Goal: Communication & Community: Share content

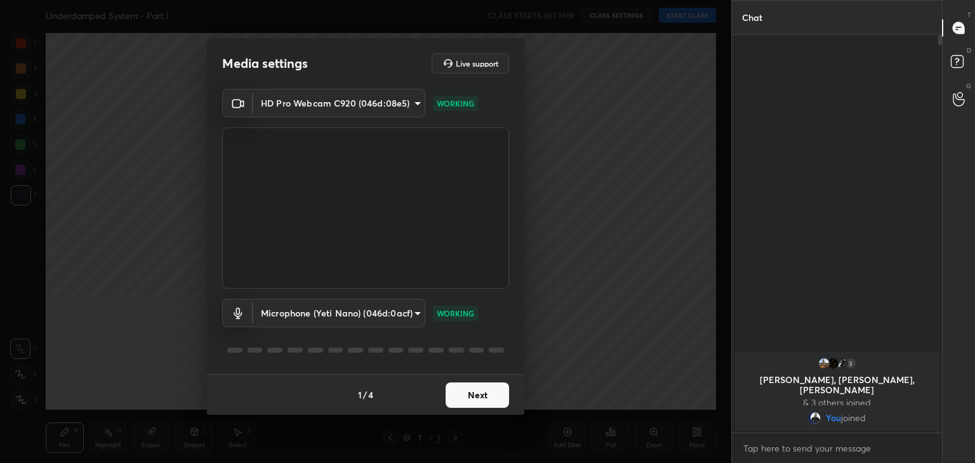
click at [467, 393] on button "Next" at bounding box center [476, 395] width 63 height 25
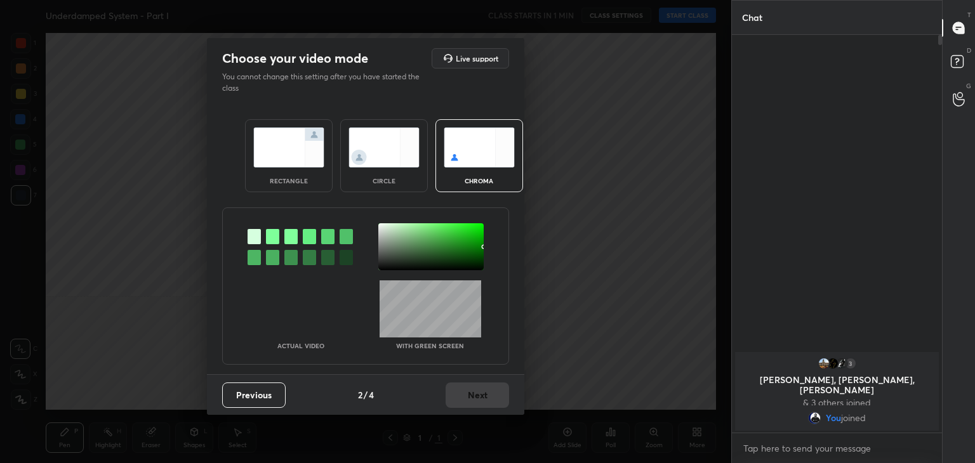
click at [275, 234] on div at bounding box center [272, 236] width 13 height 15
click at [385, 229] on div at bounding box center [430, 246] width 105 height 47
click at [465, 399] on button "Next" at bounding box center [476, 395] width 63 height 25
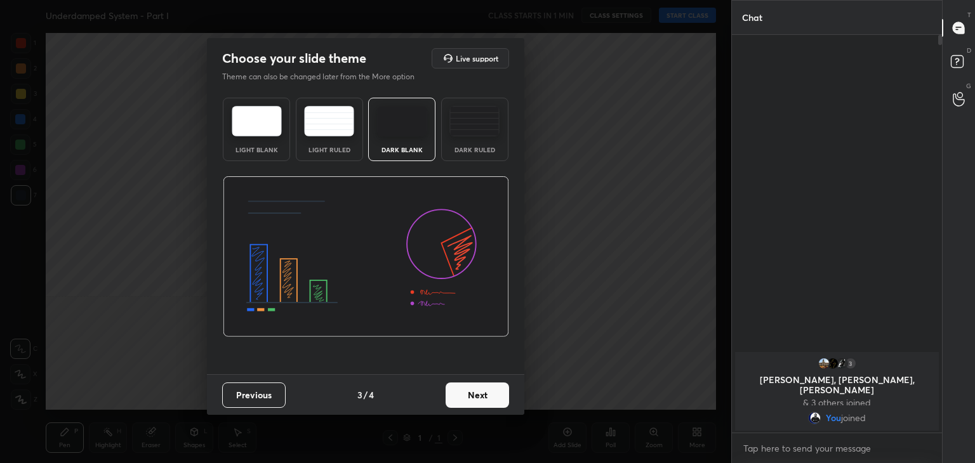
click at [486, 395] on button "Next" at bounding box center [476, 395] width 63 height 25
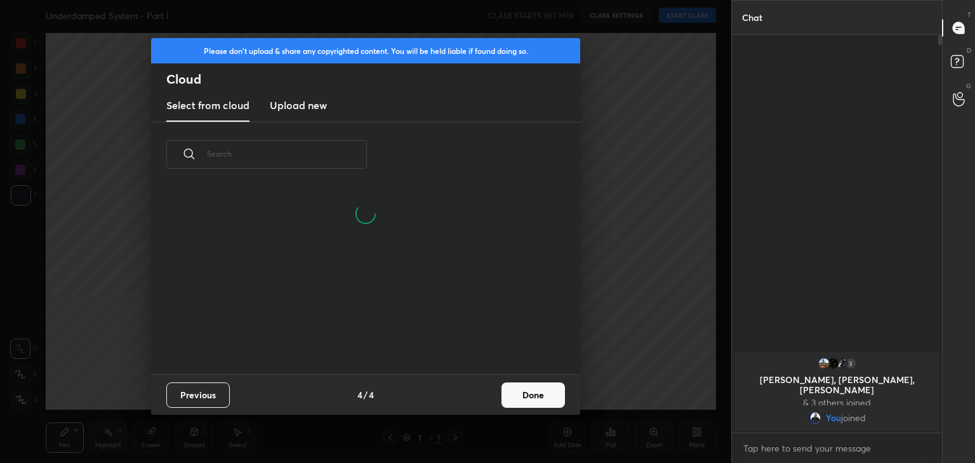
click at [506, 393] on button "Done" at bounding box center [532, 395] width 63 height 25
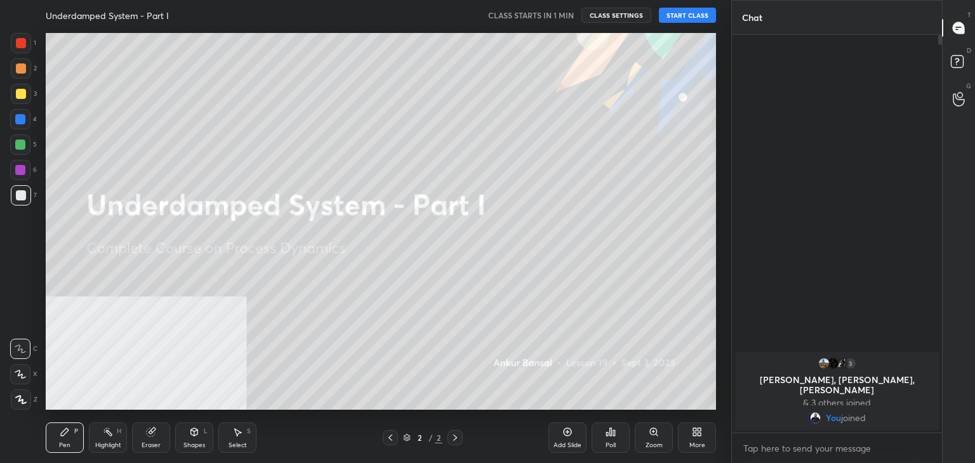
click at [704, 18] on button "START CLASS" at bounding box center [687, 15] width 57 height 15
click at [570, 21] on button "mute" at bounding box center [556, 15] width 46 height 15
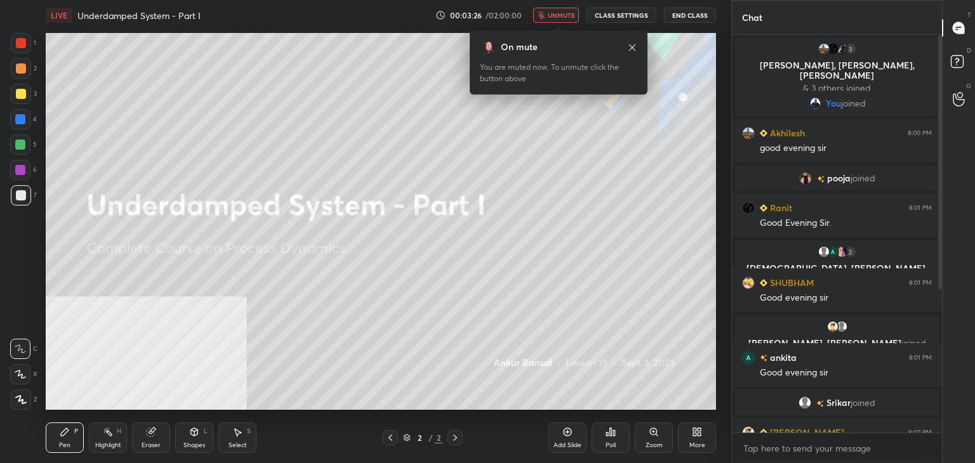
click at [559, 49] on div "On mute" at bounding box center [558, 47] width 157 height 13
click at [552, 11] on span "unmute" at bounding box center [561, 15] width 27 height 9
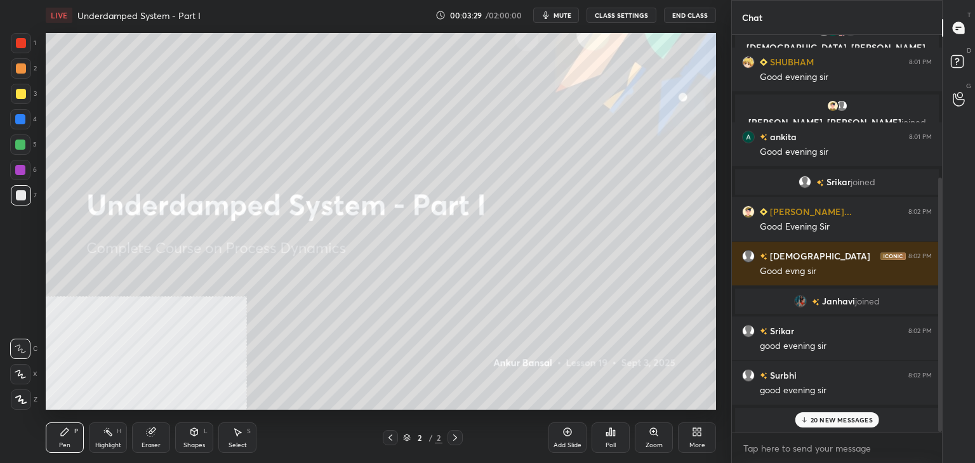
scroll to position [223, 0]
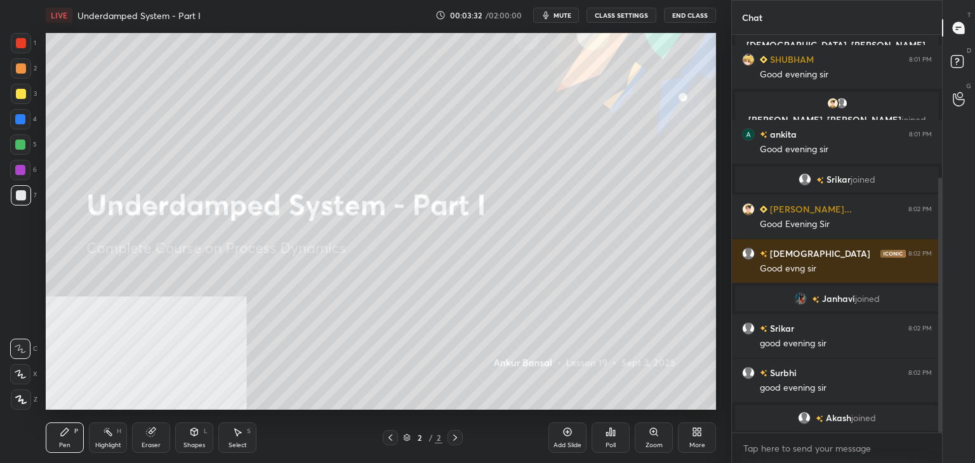
click at [697, 440] on div "More" at bounding box center [697, 438] width 38 height 30
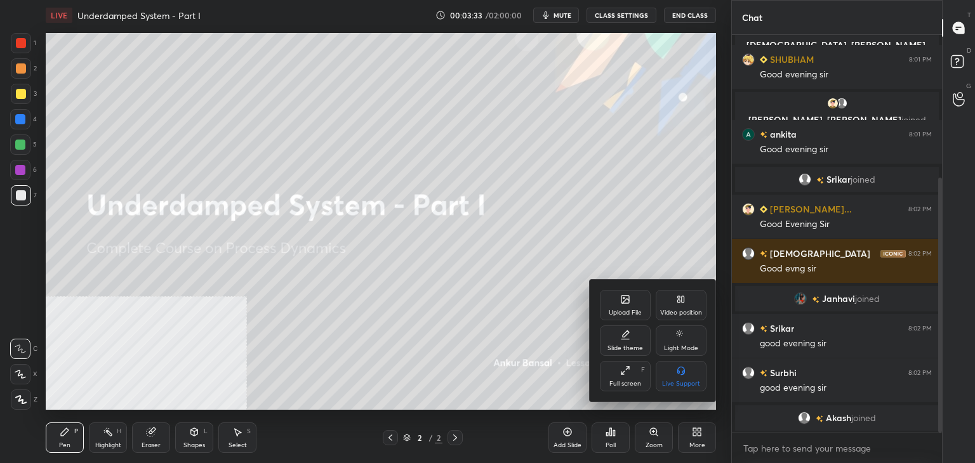
click at [627, 295] on icon at bounding box center [625, 299] width 10 height 10
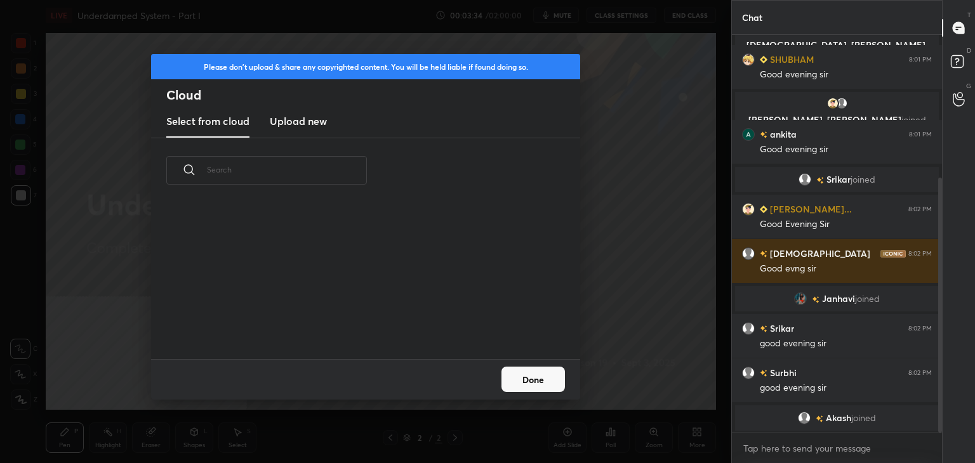
scroll to position [156, 407]
click at [307, 120] on h3 "Upload new" at bounding box center [298, 121] width 57 height 15
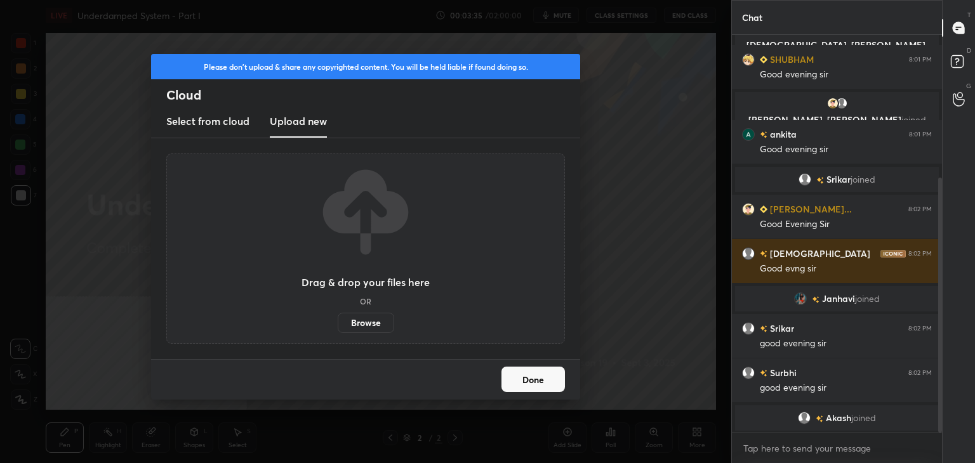
click at [363, 320] on label "Browse" at bounding box center [366, 323] width 56 height 20
click at [338, 320] on input "Browse" at bounding box center [338, 323] width 0 height 20
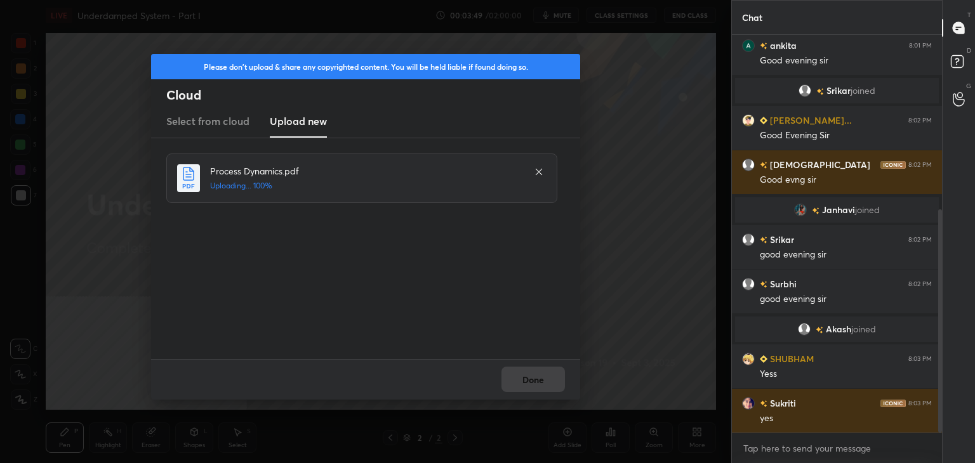
scroll to position [357, 0]
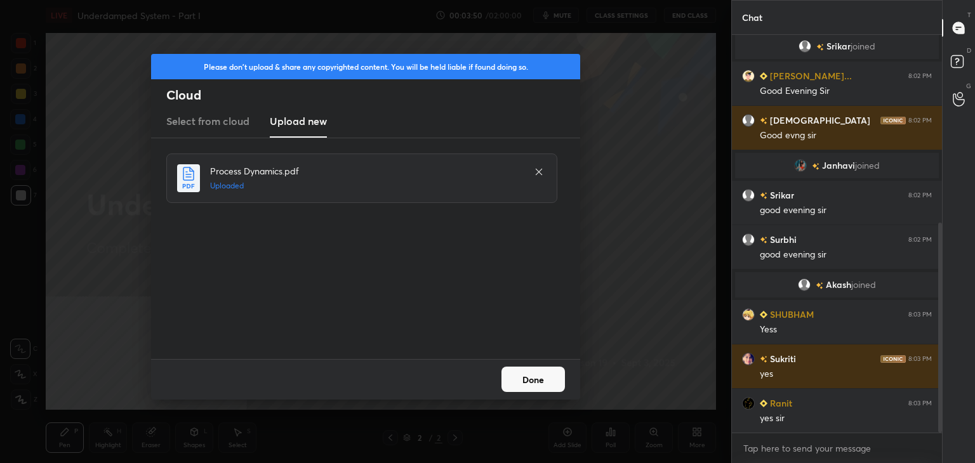
click at [548, 376] on button "Done" at bounding box center [532, 379] width 63 height 25
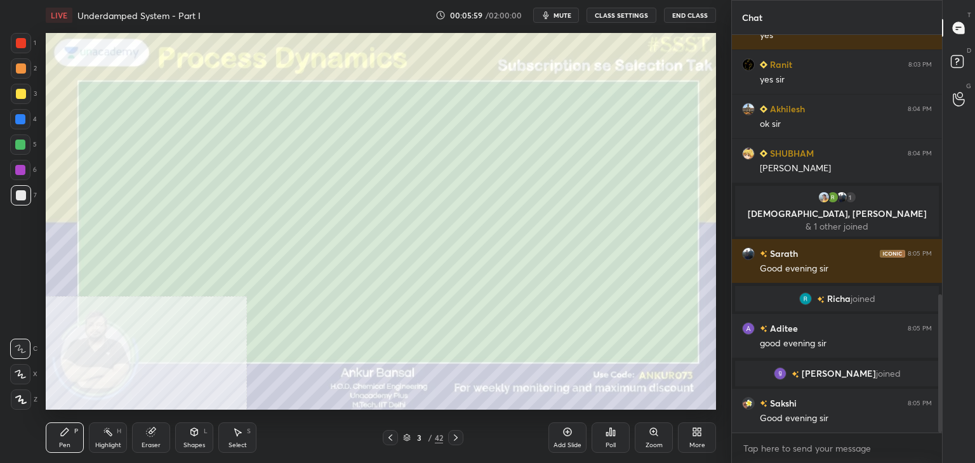
scroll to position [749, 0]
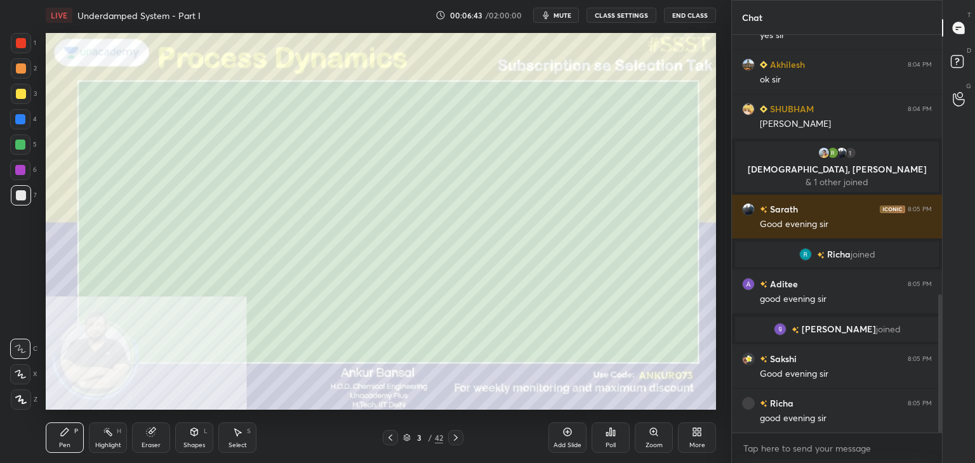
click at [7, 374] on div "1 2 3 4 5 6 7 C X Z C X Z E E Erase all H H" at bounding box center [20, 221] width 41 height 377
click at [22, 376] on icon at bounding box center [20, 375] width 10 height 8
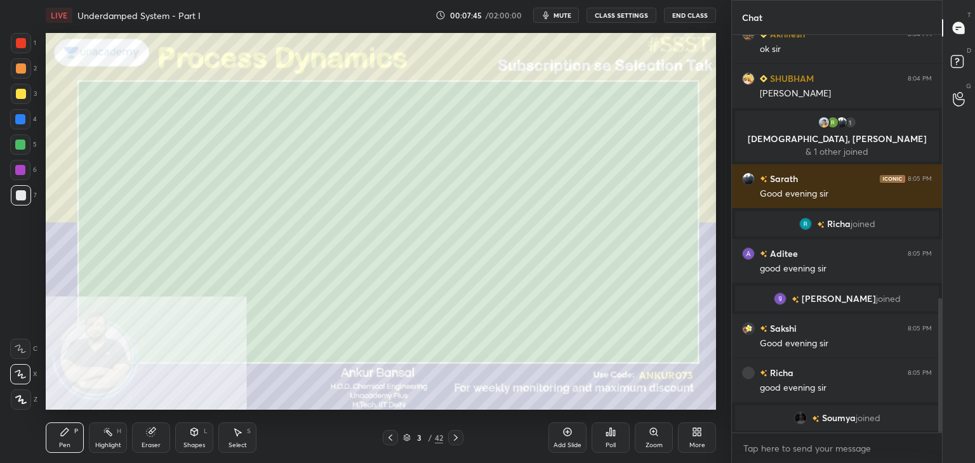
click at [0, 275] on div "1 2 3 4 5 6 7 C X Z C X Z E E Erase all H H" at bounding box center [20, 221] width 41 height 377
click at [692, 428] on icon at bounding box center [697, 432] width 10 height 10
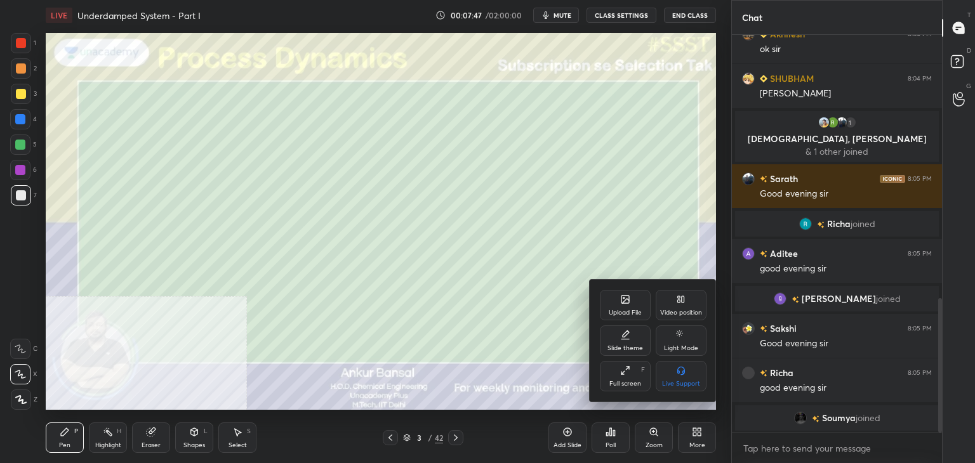
click at [620, 298] on icon at bounding box center [625, 299] width 10 height 10
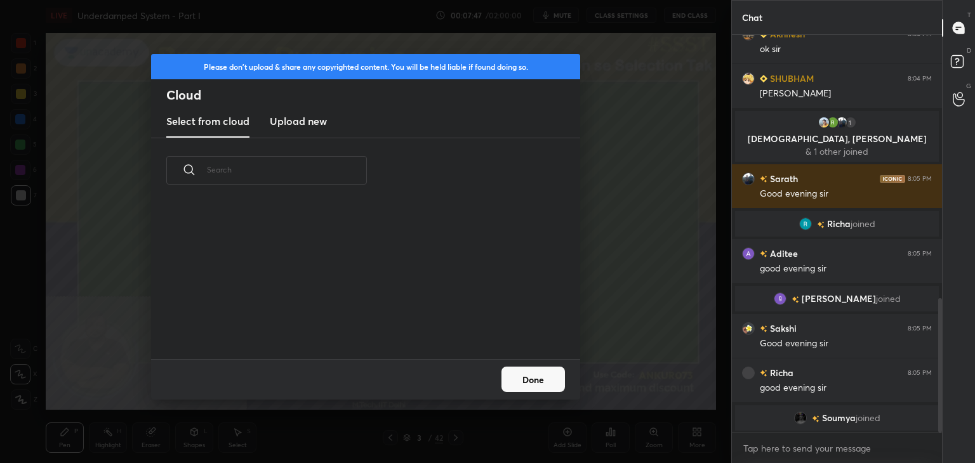
scroll to position [156, 407]
click at [312, 117] on h3 "Upload new" at bounding box center [298, 121] width 57 height 15
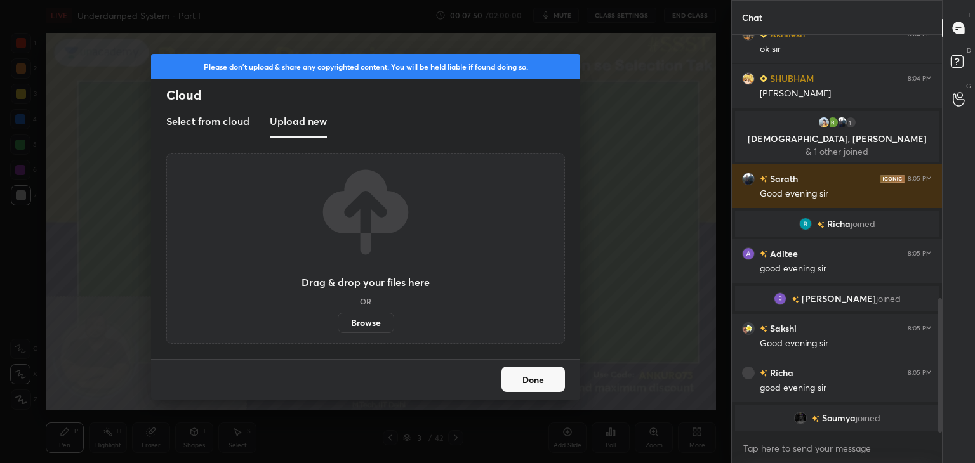
click at [359, 319] on label "Browse" at bounding box center [366, 323] width 56 height 20
click at [338, 319] on input "Browse" at bounding box center [338, 323] width 0 height 20
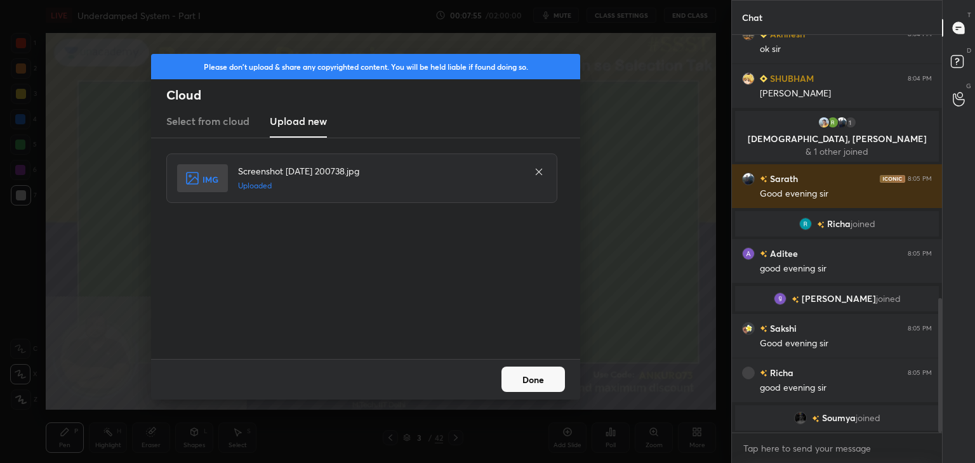
click at [545, 385] on button "Done" at bounding box center [532, 379] width 63 height 25
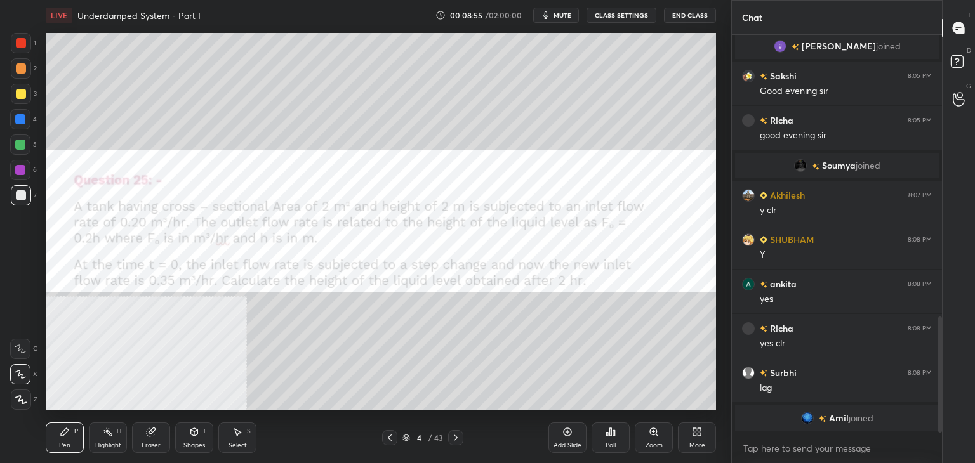
scroll to position [976, 0]
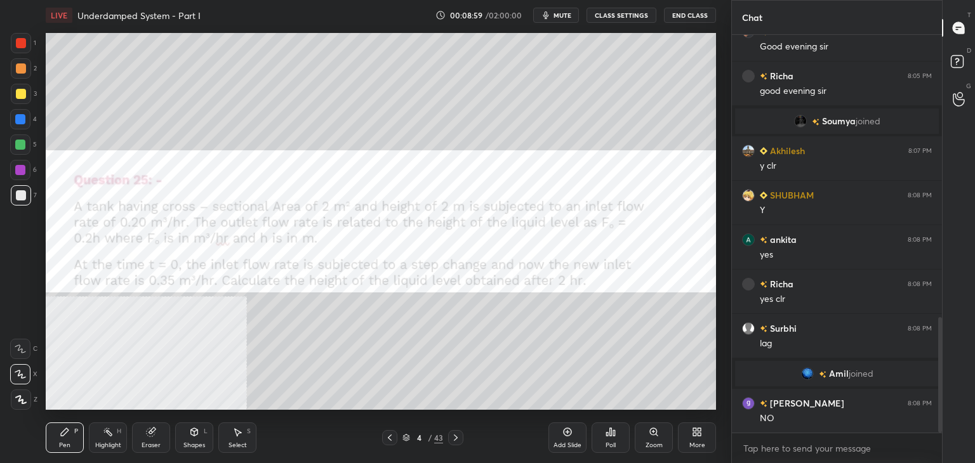
click at [621, 434] on div "Poll" at bounding box center [610, 438] width 38 height 30
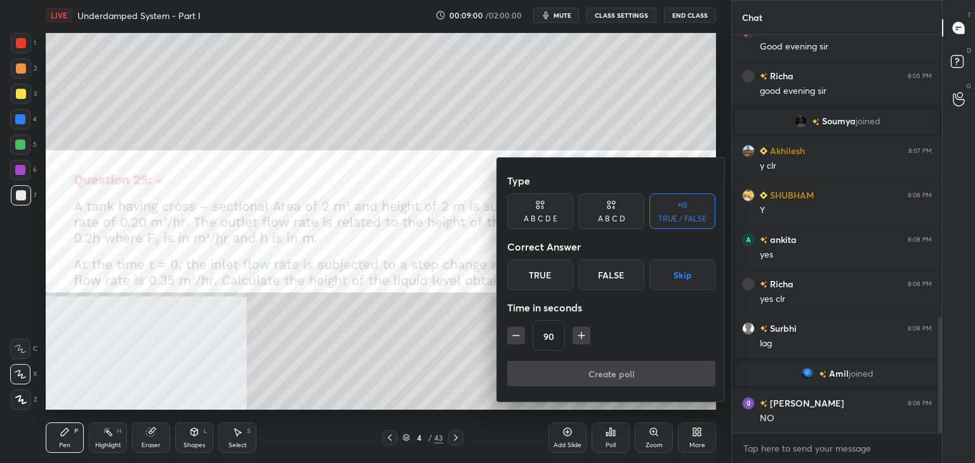
click at [588, 214] on div "A B C D" at bounding box center [611, 212] width 66 height 36
click at [581, 336] on icon "button" at bounding box center [581, 335] width 13 height 13
click at [581, 336] on icon "button" at bounding box center [587, 335] width 13 height 13
click at [587, 336] on icon "button" at bounding box center [587, 336] width 0 height 6
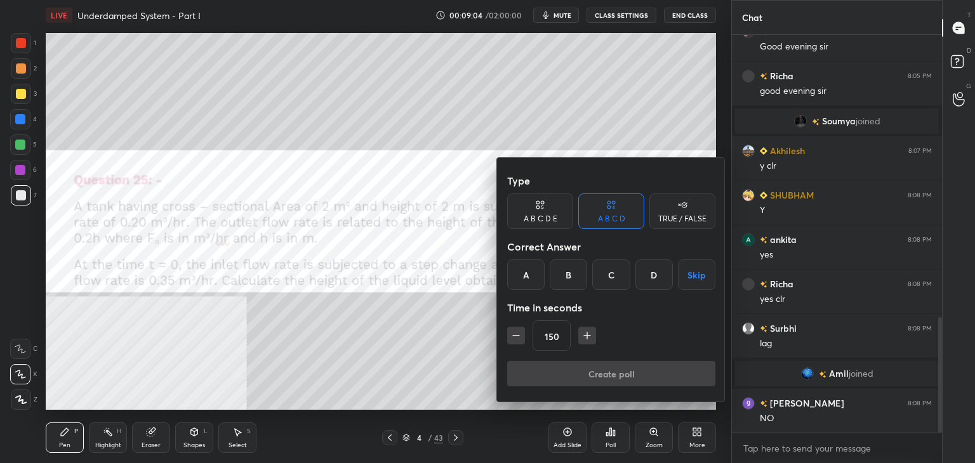
click at [587, 336] on icon "button" at bounding box center [587, 336] width 0 height 6
type input "180"
click at [688, 280] on button "Skip" at bounding box center [696, 275] width 37 height 30
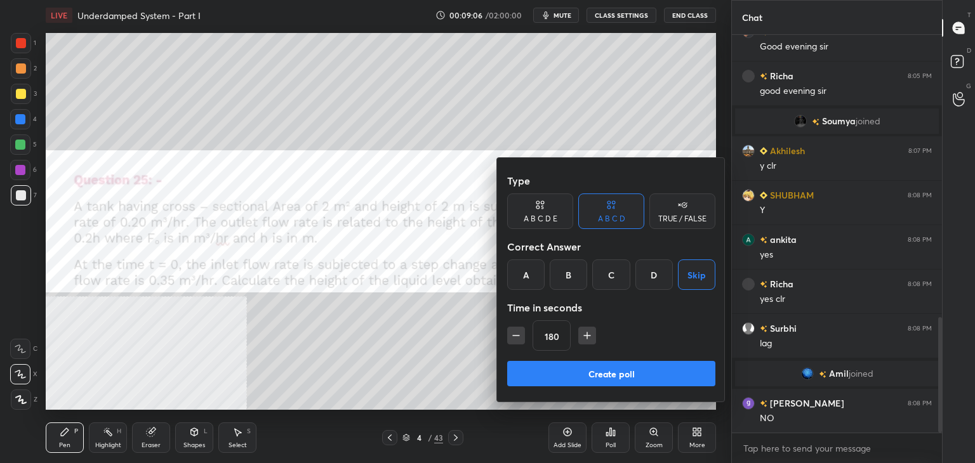
click at [616, 371] on button "Create poll" at bounding box center [611, 373] width 208 height 25
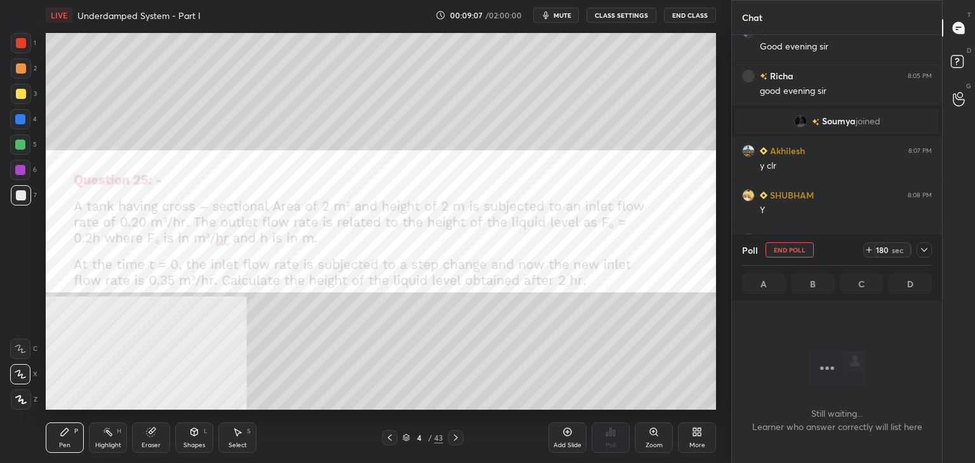
scroll to position [223, 206]
click at [925, 252] on icon at bounding box center [924, 250] width 10 height 10
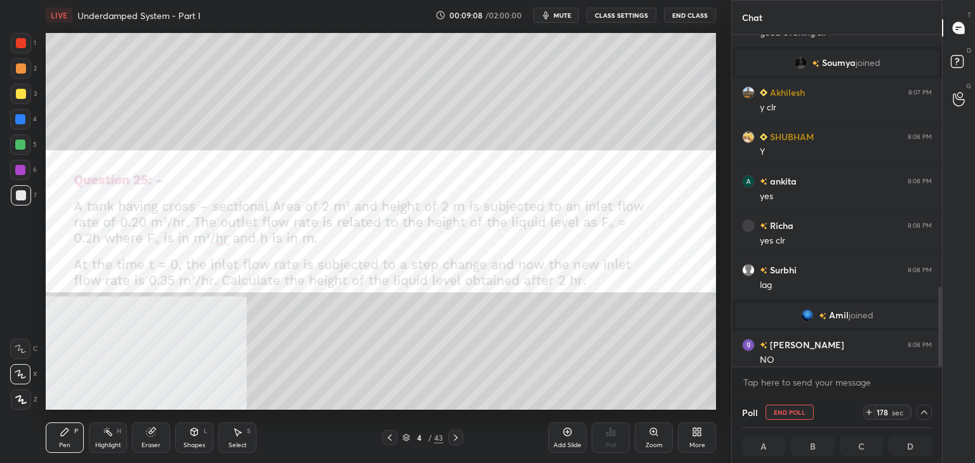
scroll to position [1042, 0]
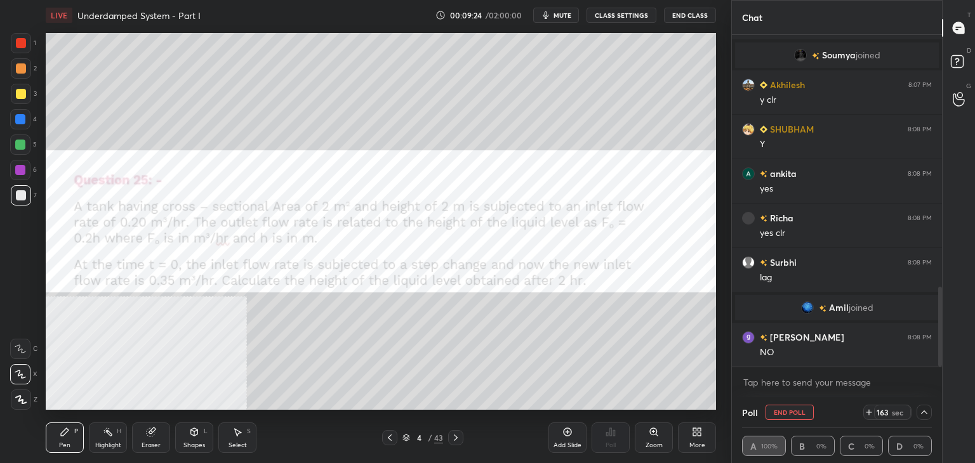
click at [0, 290] on div "1 2 3 4 5 6 7 C X Z C X Z E E Erase all H H" at bounding box center [20, 221] width 41 height 377
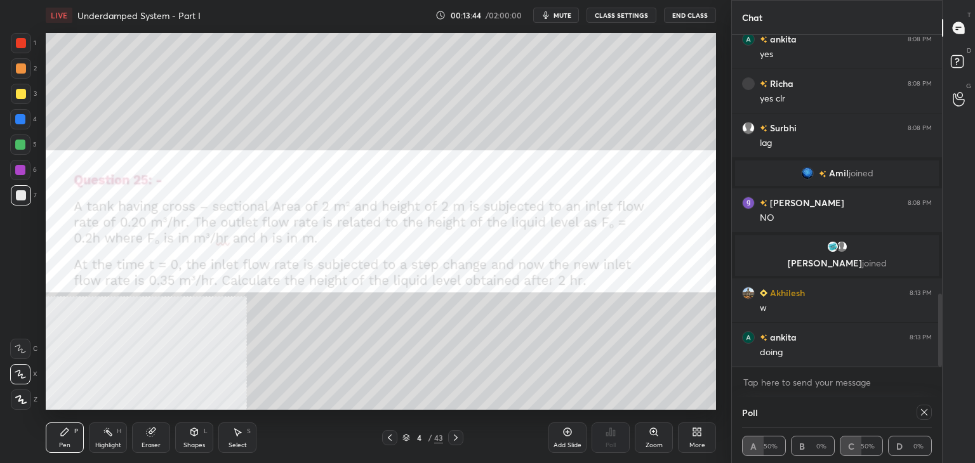
scroll to position [1185, 0]
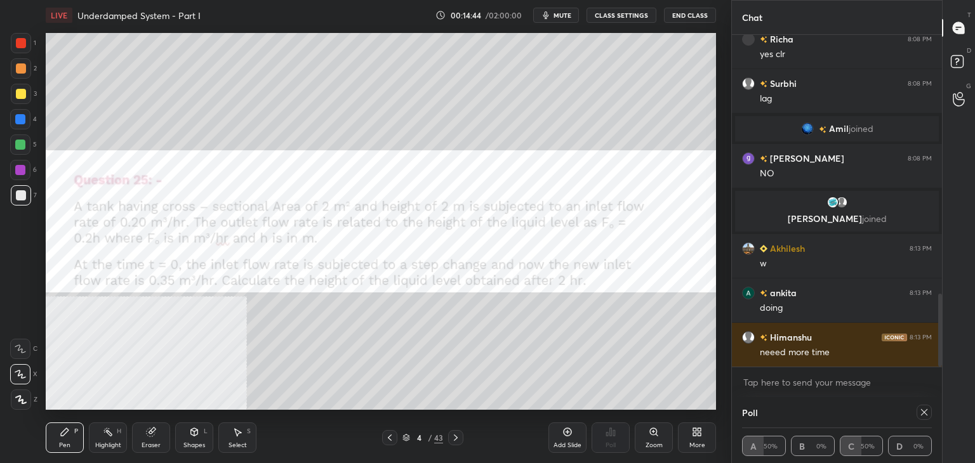
click at [926, 407] on icon at bounding box center [924, 412] width 10 height 10
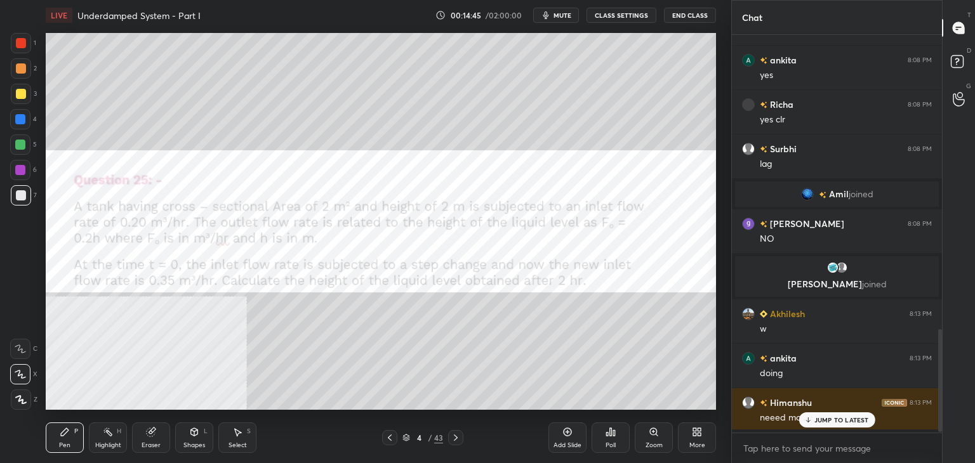
scroll to position [4, 4]
click at [620, 440] on div "Poll" at bounding box center [610, 438] width 38 height 30
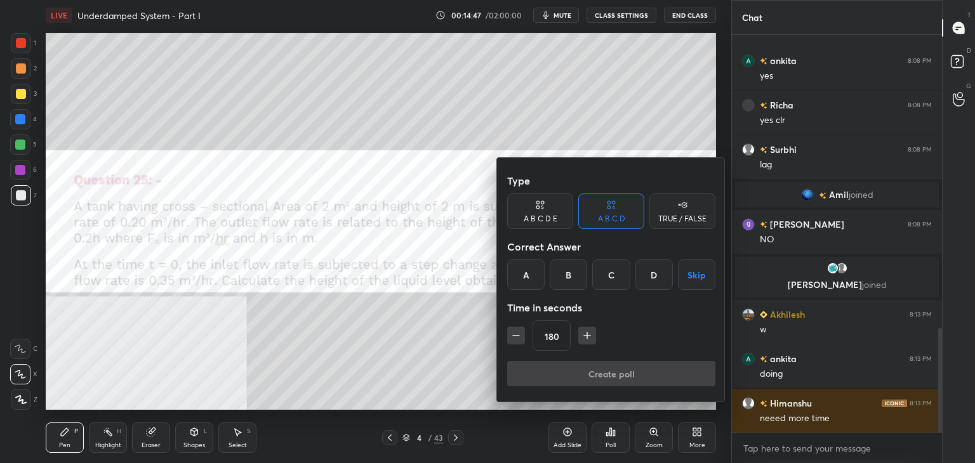
click at [690, 278] on button "Skip" at bounding box center [696, 275] width 37 height 30
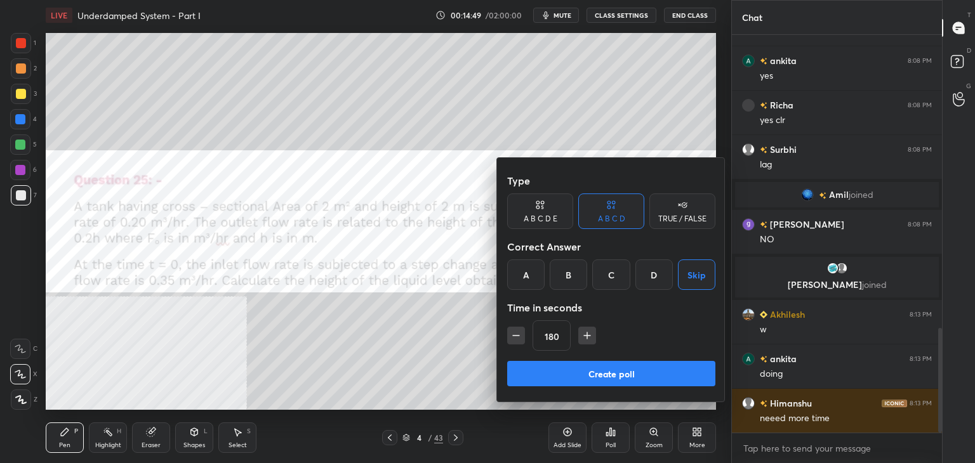
click at [640, 373] on button "Create poll" at bounding box center [611, 373] width 208 height 25
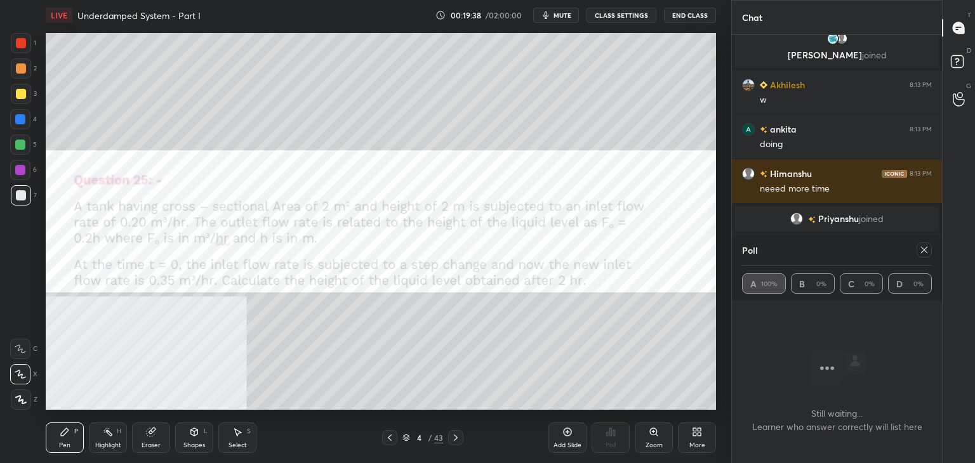
scroll to position [1355, 0]
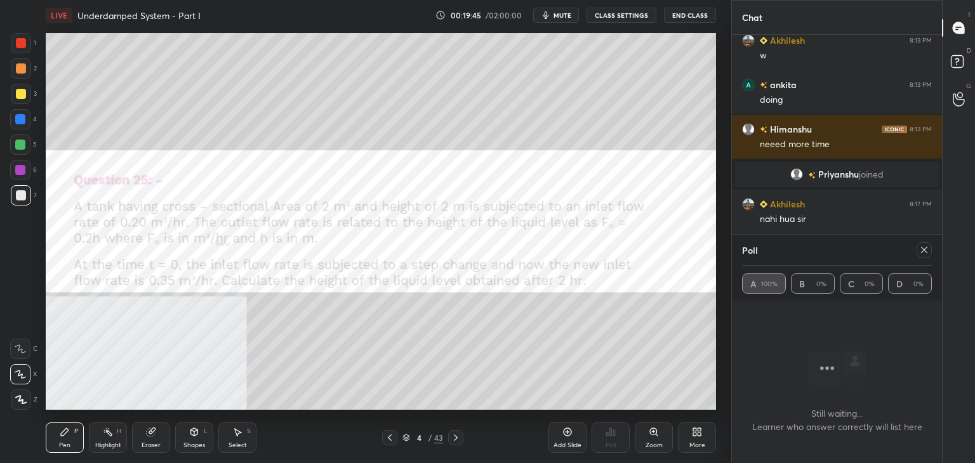
click at [928, 253] on icon at bounding box center [924, 250] width 10 height 10
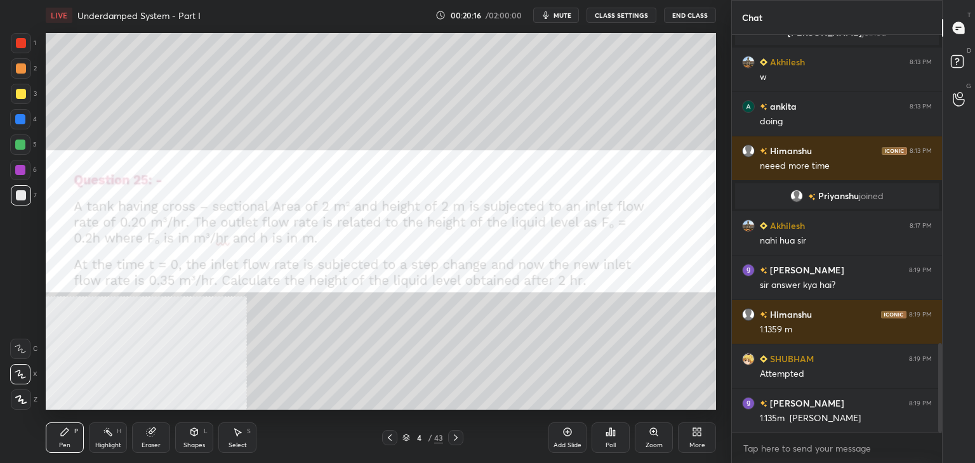
scroll to position [1378, 0]
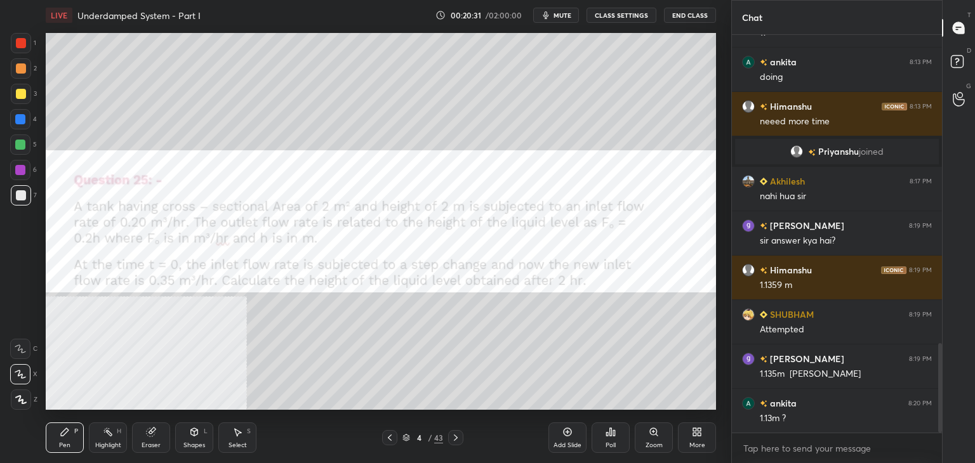
click at [458, 437] on icon at bounding box center [456, 438] width 10 height 10
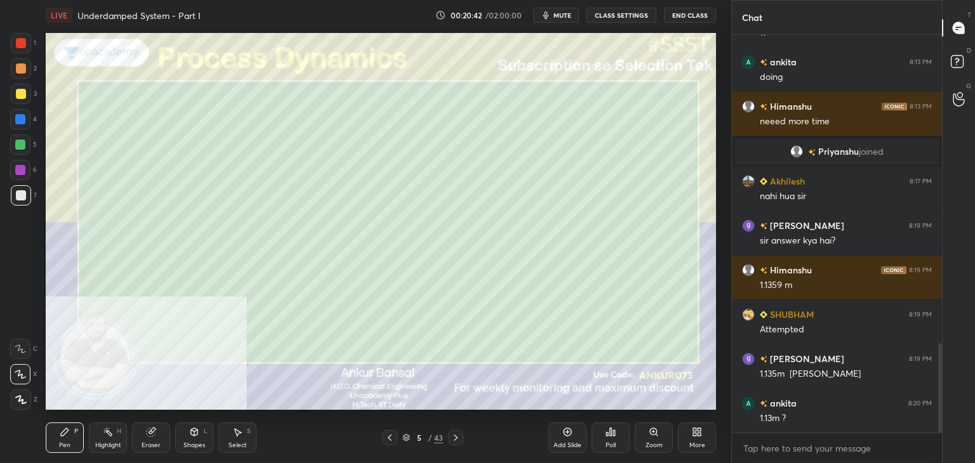
click at [388, 436] on icon at bounding box center [390, 438] width 10 height 10
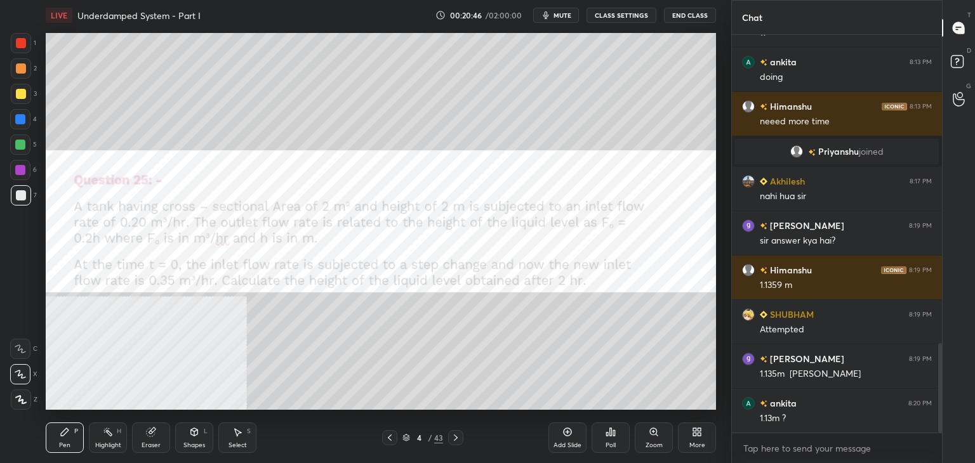
click at [455, 438] on icon at bounding box center [456, 438] width 10 height 10
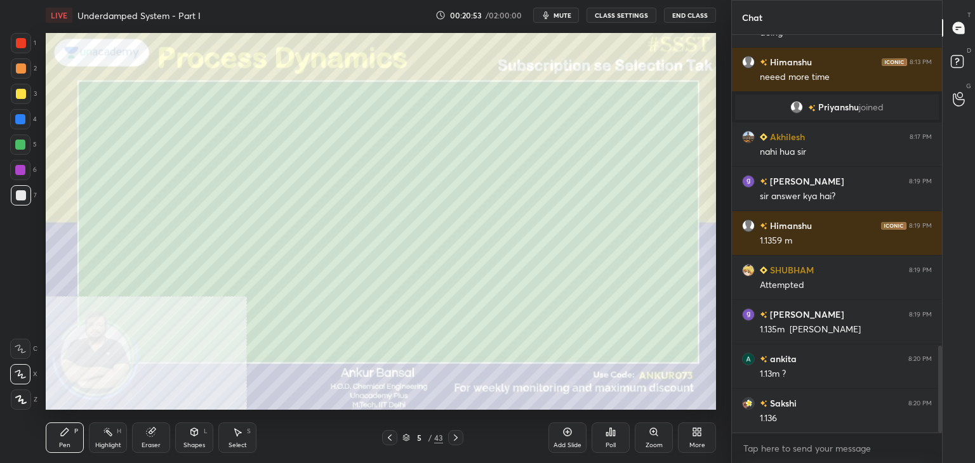
scroll to position [1467, 0]
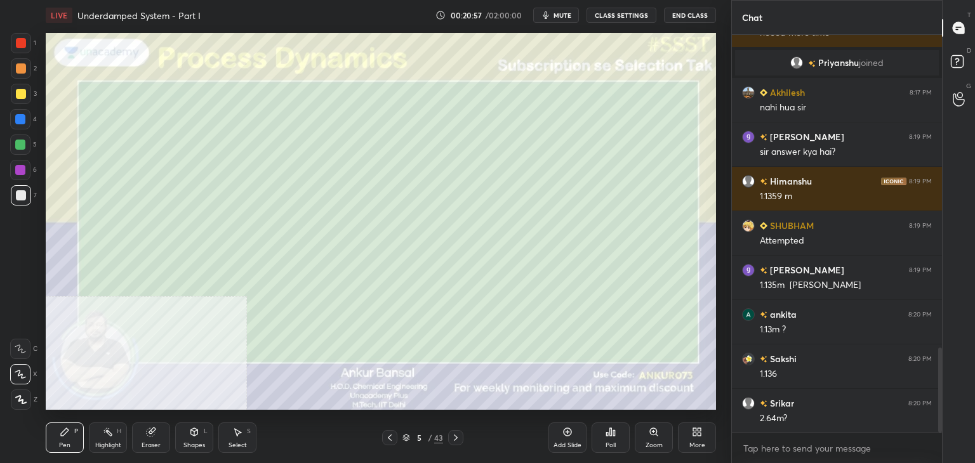
click at [145, 445] on div "Eraser" at bounding box center [151, 445] width 19 height 6
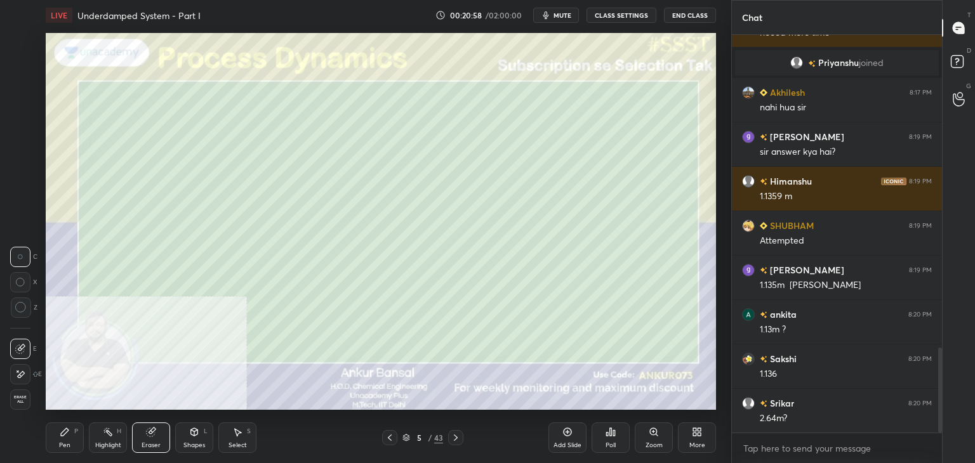
click at [15, 371] on icon at bounding box center [20, 374] width 10 height 11
click at [58, 432] on div "Pen P" at bounding box center [65, 438] width 38 height 30
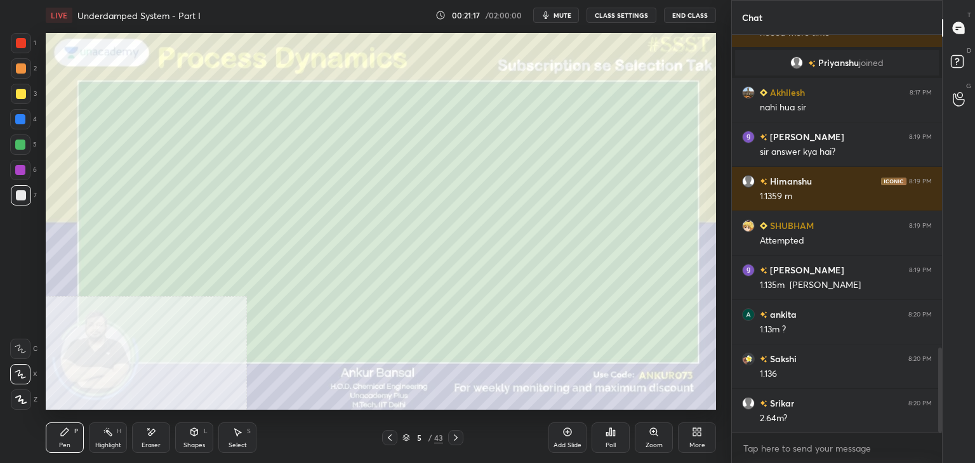
click at [386, 435] on icon at bounding box center [390, 438] width 10 height 10
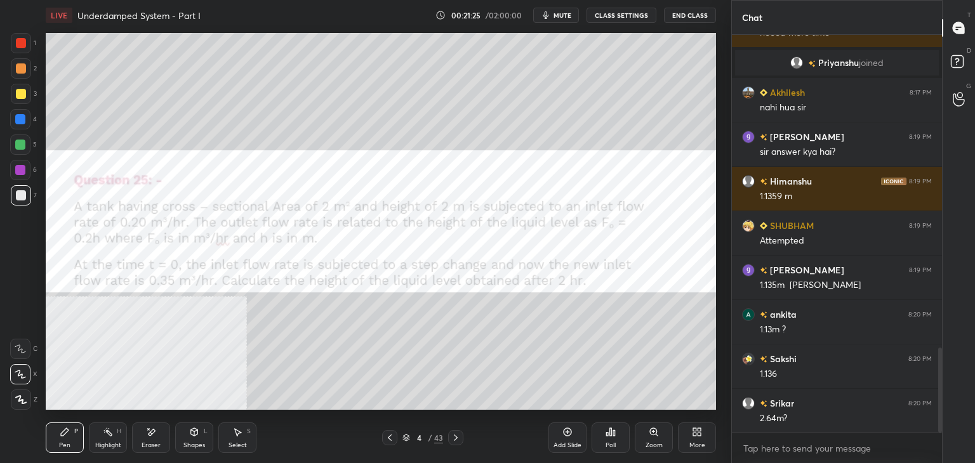
click at [454, 437] on icon at bounding box center [456, 438] width 10 height 10
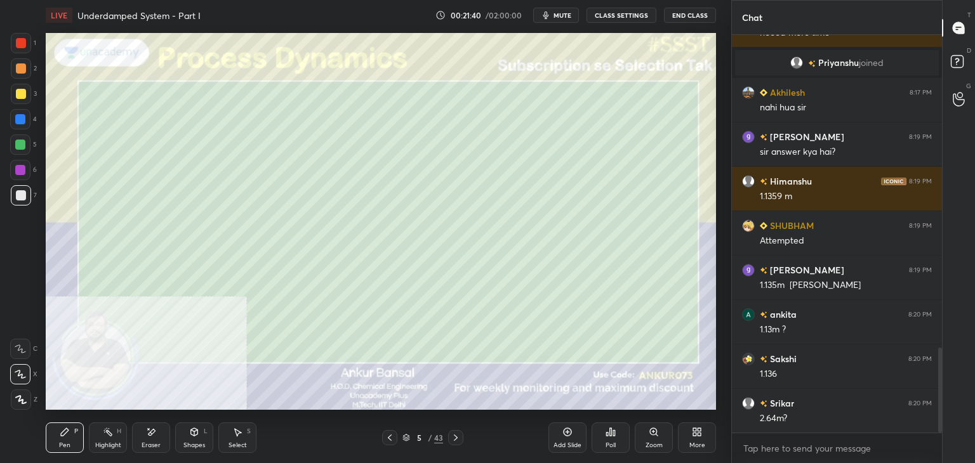
click at [392, 432] on div at bounding box center [389, 437] width 15 height 15
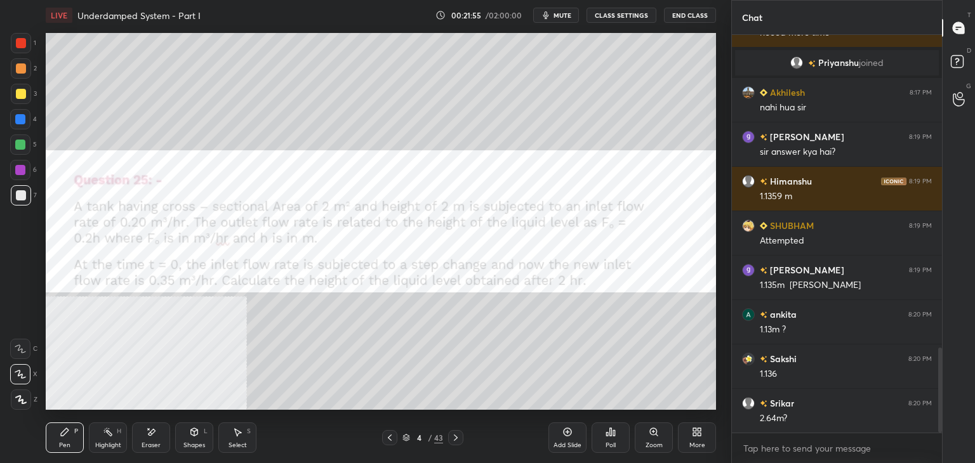
click at [454, 438] on icon at bounding box center [456, 438] width 10 height 10
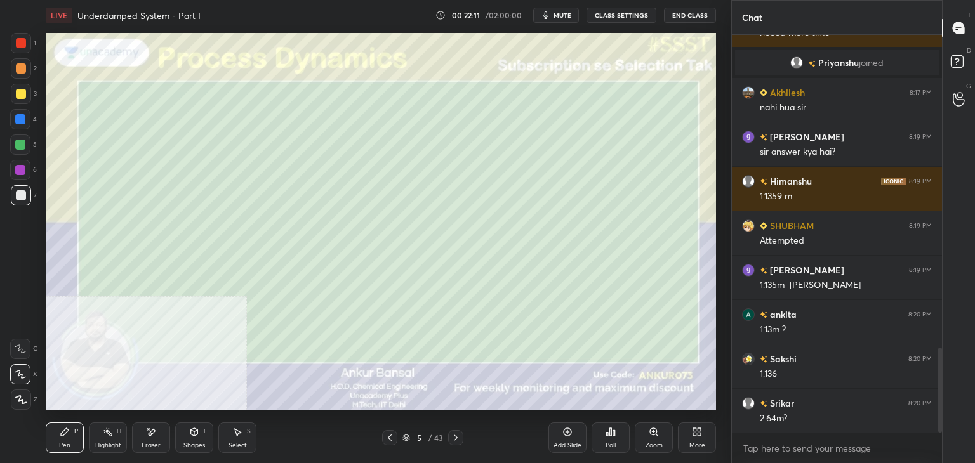
click at [393, 433] on icon at bounding box center [390, 438] width 10 height 10
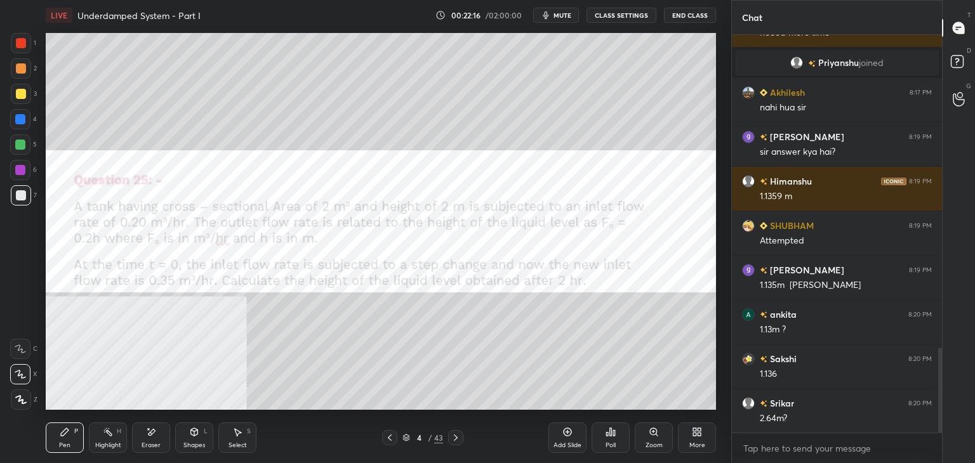
click at [456, 436] on icon at bounding box center [456, 438] width 10 height 10
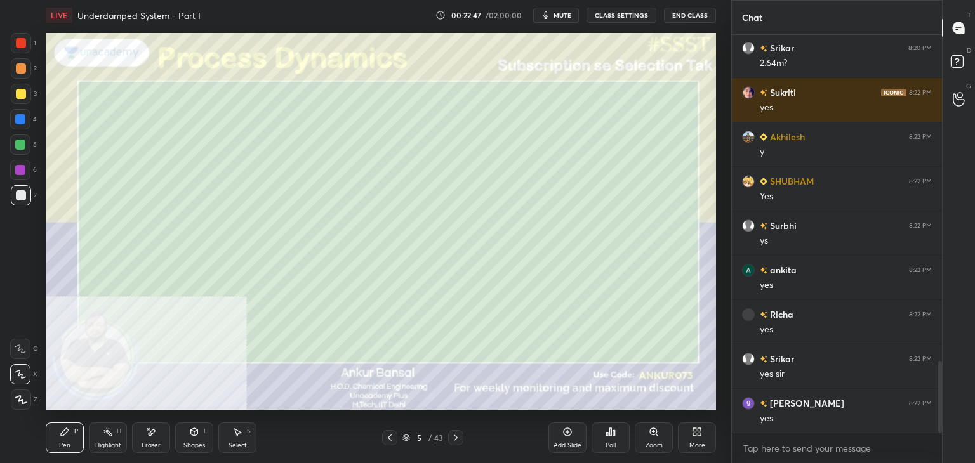
scroll to position [1867, 0]
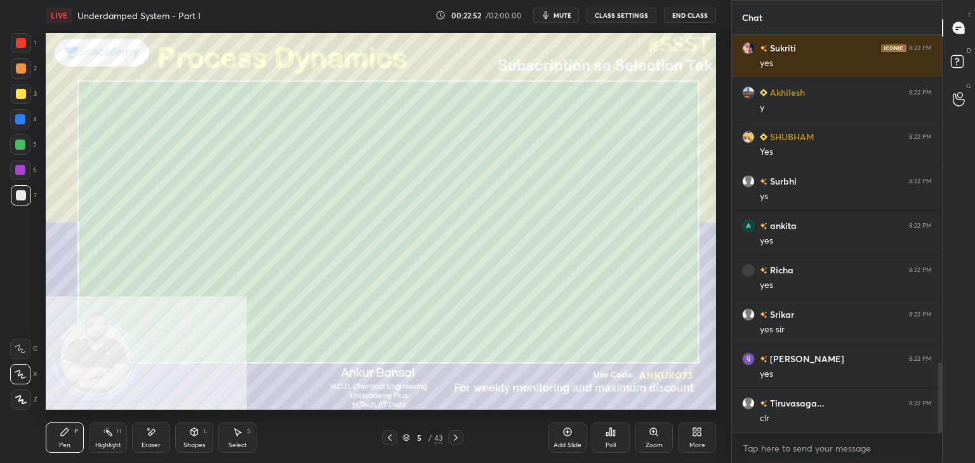
click at [456, 435] on icon at bounding box center [456, 438] width 10 height 10
click at [157, 432] on div "Eraser" at bounding box center [151, 438] width 38 height 30
click at [65, 444] on div "Pen" at bounding box center [64, 445] width 11 height 6
click at [387, 437] on icon at bounding box center [390, 438] width 10 height 10
click at [454, 436] on icon at bounding box center [456, 438] width 10 height 10
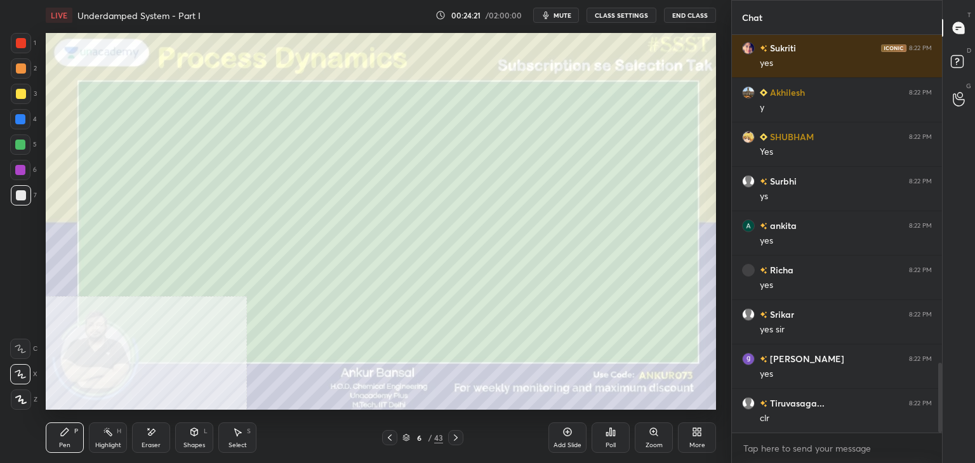
click at [456, 438] on icon at bounding box center [456, 438] width 4 height 6
click at [390, 440] on icon at bounding box center [390, 438] width 4 height 6
click at [389, 435] on icon at bounding box center [390, 438] width 10 height 10
click at [455, 435] on icon at bounding box center [456, 438] width 10 height 10
click at [385, 438] on icon at bounding box center [390, 438] width 10 height 10
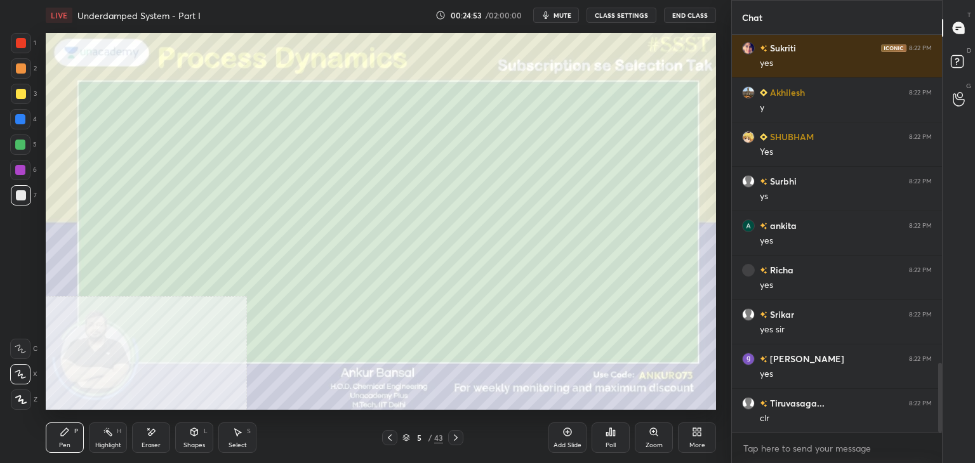
click at [455, 435] on icon at bounding box center [456, 438] width 10 height 10
click at [454, 437] on icon at bounding box center [456, 438] width 10 height 10
click at [388, 436] on icon at bounding box center [390, 438] width 10 height 10
click at [455, 434] on icon at bounding box center [456, 438] width 10 height 10
click at [388, 435] on icon at bounding box center [390, 438] width 10 height 10
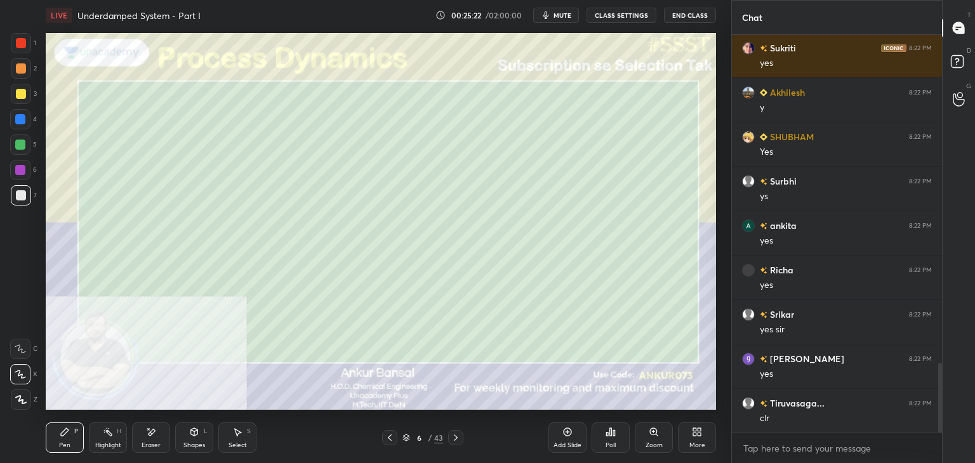
click at [452, 437] on icon at bounding box center [456, 438] width 10 height 10
click at [388, 438] on icon at bounding box center [390, 438] width 4 height 6
click at [393, 437] on icon at bounding box center [390, 438] width 10 height 10
click at [456, 437] on icon at bounding box center [456, 438] width 4 height 6
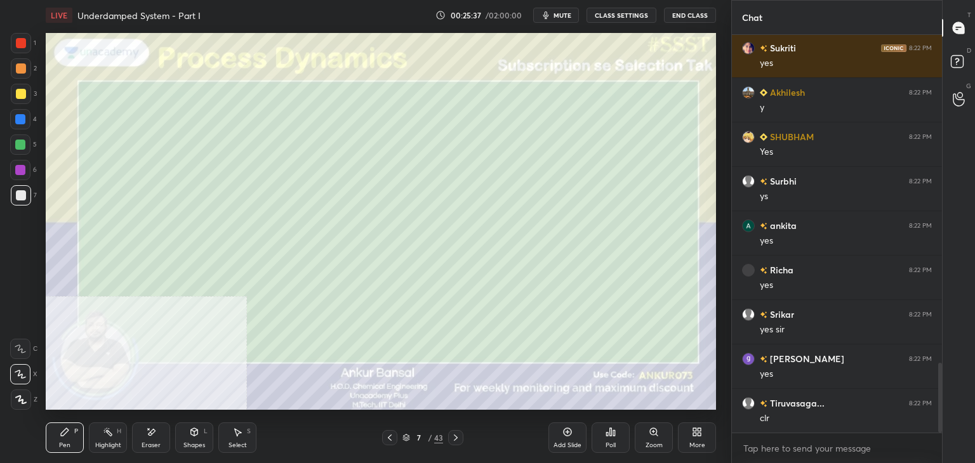
click at [392, 440] on icon at bounding box center [390, 438] width 10 height 10
click at [394, 437] on icon at bounding box center [390, 438] width 10 height 10
click at [455, 438] on icon at bounding box center [456, 438] width 10 height 10
click at [455, 437] on icon at bounding box center [456, 438] width 4 height 6
click at [559, 13] on span "mute" at bounding box center [562, 15] width 18 height 9
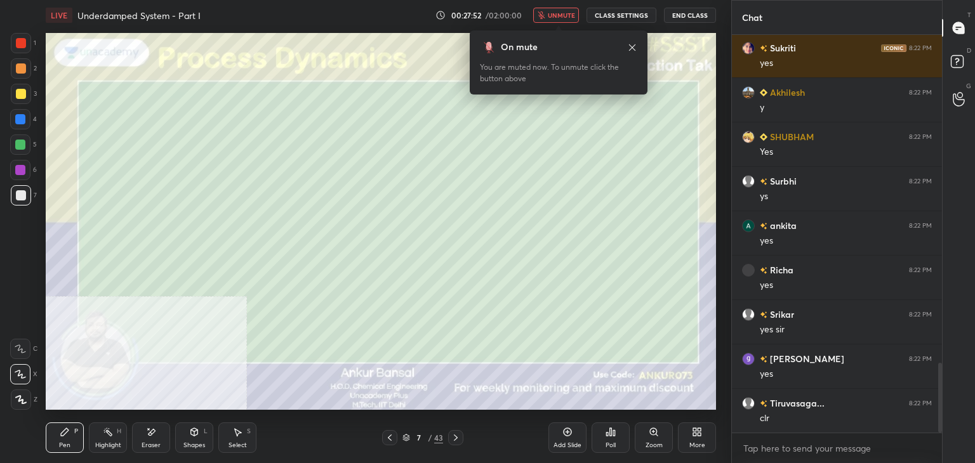
click at [557, 13] on span "unmute" at bounding box center [561, 15] width 27 height 9
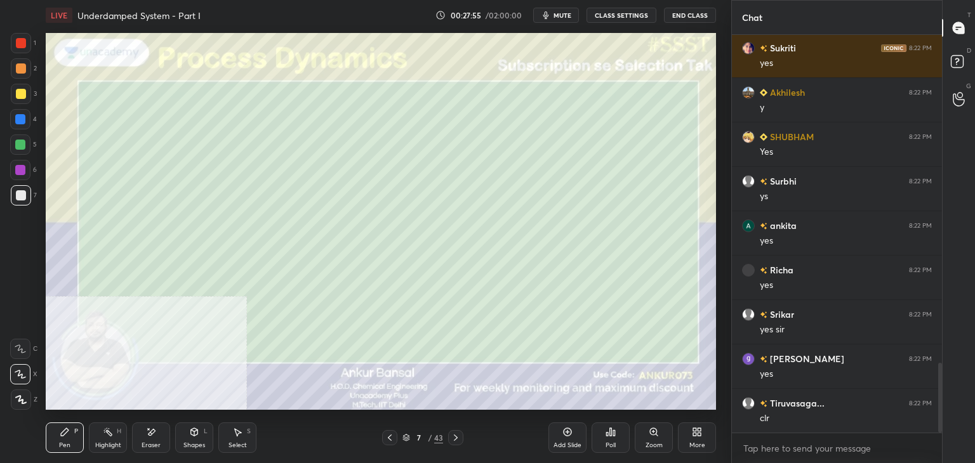
click at [193, 440] on div "Shapes L" at bounding box center [194, 438] width 38 height 30
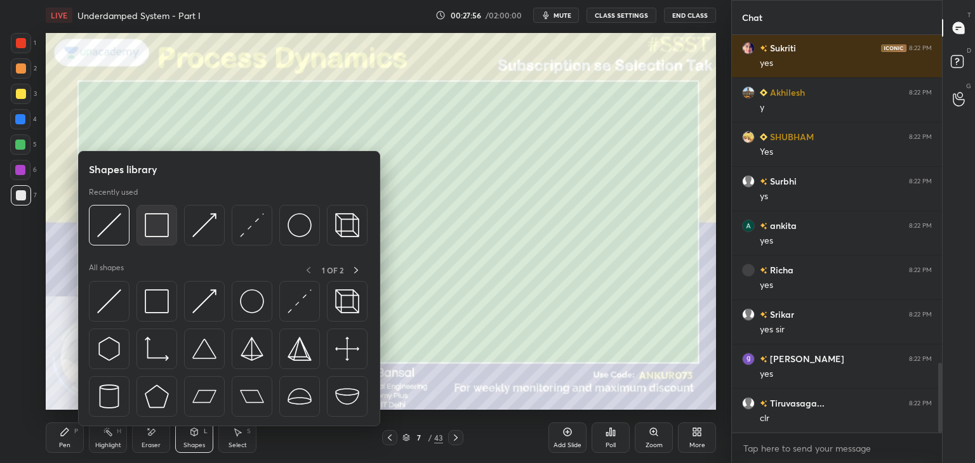
click at [149, 232] on img at bounding box center [157, 225] width 24 height 24
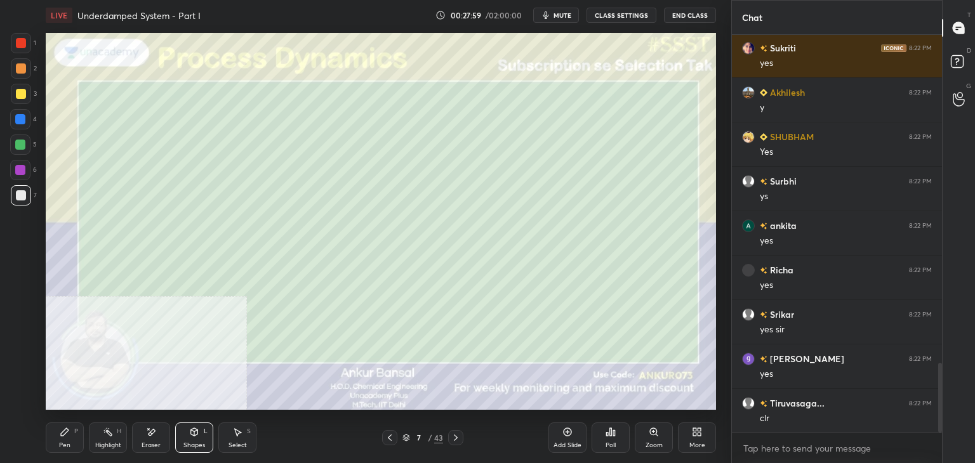
click at [60, 436] on icon at bounding box center [65, 432] width 10 height 10
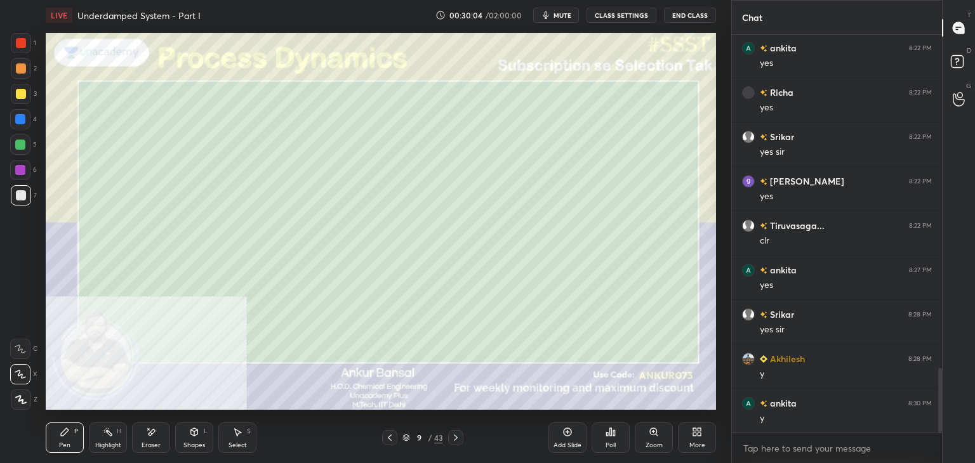
scroll to position [2089, 0]
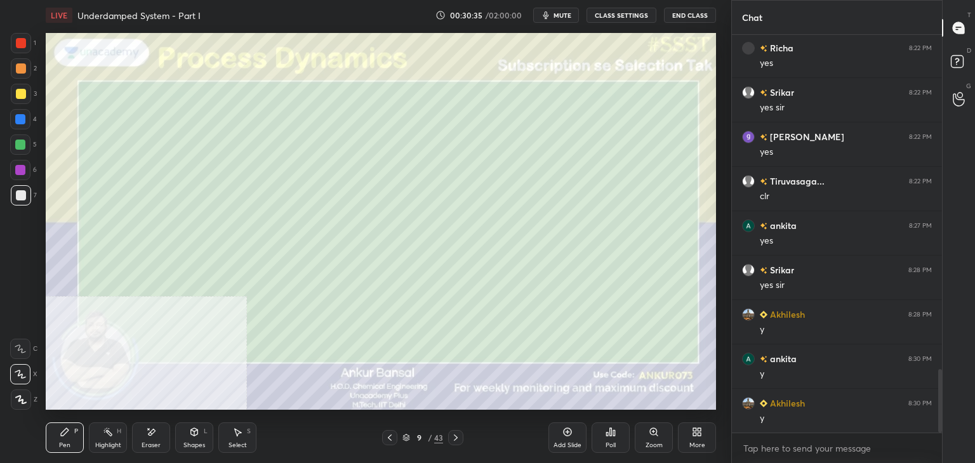
click at [455, 434] on icon at bounding box center [456, 438] width 10 height 10
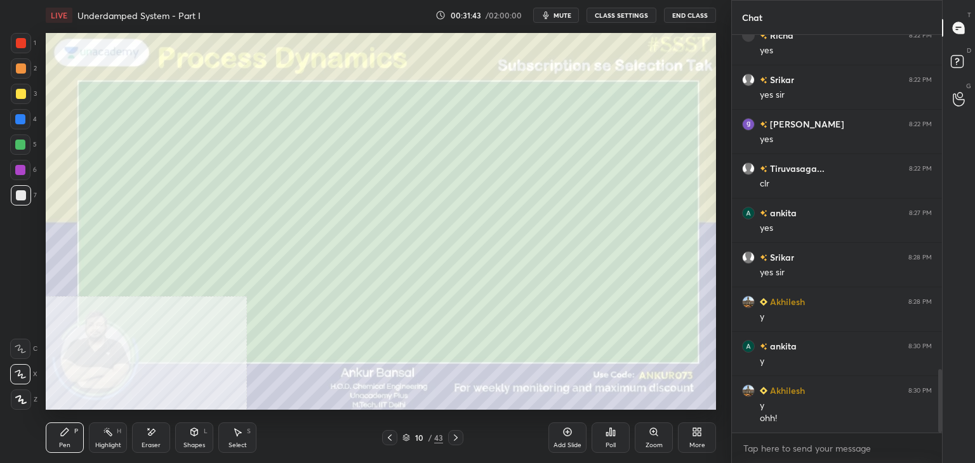
click at [454, 437] on icon at bounding box center [456, 438] width 10 height 10
click at [725, 366] on div "1 2 3 4 5 6 7 C X Z E E Erase all H H LIVE Underdamped System - Part I 00:32:10…" at bounding box center [365, 231] width 731 height 463
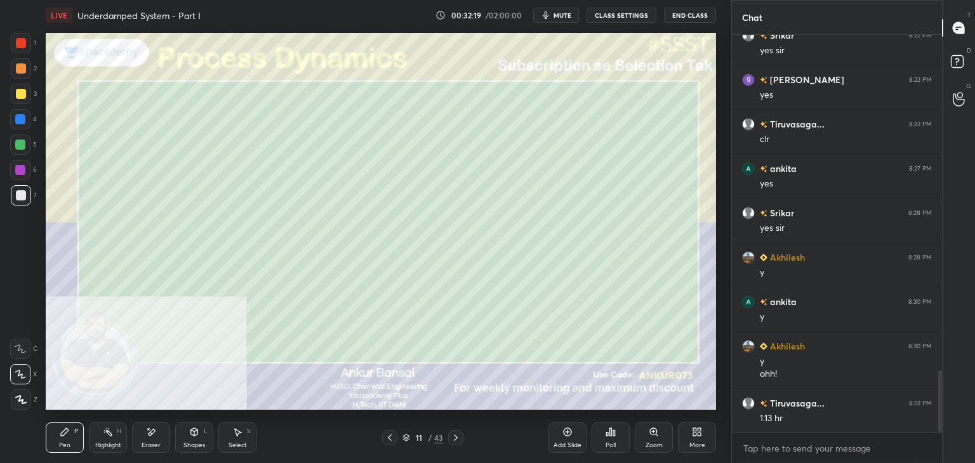
scroll to position [2191, 0]
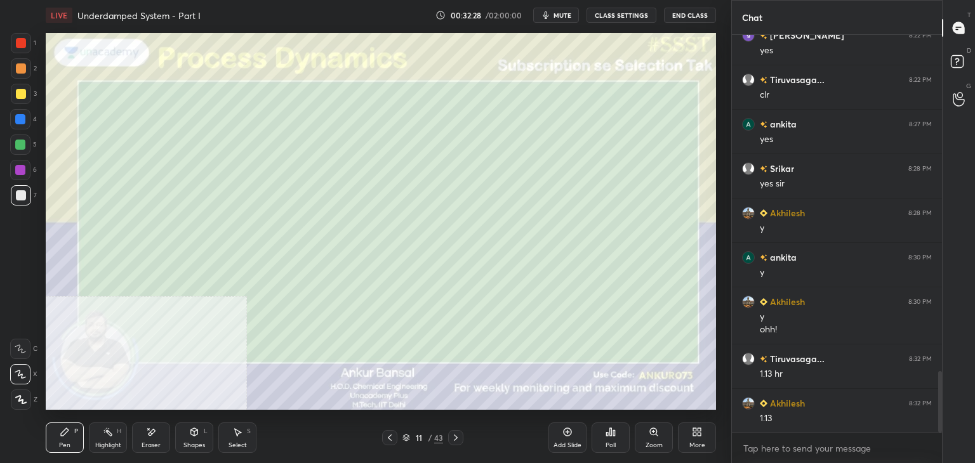
click at [190, 437] on icon at bounding box center [194, 432] width 10 height 10
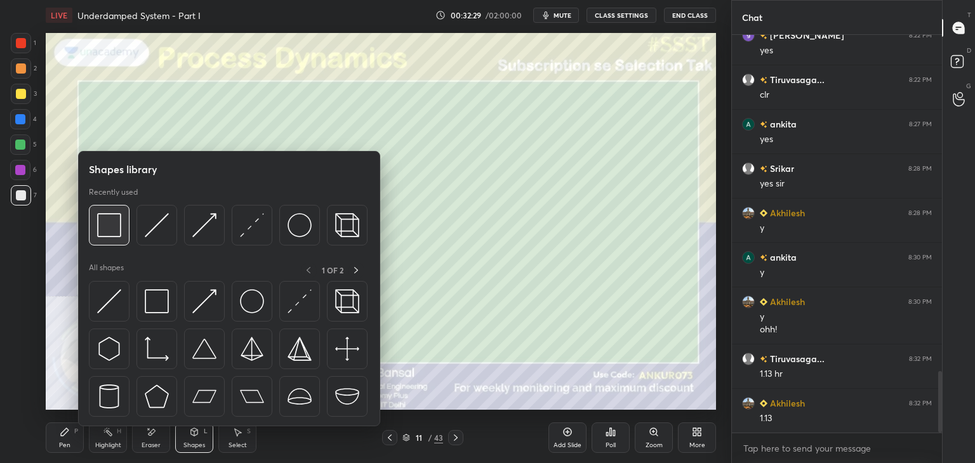
click at [119, 220] on img at bounding box center [109, 225] width 24 height 24
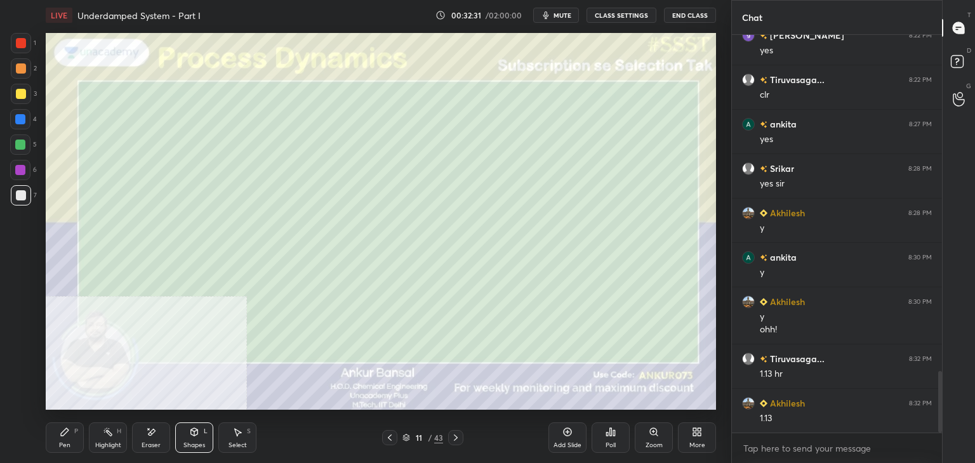
click at [64, 432] on icon at bounding box center [65, 432] width 8 height 8
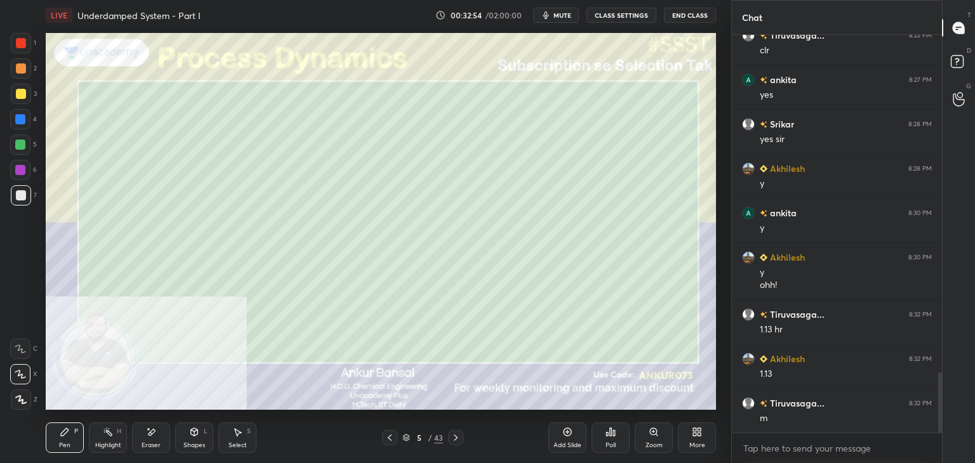
click at [454, 433] on icon at bounding box center [456, 438] width 10 height 10
click at [457, 435] on icon at bounding box center [456, 438] width 10 height 10
click at [454, 434] on icon at bounding box center [456, 438] width 10 height 10
click at [454, 441] on icon at bounding box center [456, 438] width 10 height 10
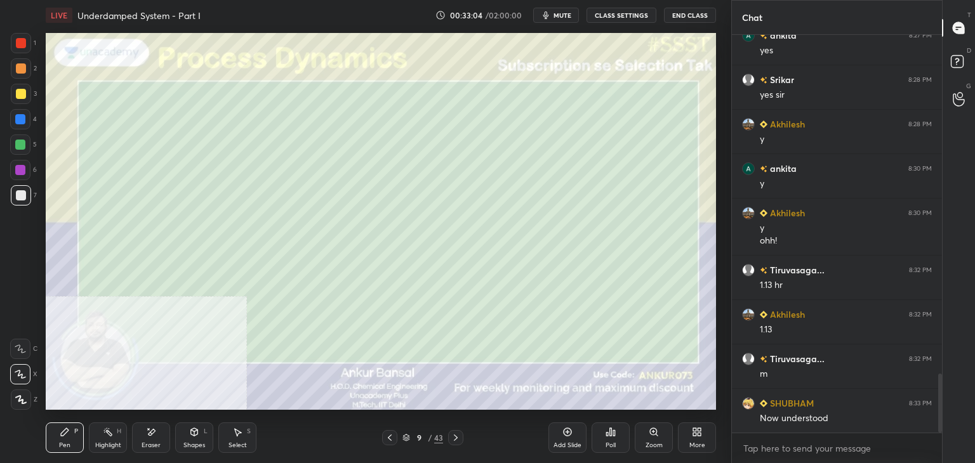
click at [455, 438] on icon at bounding box center [456, 438] width 10 height 10
click at [448, 435] on div at bounding box center [455, 437] width 15 height 15
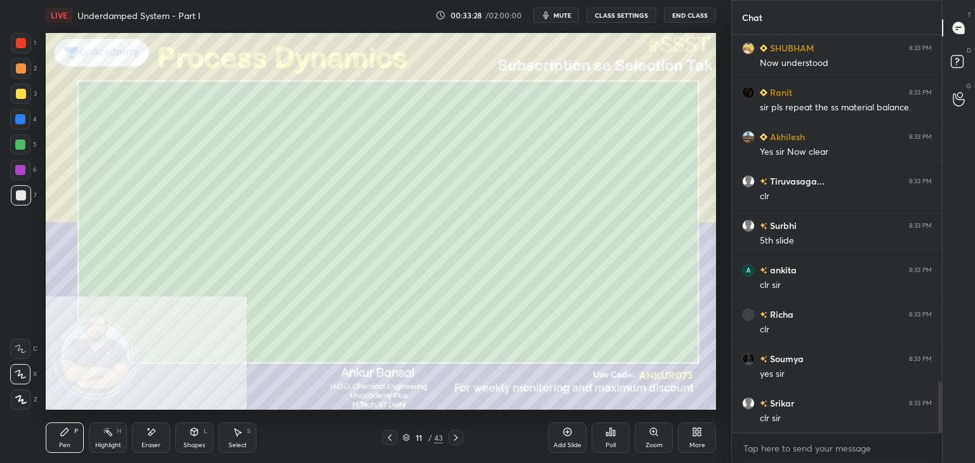
scroll to position [2679, 0]
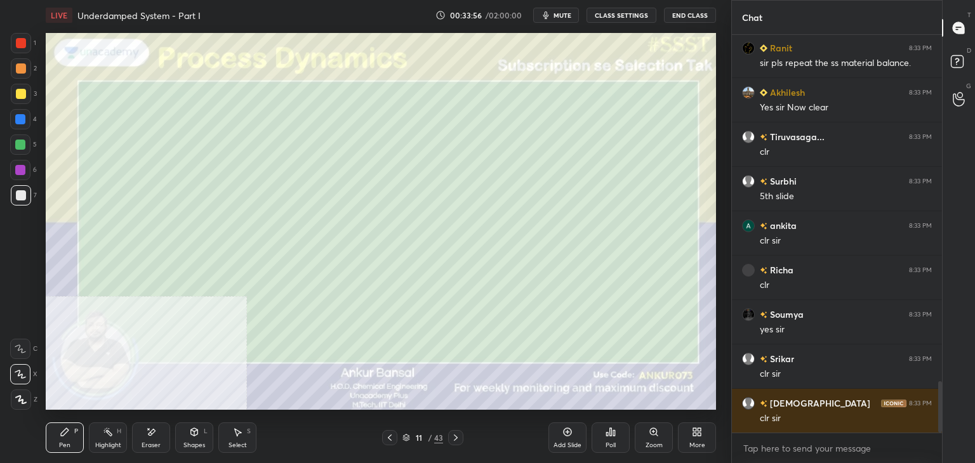
drag, startPoint x: 0, startPoint y: 246, endPoint x: 36, endPoint y: 246, distance: 36.2
click at [0, 246] on div "1 2 3 4 5 6 7 C X Z E E Erase all H H" at bounding box center [20, 221] width 41 height 377
click at [695, 439] on div "More" at bounding box center [697, 438] width 38 height 30
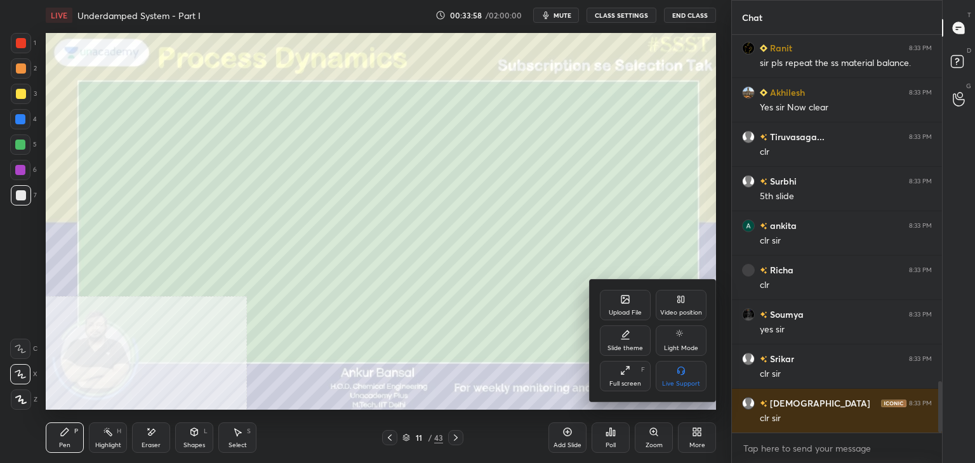
click at [628, 304] on icon at bounding box center [625, 299] width 10 height 10
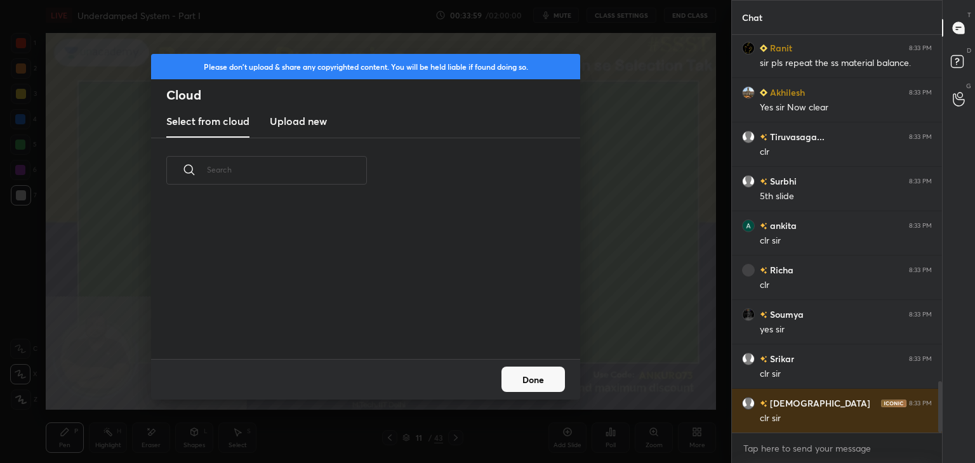
scroll to position [156, 407]
click at [277, 117] on h3 "Upload new" at bounding box center [298, 121] width 57 height 15
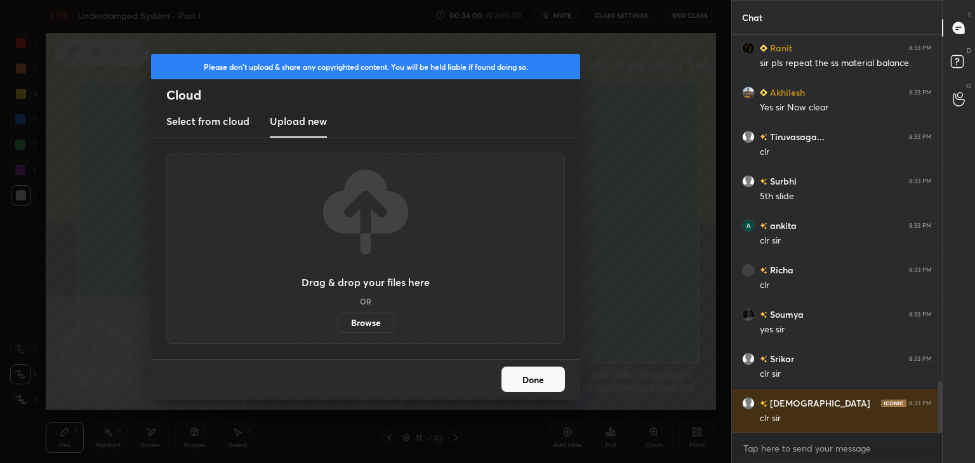
click at [353, 317] on label "Browse" at bounding box center [366, 323] width 56 height 20
click at [338, 317] on input "Browse" at bounding box center [338, 323] width 0 height 20
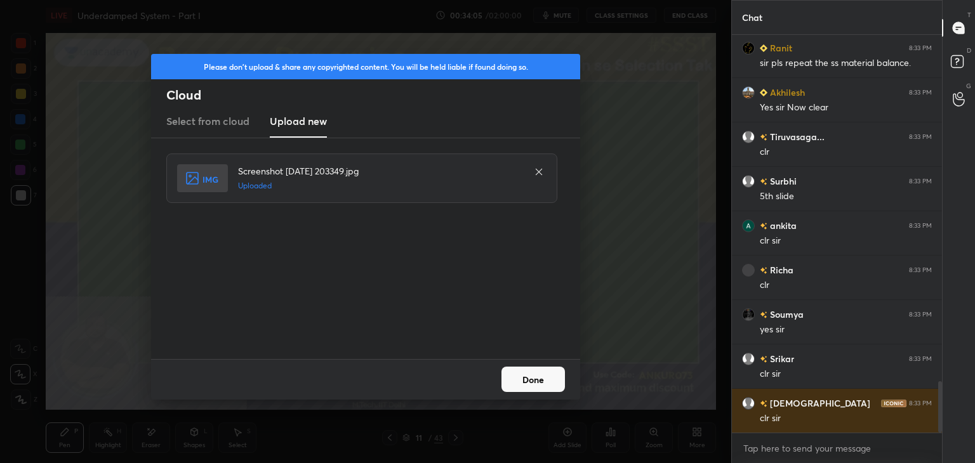
click at [527, 378] on button "Done" at bounding box center [532, 379] width 63 height 25
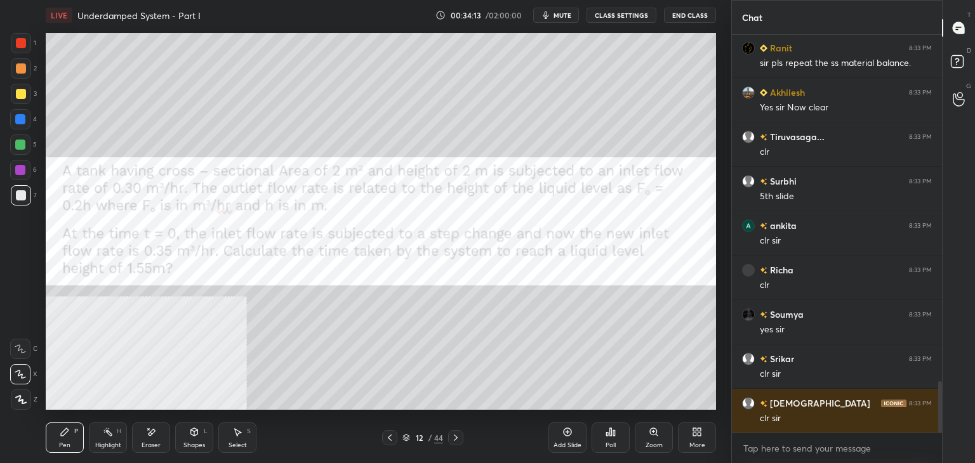
click at [617, 438] on div "Poll" at bounding box center [610, 438] width 38 height 30
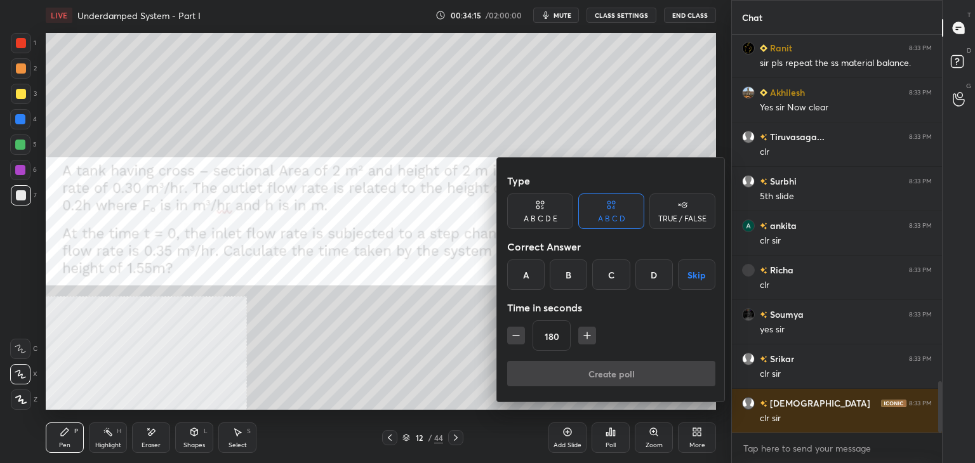
click at [694, 277] on button "Skip" at bounding box center [696, 275] width 37 height 30
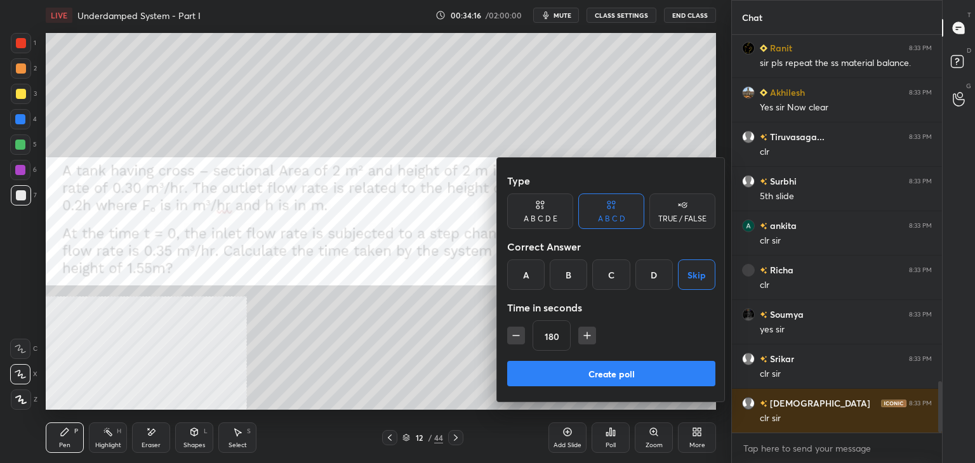
drag, startPoint x: 612, startPoint y: 374, endPoint x: 596, endPoint y: 374, distance: 15.2
click at [612, 374] on button "Create poll" at bounding box center [611, 373] width 208 height 25
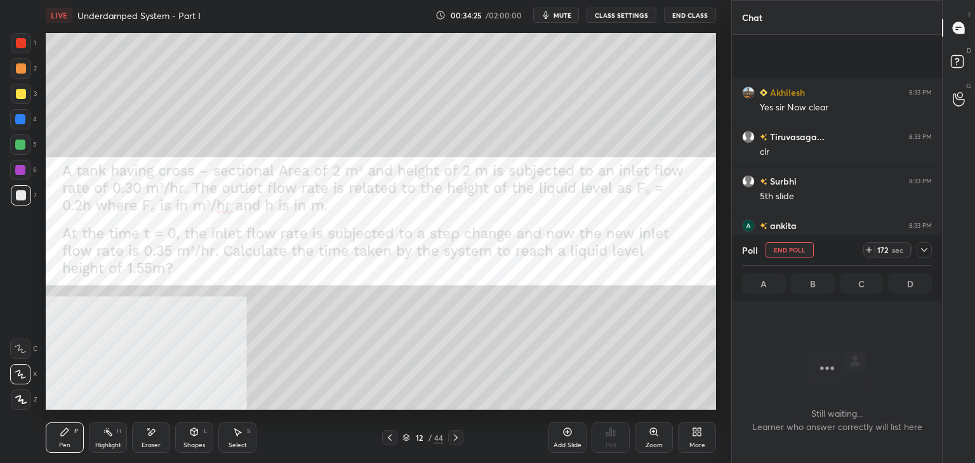
scroll to position [2801, 0]
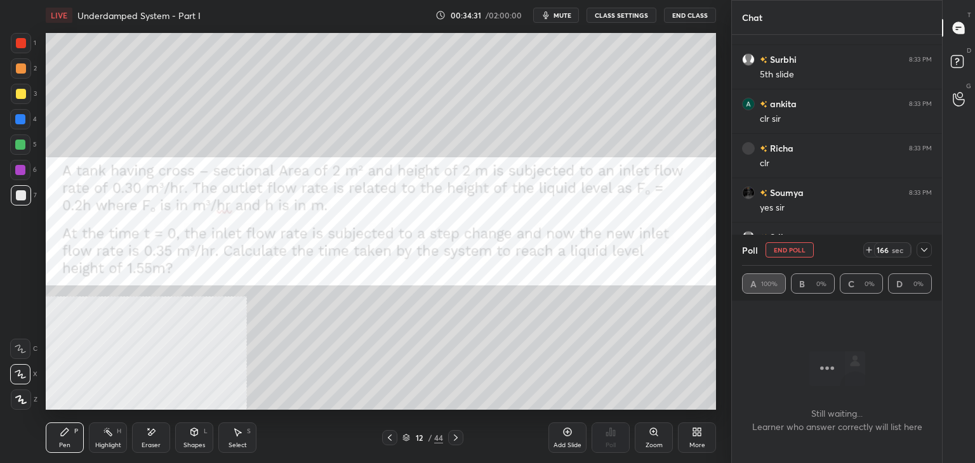
click at [561, 18] on span "mute" at bounding box center [562, 15] width 18 height 9
click at [924, 245] on icon at bounding box center [924, 250] width 10 height 10
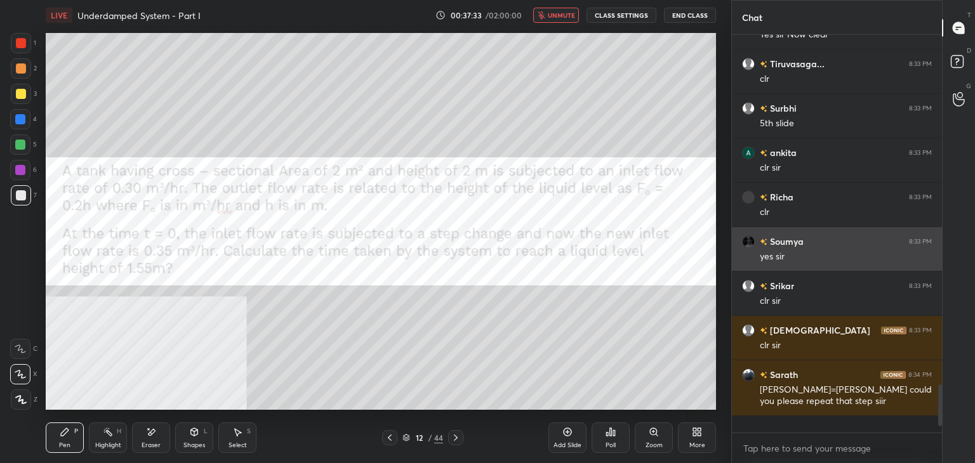
scroll to position [4, 4]
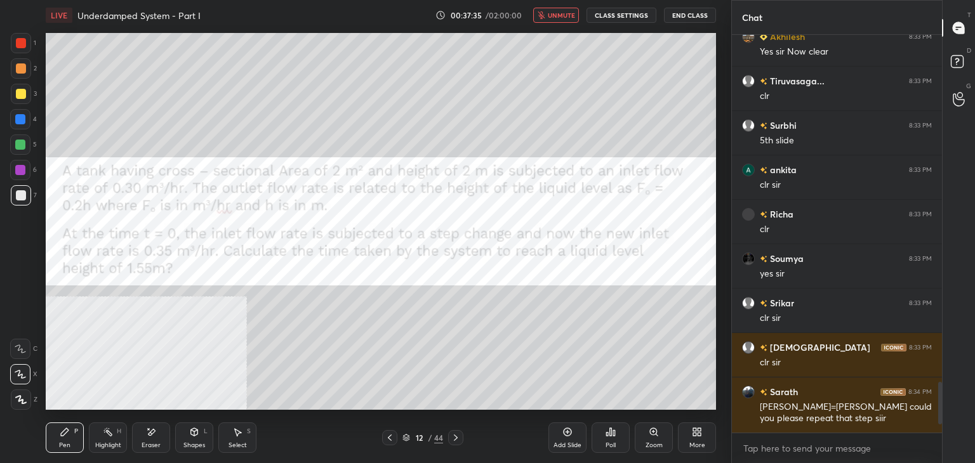
click at [545, 18] on icon "button" at bounding box center [541, 15] width 8 height 8
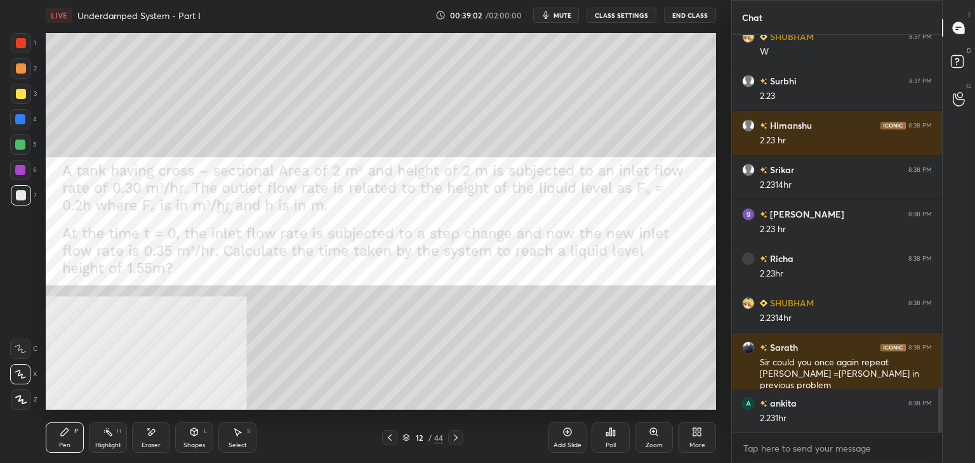
scroll to position [3191, 0]
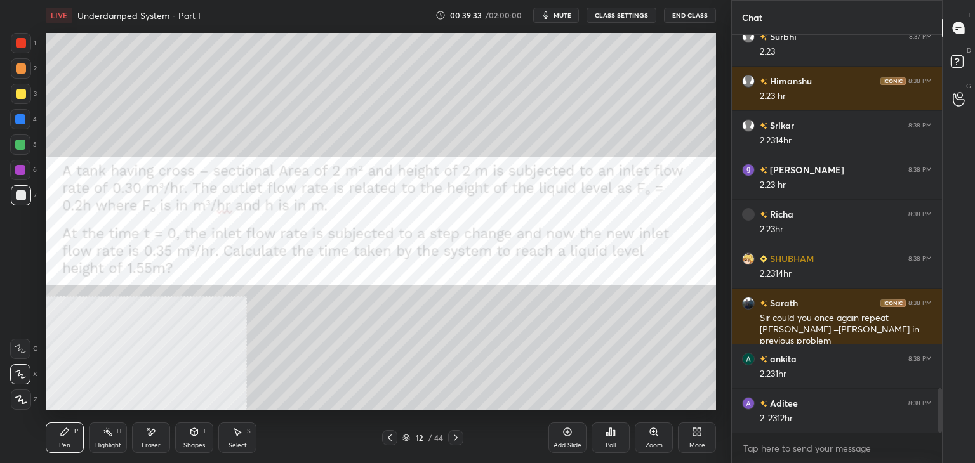
click at [703, 442] on div "More" at bounding box center [697, 445] width 16 height 6
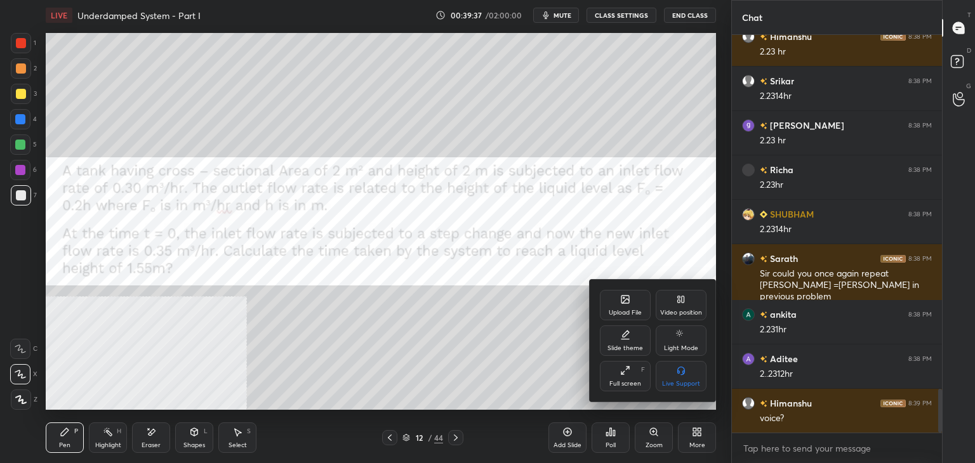
scroll to position [3324, 0]
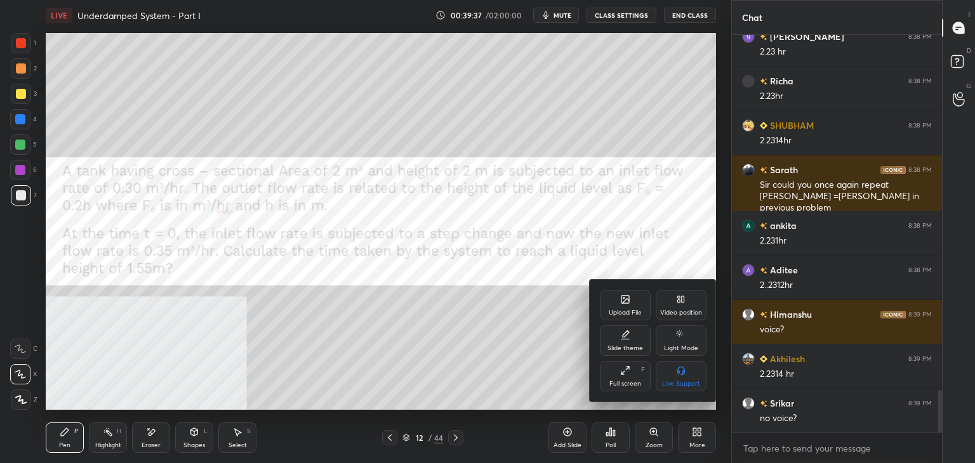
click at [617, 301] on div "Upload File" at bounding box center [625, 305] width 51 height 30
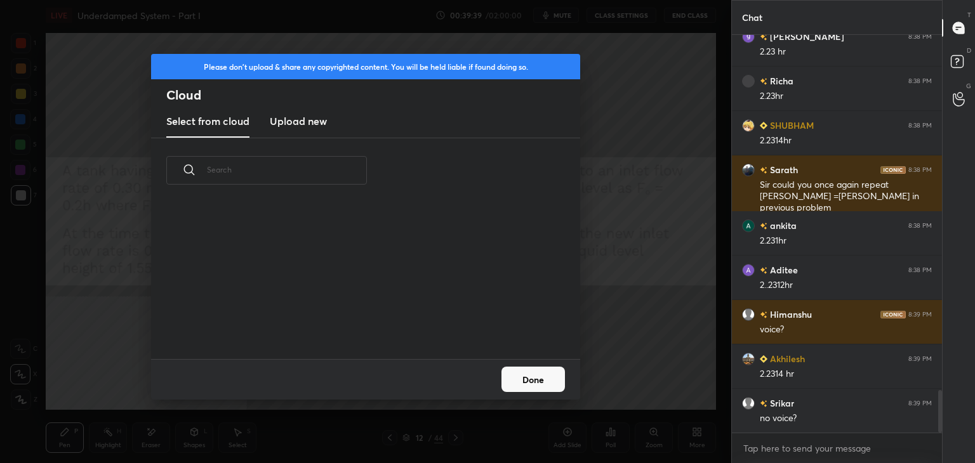
scroll to position [156, 407]
click at [280, 117] on h3 "Upload new" at bounding box center [298, 121] width 57 height 15
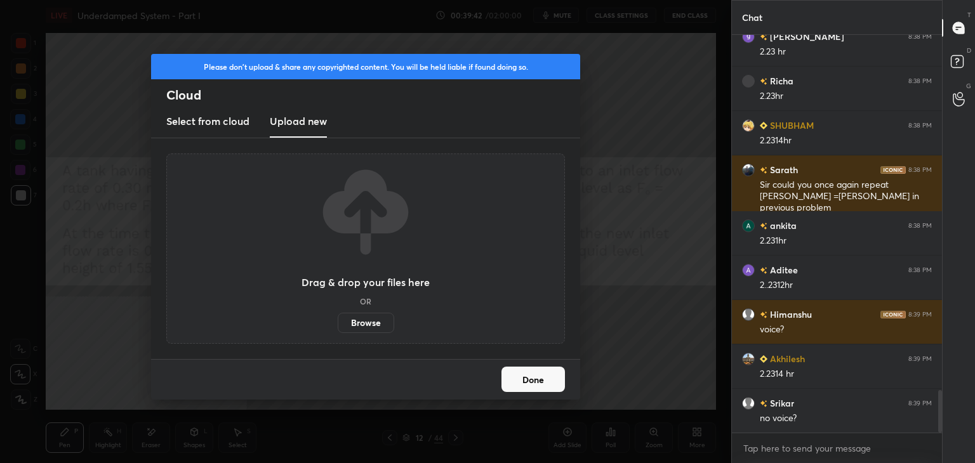
click at [353, 320] on label "Browse" at bounding box center [366, 323] width 56 height 20
click at [338, 320] on input "Browse" at bounding box center [338, 323] width 0 height 20
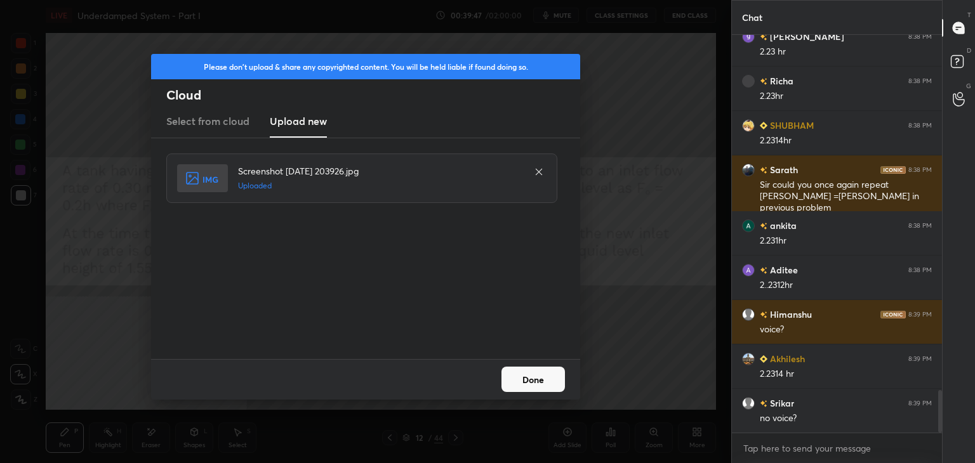
click at [524, 381] on button "Done" at bounding box center [532, 379] width 63 height 25
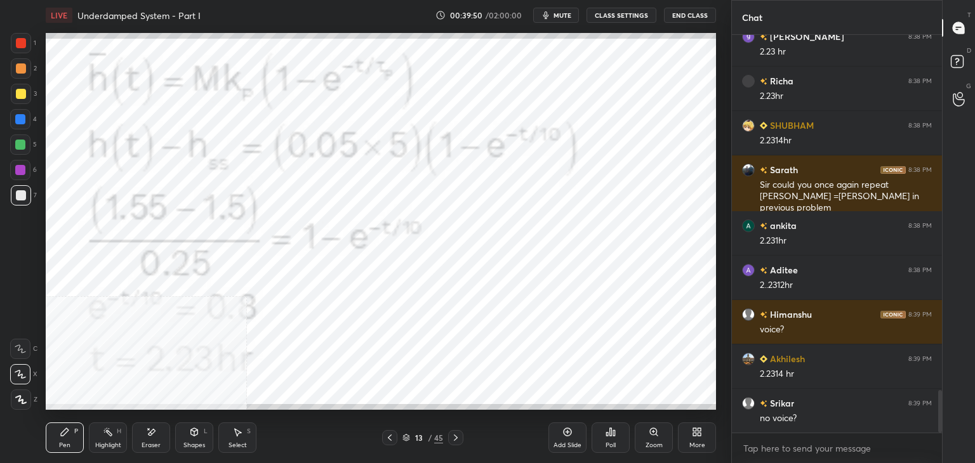
click at [697, 437] on icon at bounding box center [697, 432] width 10 height 10
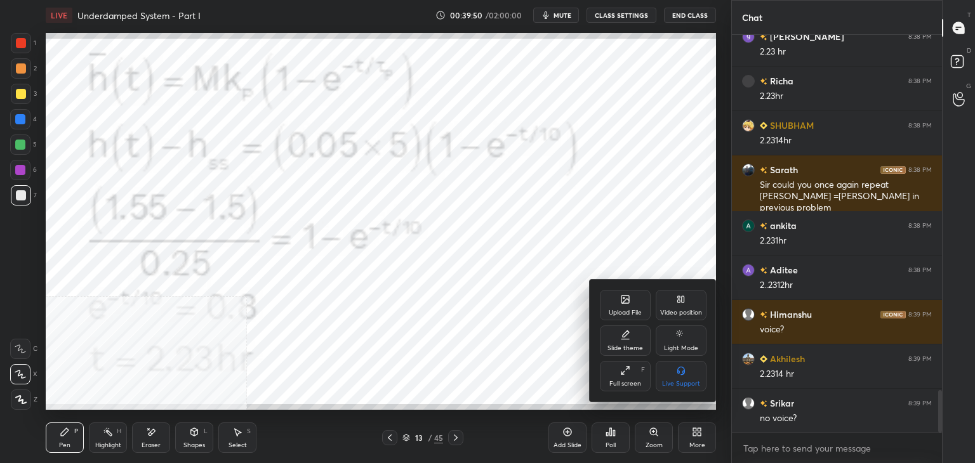
click at [664, 299] on div "Video position" at bounding box center [681, 305] width 51 height 30
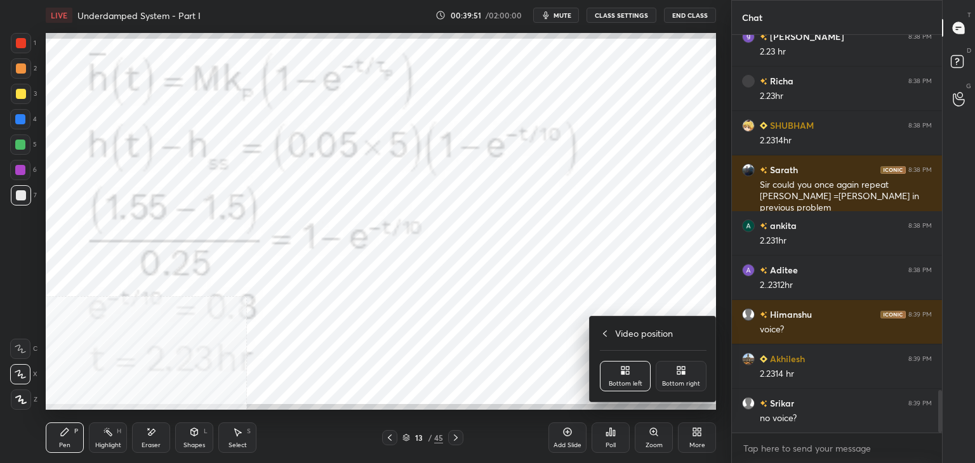
click at [675, 384] on div "Bottom right" at bounding box center [681, 384] width 38 height 6
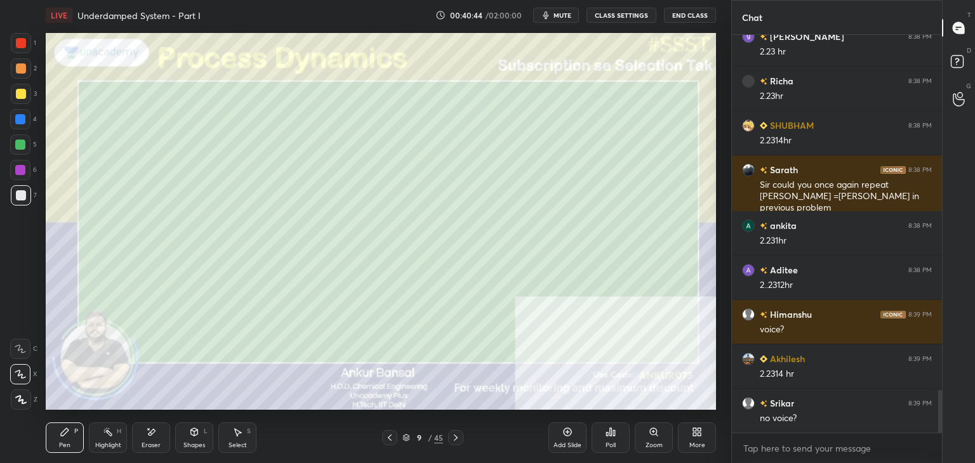
click at [458, 435] on icon at bounding box center [456, 438] width 10 height 10
click at [386, 433] on icon at bounding box center [390, 438] width 10 height 10
click at [457, 434] on icon at bounding box center [456, 438] width 10 height 10
click at [453, 435] on icon at bounding box center [456, 438] width 10 height 10
click at [455, 434] on icon at bounding box center [456, 438] width 10 height 10
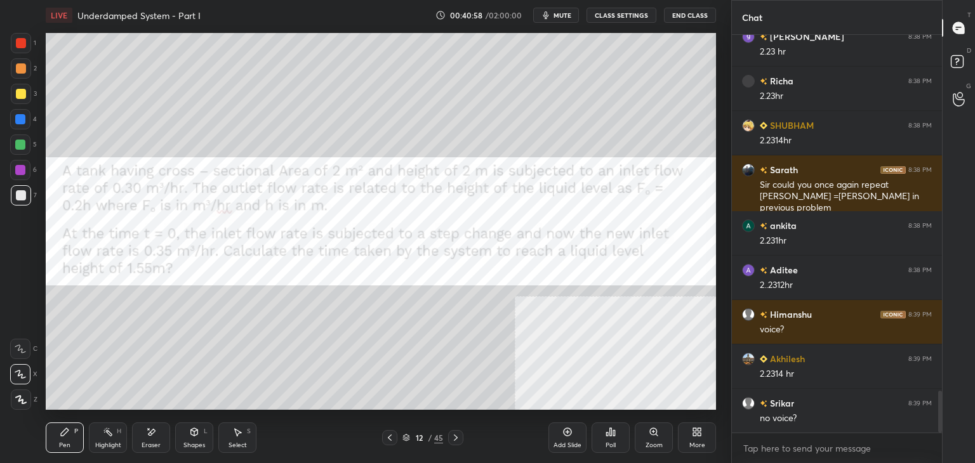
scroll to position [3368, 0]
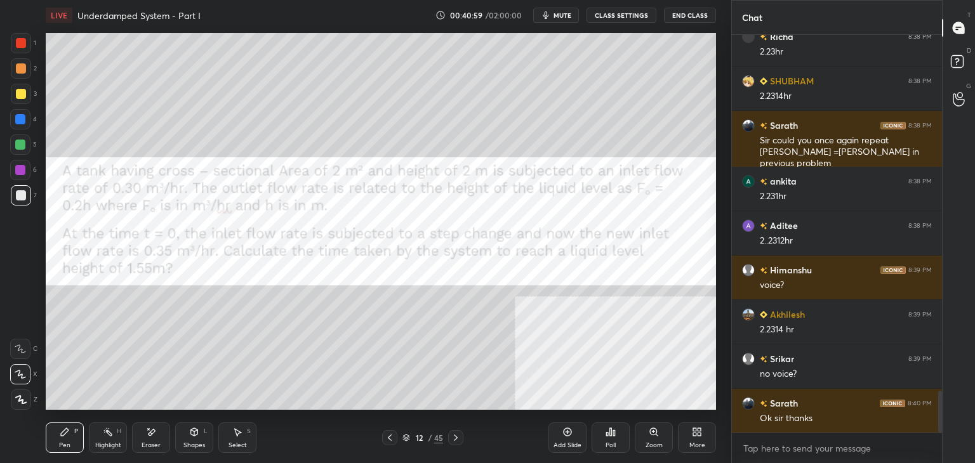
click at [453, 432] on div at bounding box center [455, 437] width 15 height 15
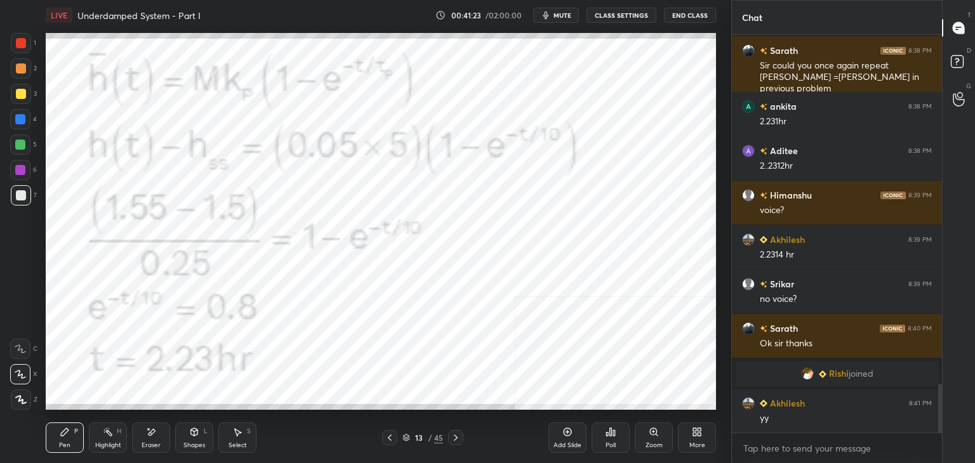
scroll to position [2897, 0]
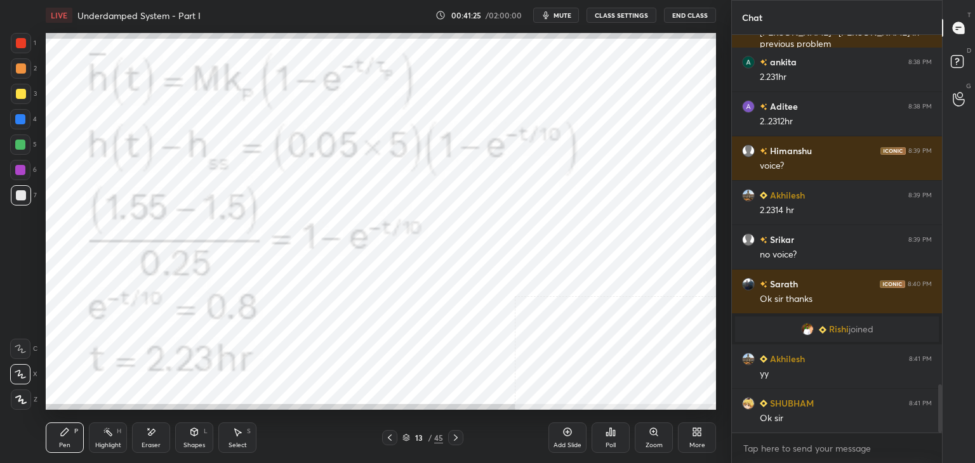
click at [699, 430] on icon at bounding box center [698, 429] width 3 height 3
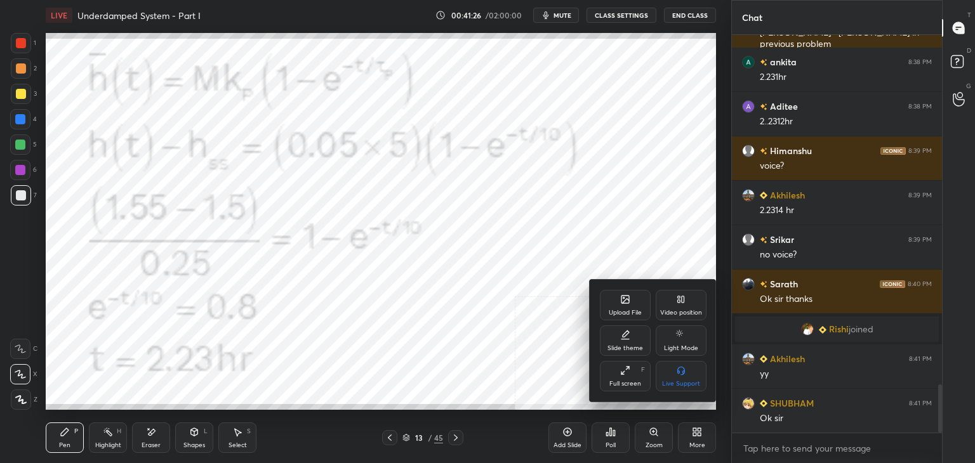
click at [623, 303] on icon at bounding box center [625, 301] width 7 height 4
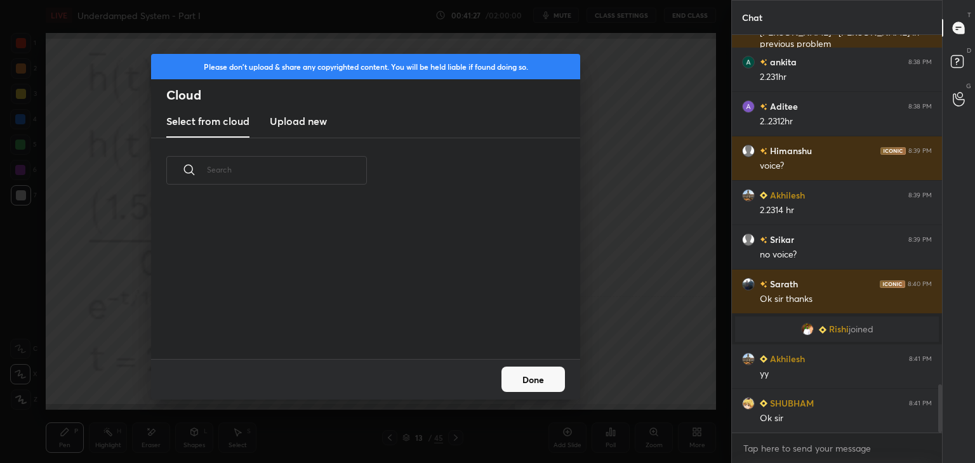
scroll to position [156, 407]
click at [300, 121] on h3 "Upload new" at bounding box center [298, 121] width 57 height 15
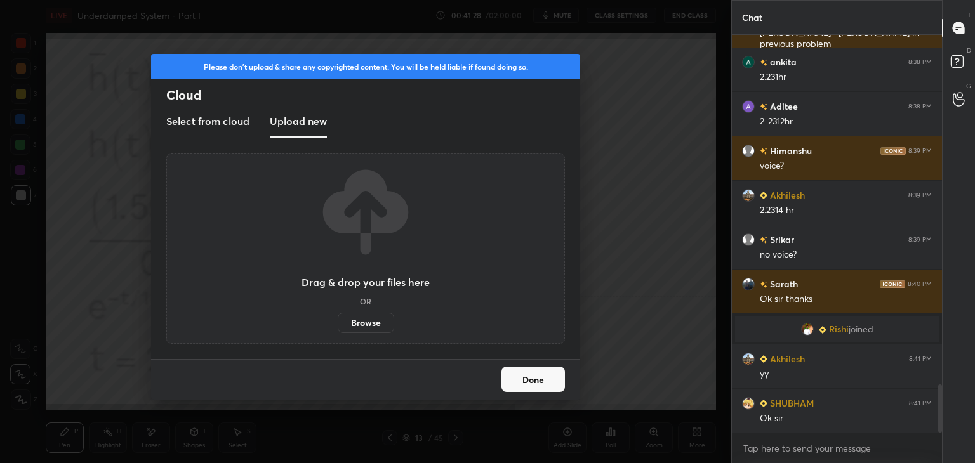
click at [366, 322] on label "Browse" at bounding box center [366, 323] width 56 height 20
click at [338, 322] on input "Browse" at bounding box center [338, 323] width 0 height 20
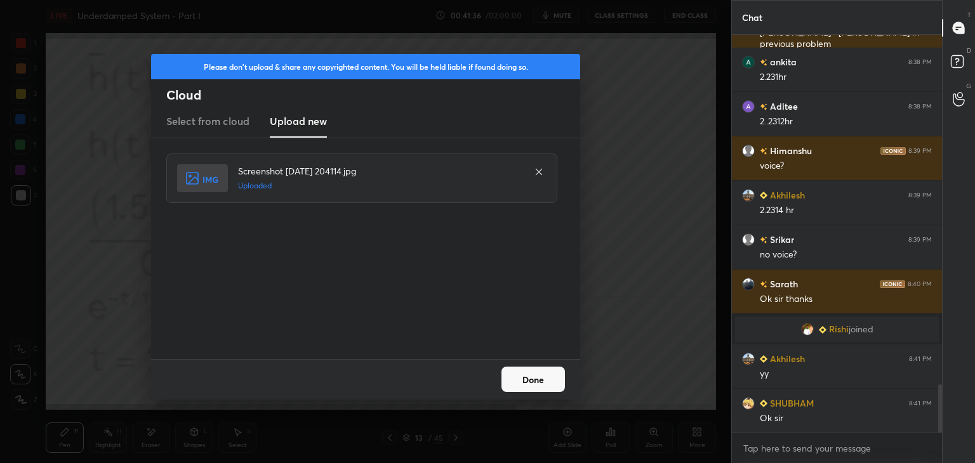
click at [541, 384] on button "Done" at bounding box center [532, 379] width 63 height 25
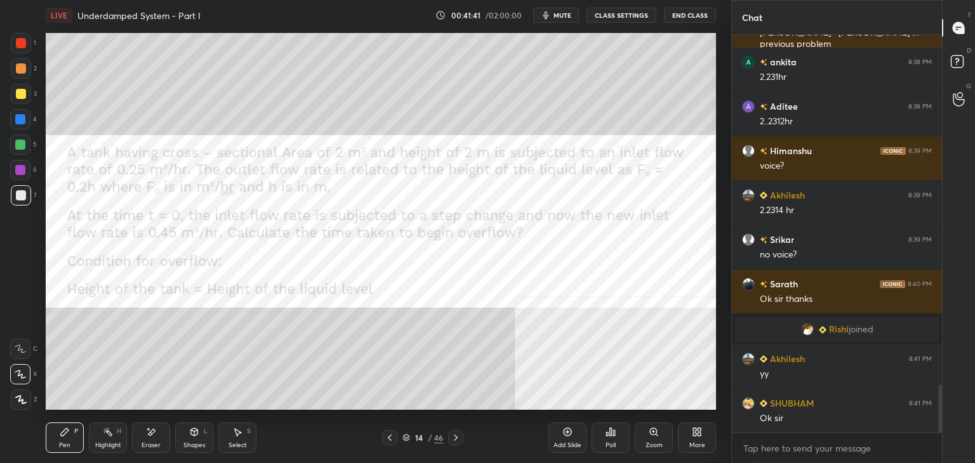
click at [617, 13] on button "CLASS SETTINGS" at bounding box center [621, 15] width 70 height 15
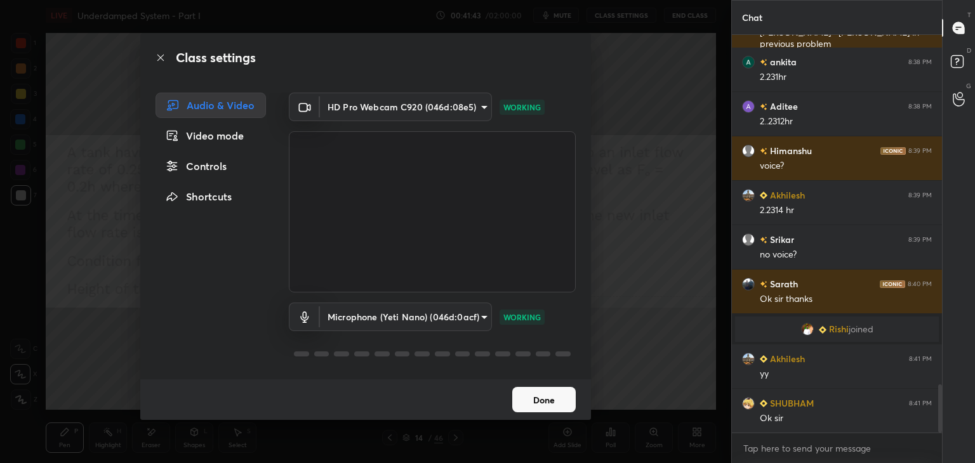
click at [533, 402] on button "Done" at bounding box center [543, 399] width 63 height 25
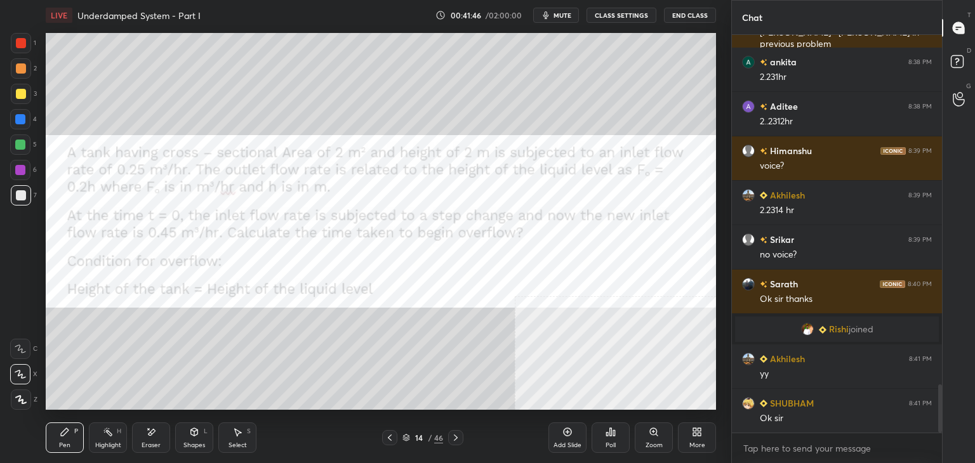
click at [609, 445] on div "Poll" at bounding box center [610, 445] width 10 height 6
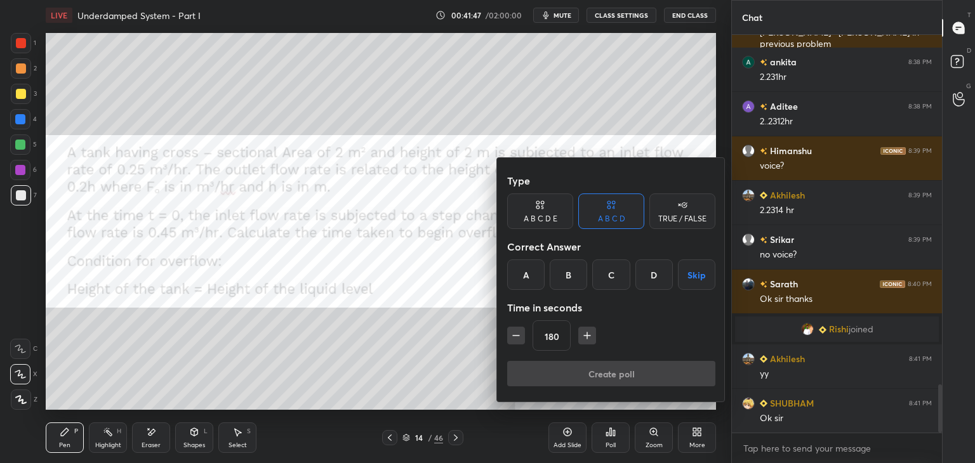
click at [688, 274] on button "Skip" at bounding box center [696, 275] width 37 height 30
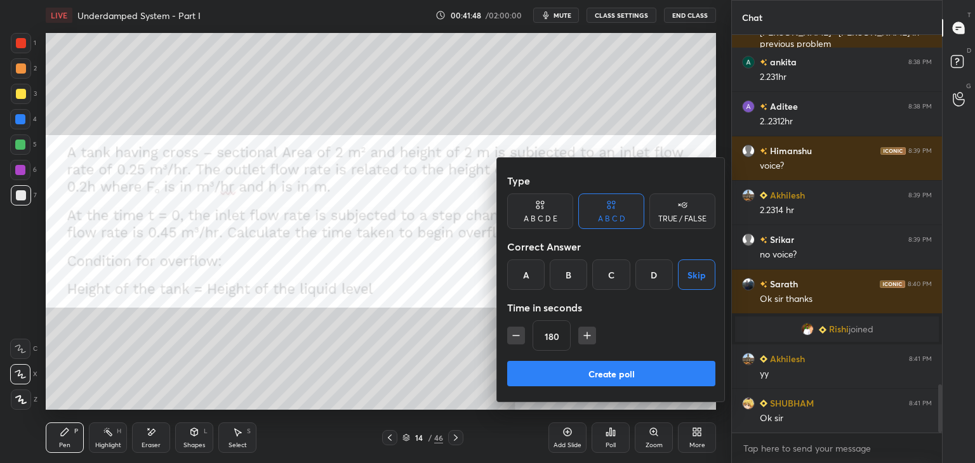
click at [632, 386] on div "Create poll" at bounding box center [611, 376] width 208 height 30
click at [574, 363] on button "Create poll" at bounding box center [611, 373] width 208 height 25
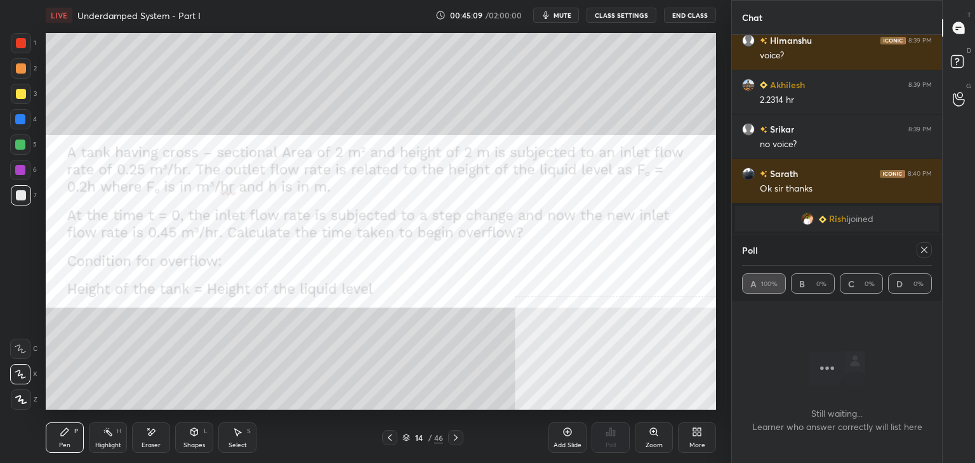
scroll to position [3052, 0]
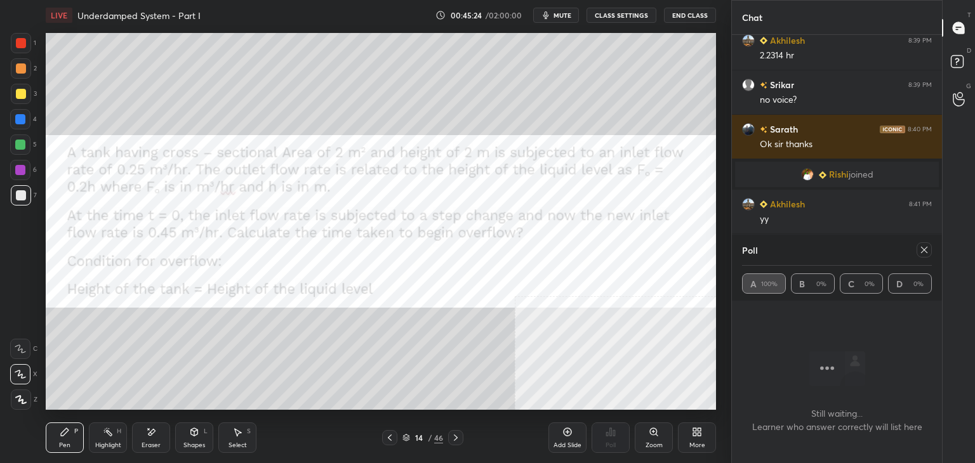
click at [930, 255] on div at bounding box center [923, 249] width 15 height 15
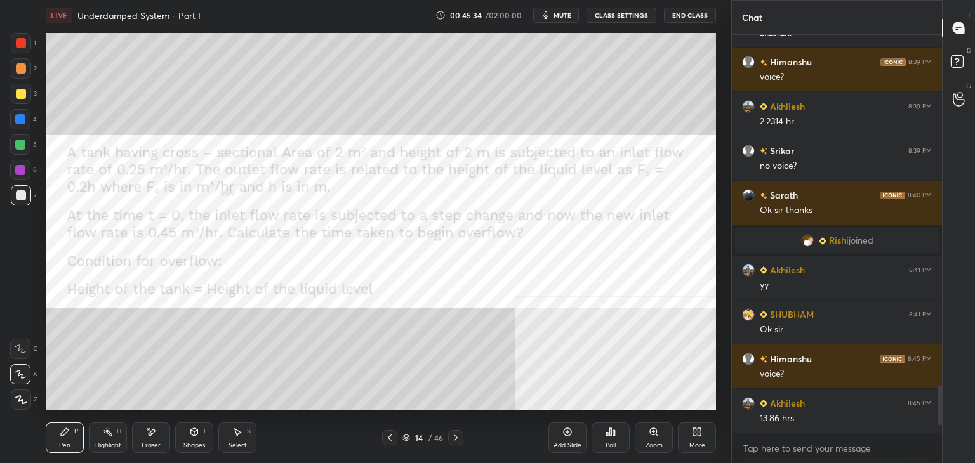
scroll to position [3031, 0]
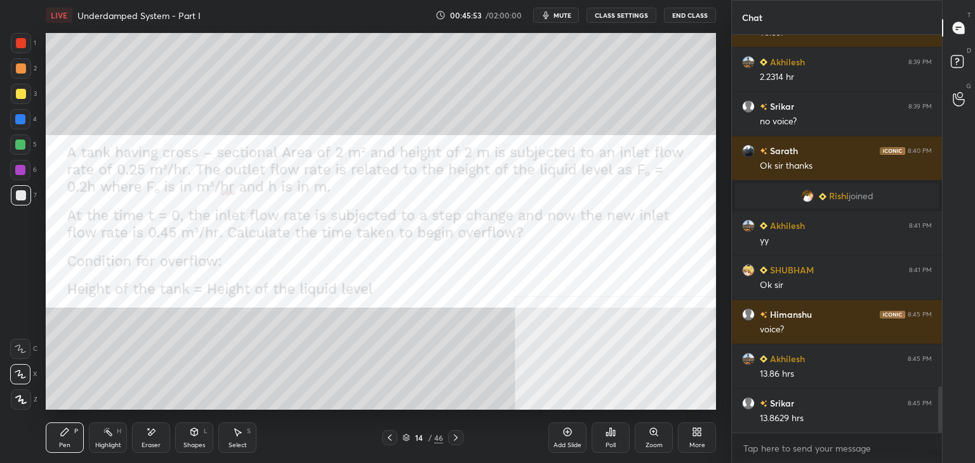
click at [0, 303] on div "1 2 3 4 5 6 7 C X Z E E Erase all H H" at bounding box center [20, 221] width 41 height 377
click at [699, 440] on div "More" at bounding box center [697, 438] width 38 height 30
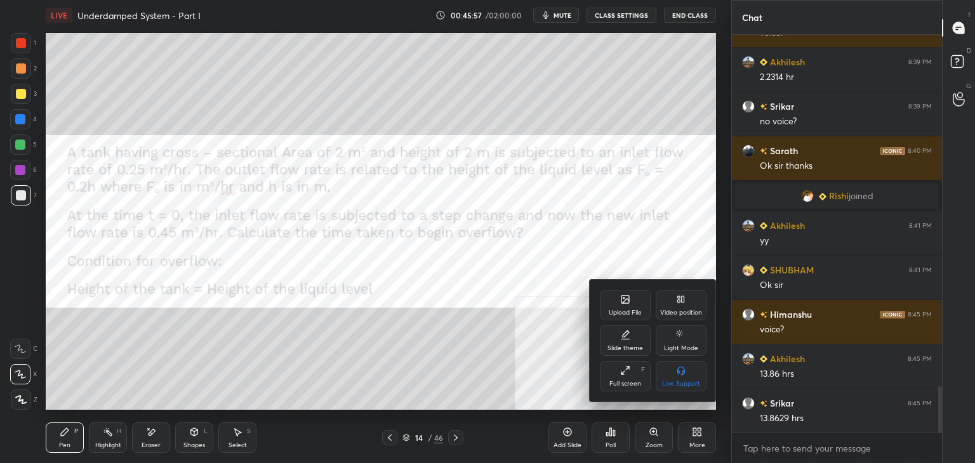
click at [635, 307] on div "Upload File" at bounding box center [625, 305] width 51 height 30
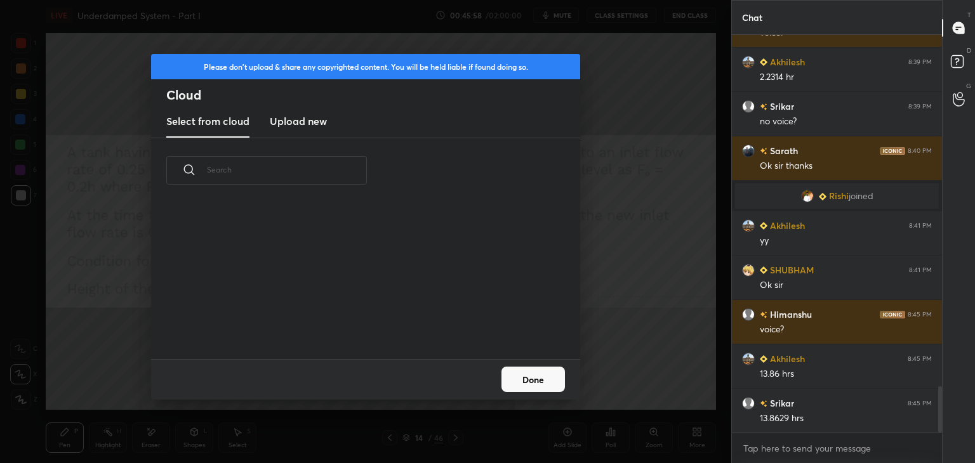
scroll to position [156, 407]
click at [278, 114] on h3 "Upload new" at bounding box center [298, 121] width 57 height 15
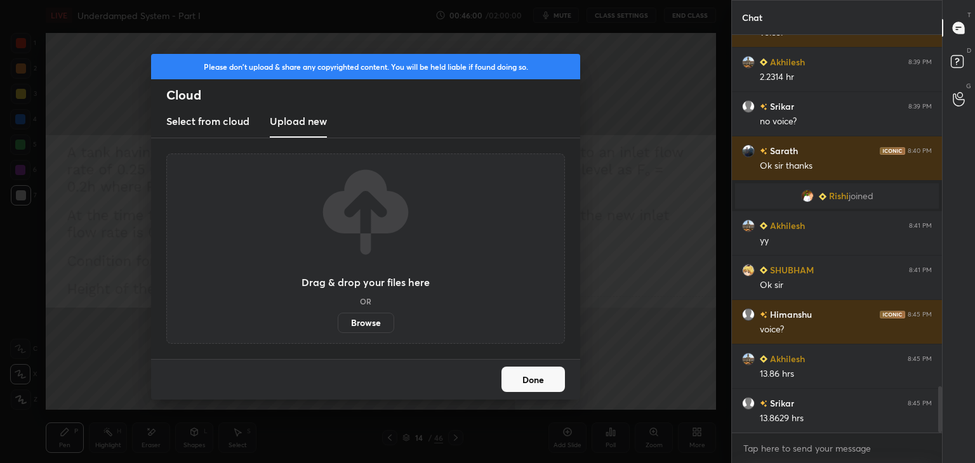
click at [362, 326] on label "Browse" at bounding box center [366, 323] width 56 height 20
click at [338, 326] on input "Browse" at bounding box center [338, 323] width 0 height 20
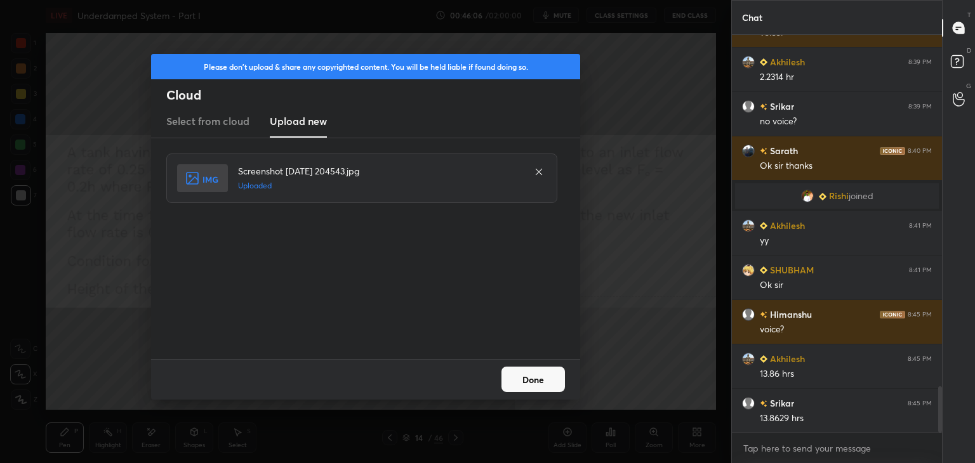
scroll to position [3075, 0]
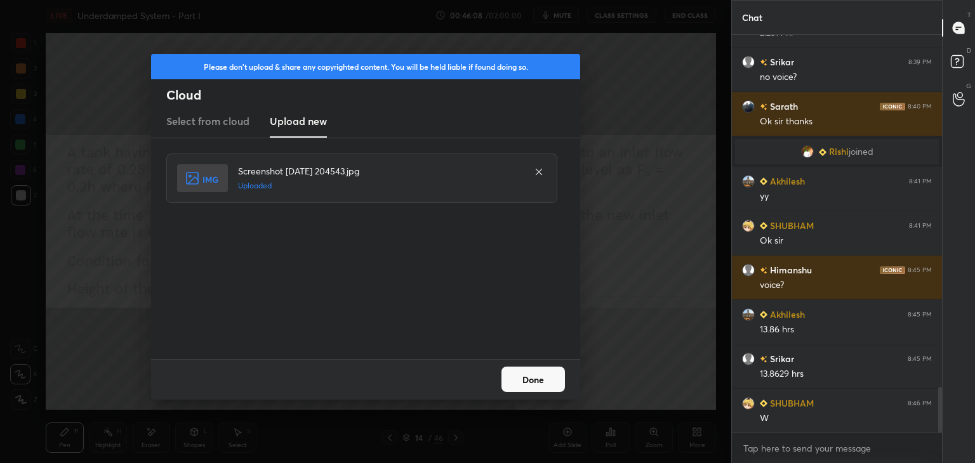
click at [530, 378] on button "Done" at bounding box center [532, 379] width 63 height 25
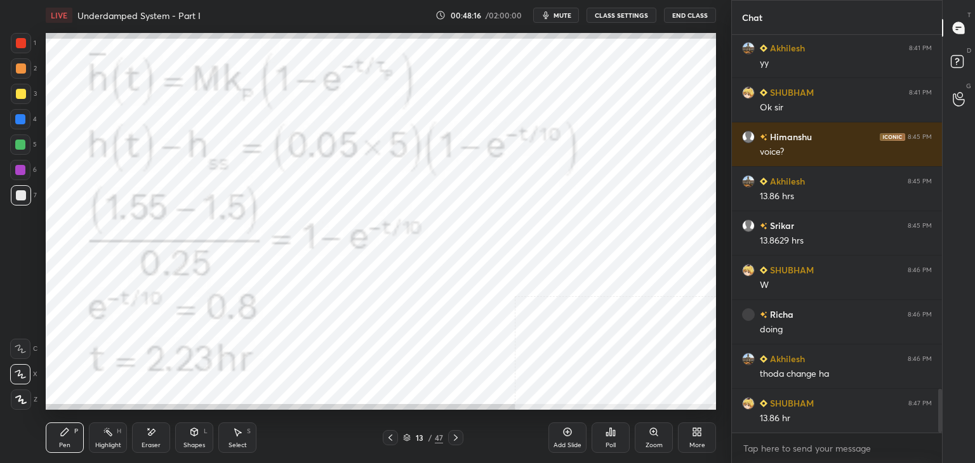
scroll to position [3253, 0]
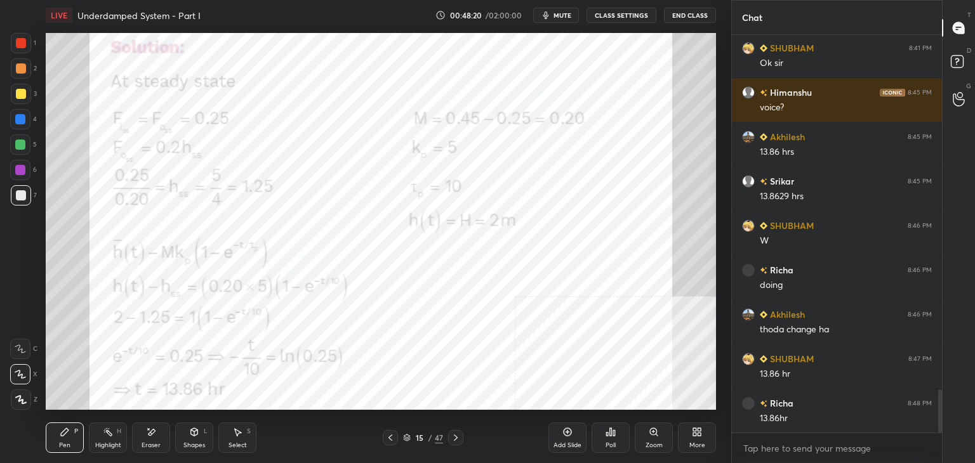
click at [20, 44] on div at bounding box center [21, 43] width 10 height 10
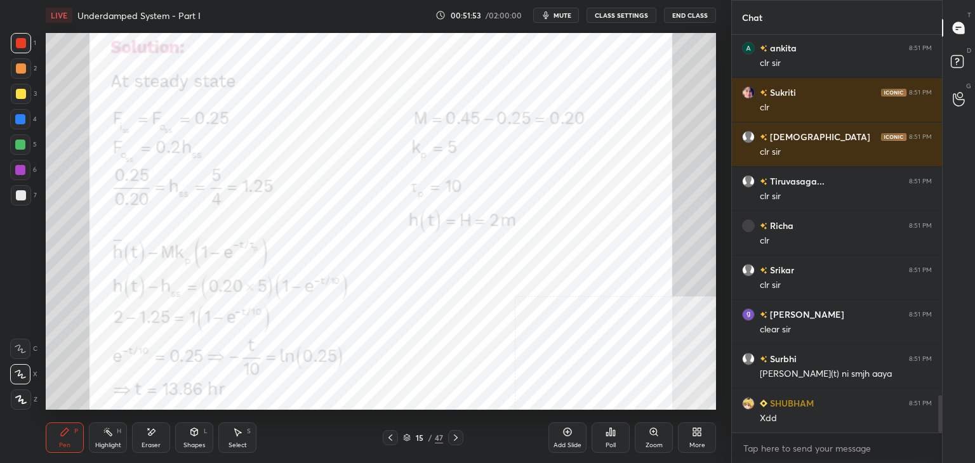
scroll to position [3842, 0]
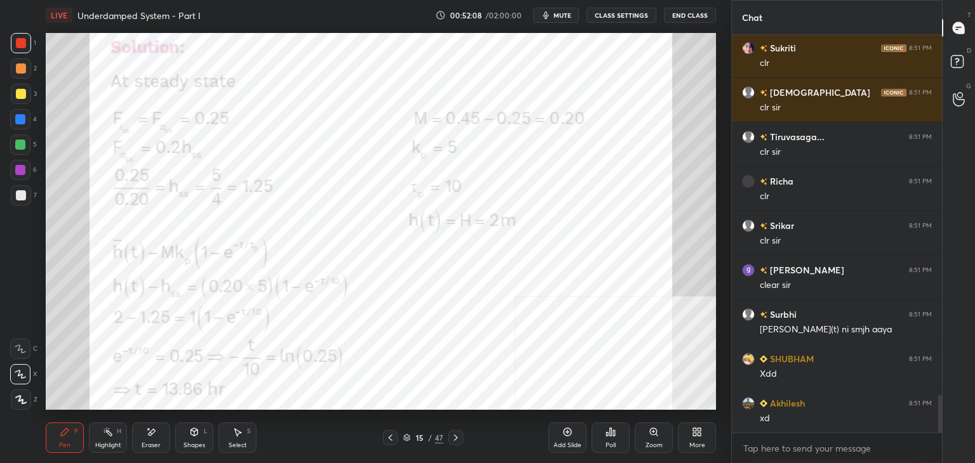
click at [454, 438] on icon at bounding box center [456, 438] width 10 height 10
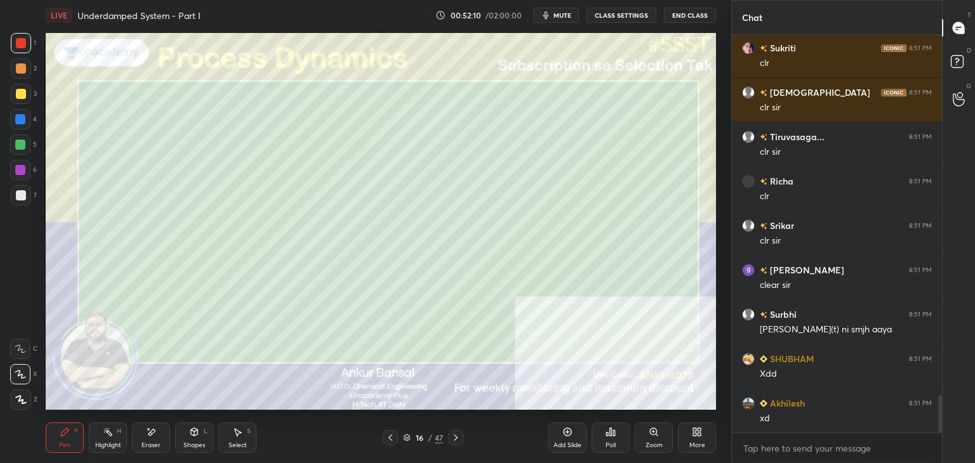
click at [16, 195] on div at bounding box center [21, 195] width 10 height 10
click at [387, 436] on icon at bounding box center [390, 438] width 10 height 10
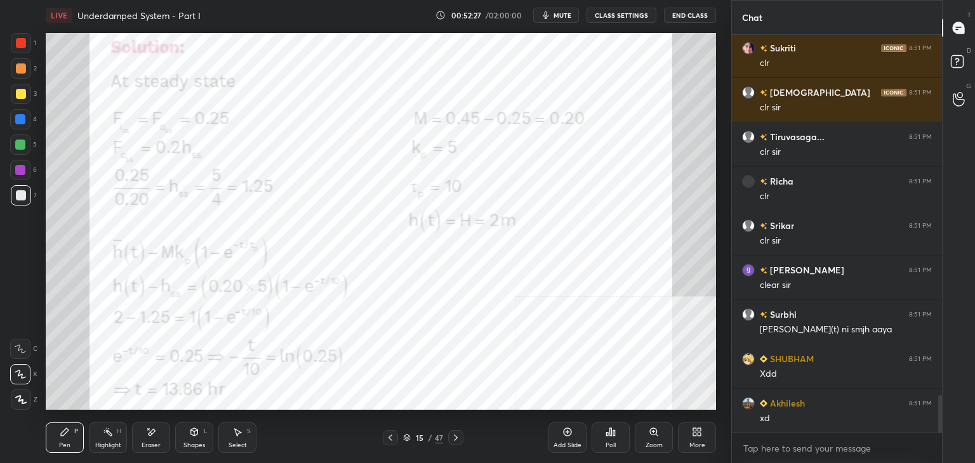
click at [452, 437] on icon at bounding box center [456, 438] width 10 height 10
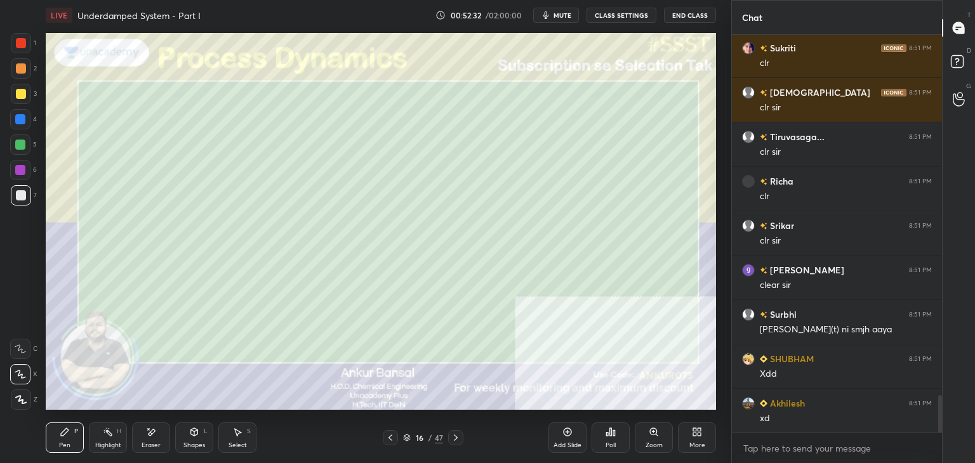
click at [388, 434] on icon at bounding box center [390, 438] width 10 height 10
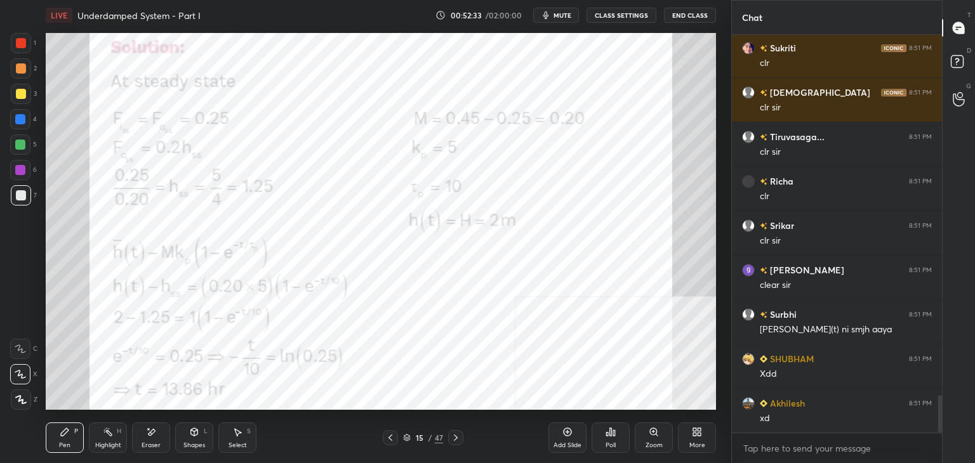
click at [389, 434] on icon at bounding box center [390, 438] width 10 height 10
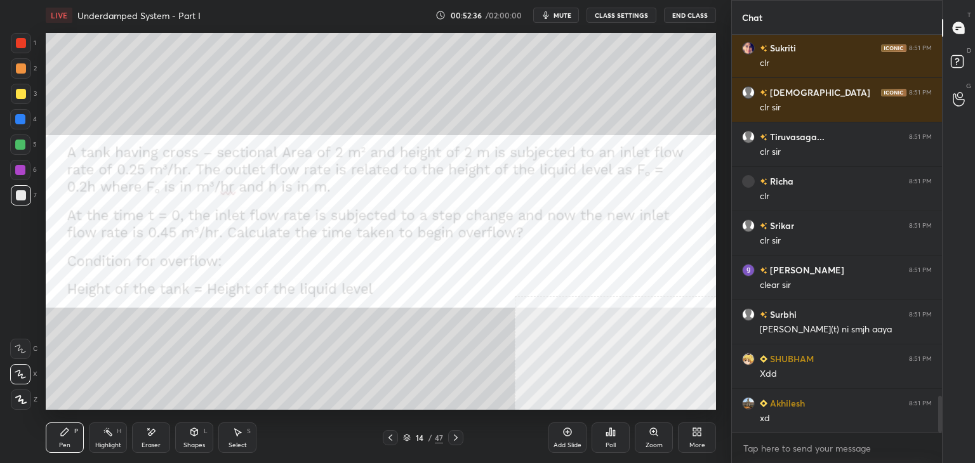
scroll to position [3886, 0]
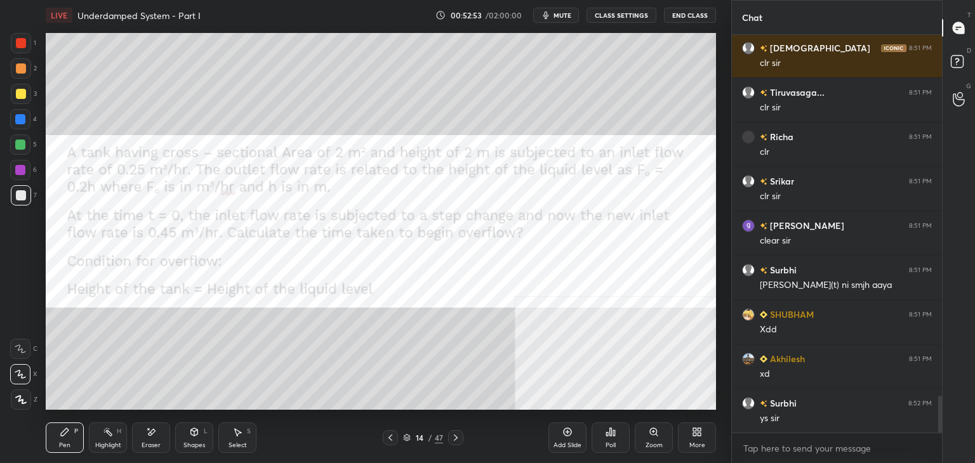
click at [459, 433] on icon at bounding box center [456, 438] width 10 height 10
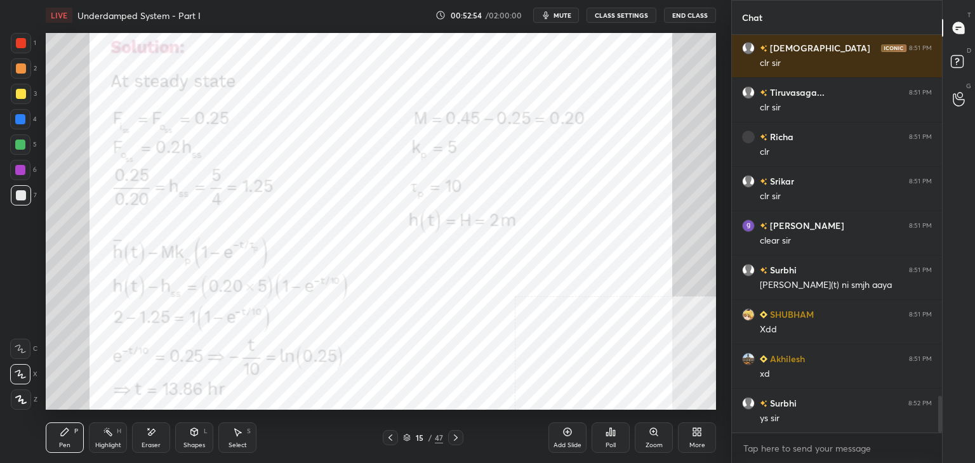
click at [456, 438] on icon at bounding box center [456, 438] width 4 height 6
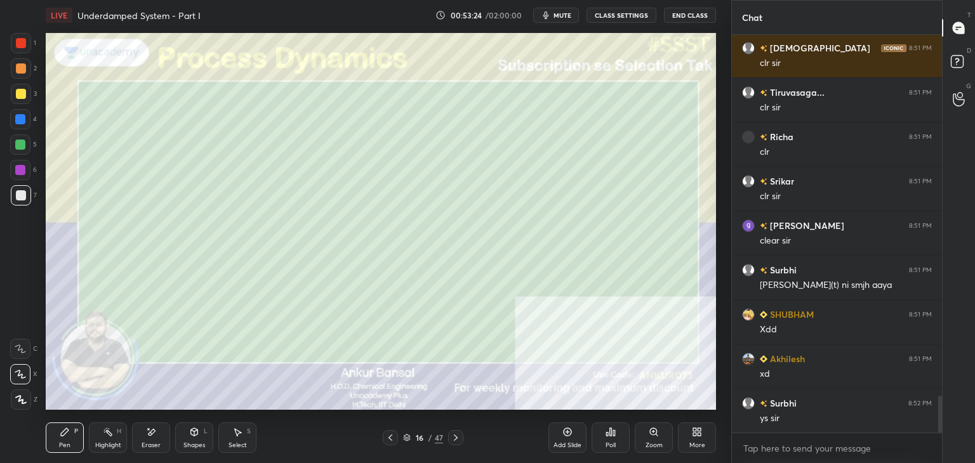
scroll to position [3930, 0]
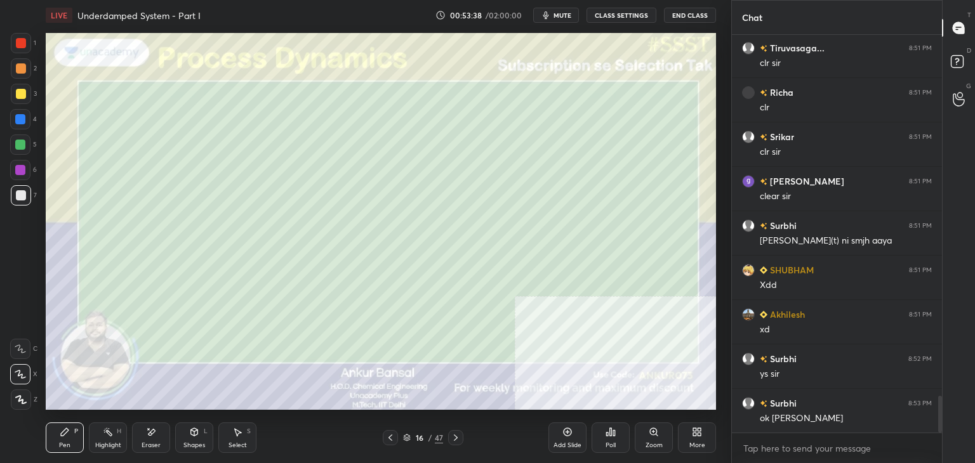
click at [697, 437] on icon at bounding box center [697, 432] width 10 height 10
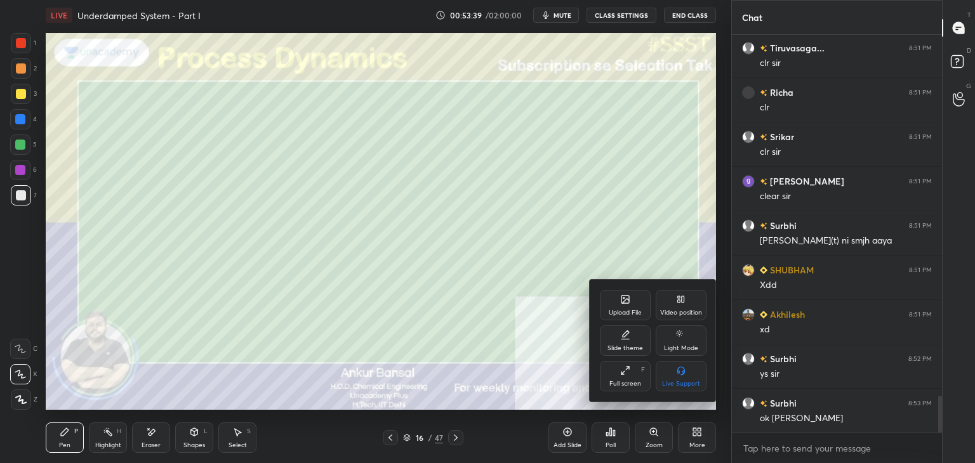
click at [610, 300] on div "Upload File" at bounding box center [625, 305] width 51 height 30
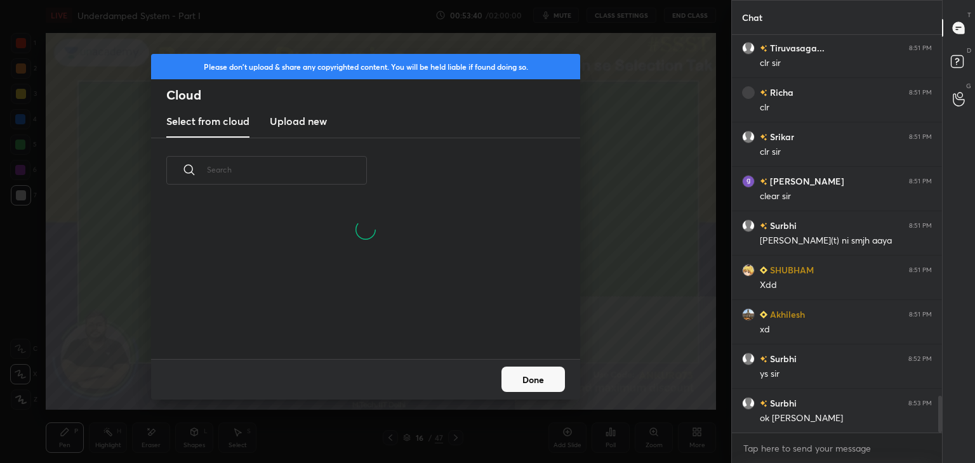
click at [286, 118] on h3 "Upload new" at bounding box center [298, 121] width 57 height 15
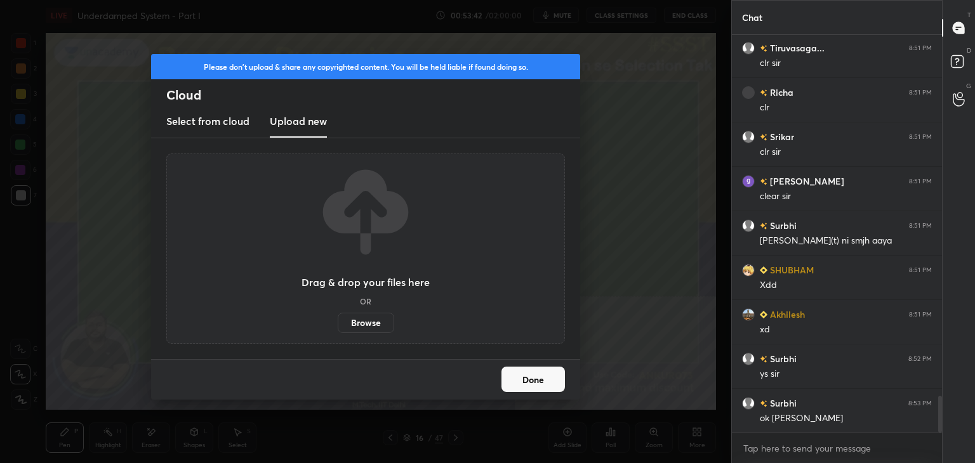
click at [369, 320] on label "Browse" at bounding box center [366, 323] width 56 height 20
click at [338, 320] on input "Browse" at bounding box center [338, 323] width 0 height 20
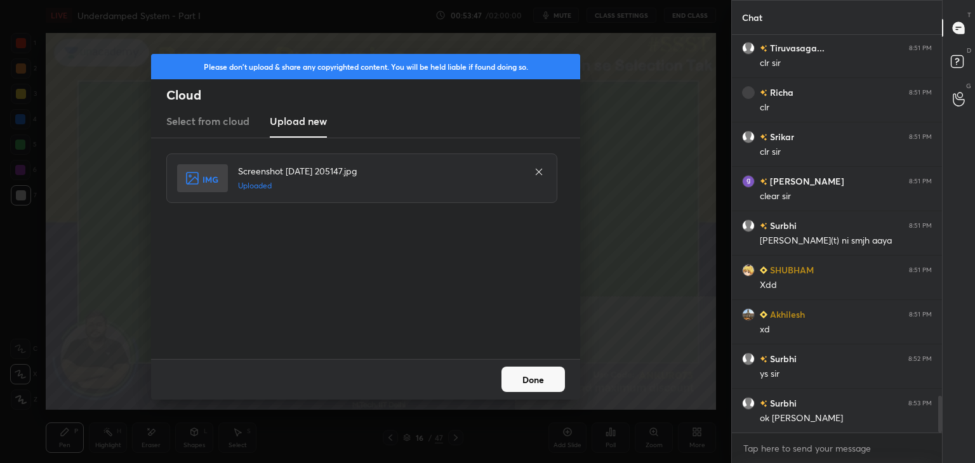
click at [546, 385] on button "Done" at bounding box center [532, 379] width 63 height 25
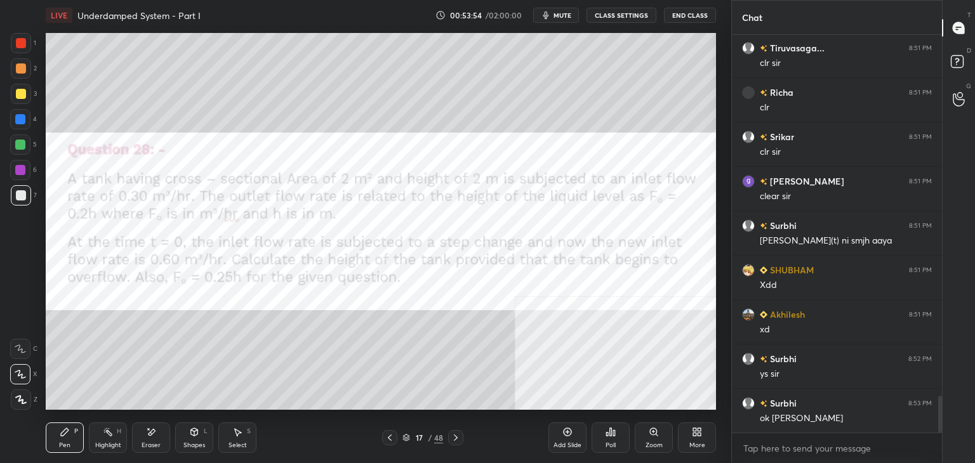
click at [14, 43] on div at bounding box center [21, 43] width 20 height 20
click at [0, 239] on div "1 2 3 4 5 6 7 C X Z E E Erase all H H" at bounding box center [20, 221] width 41 height 377
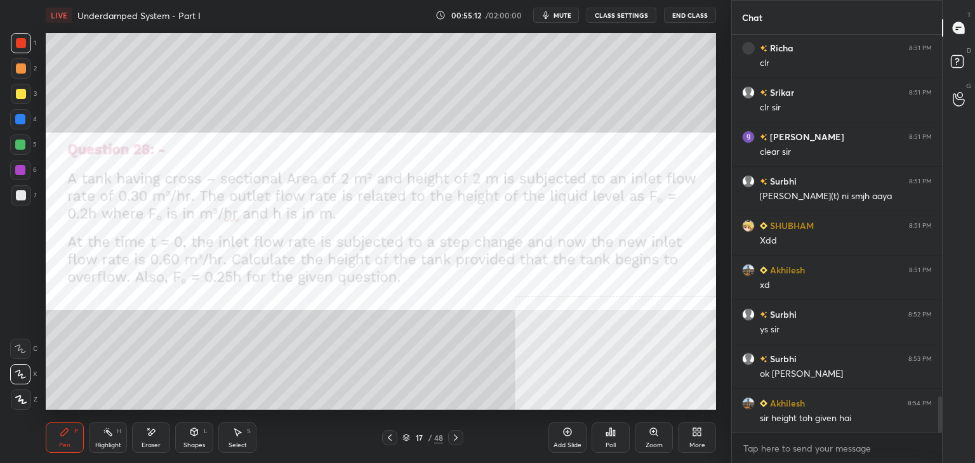
scroll to position [4019, 0]
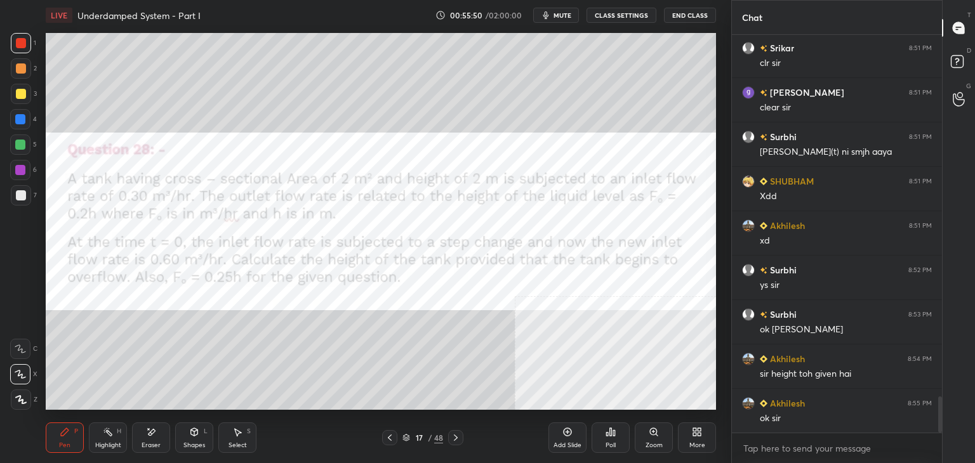
click at [612, 446] on div "Poll" at bounding box center [610, 445] width 10 height 6
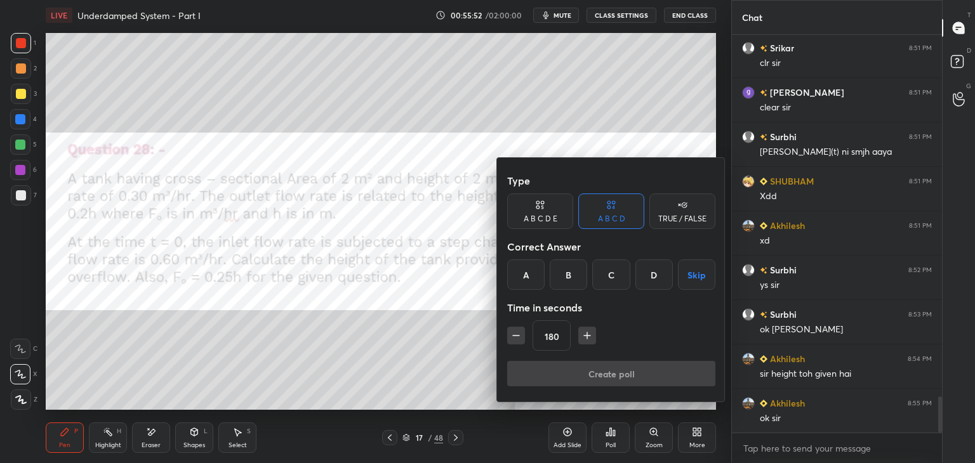
click at [583, 334] on icon "button" at bounding box center [587, 335] width 13 height 13
click at [583, 333] on icon "button" at bounding box center [587, 335] width 13 height 13
type input "240"
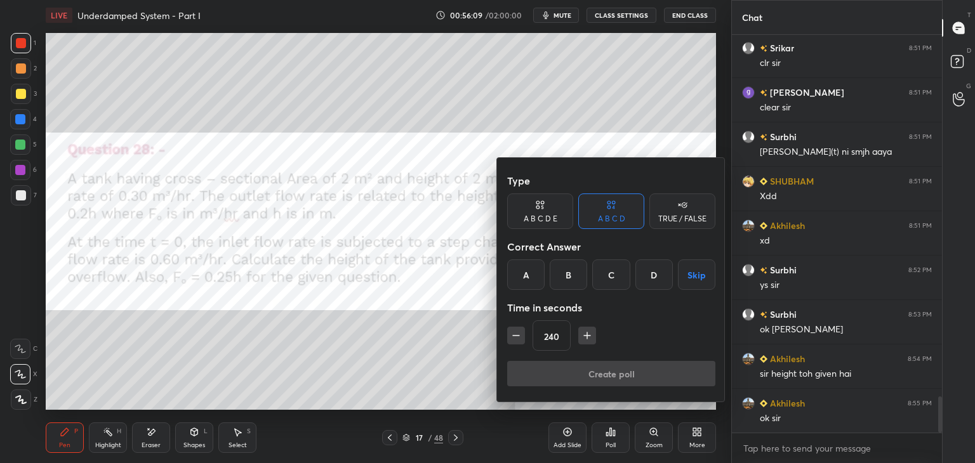
click at [702, 275] on button "Skip" at bounding box center [696, 275] width 37 height 30
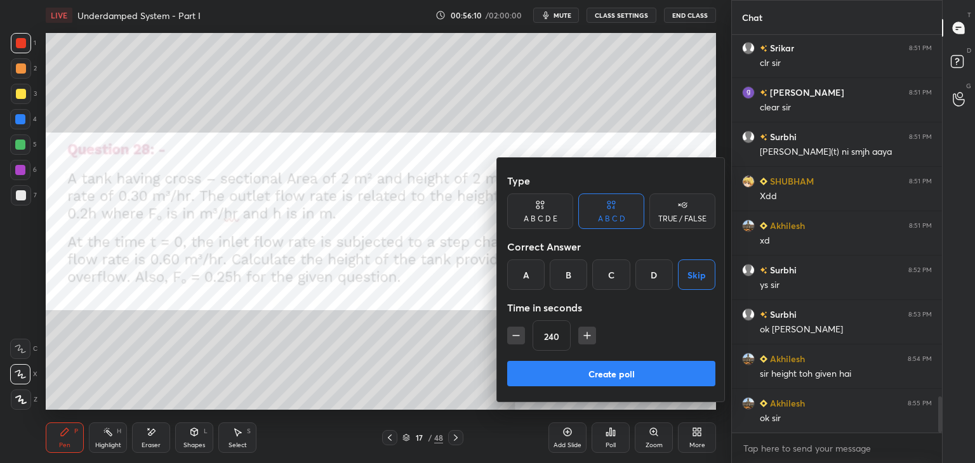
click at [640, 368] on button "Create poll" at bounding box center [611, 373] width 208 height 25
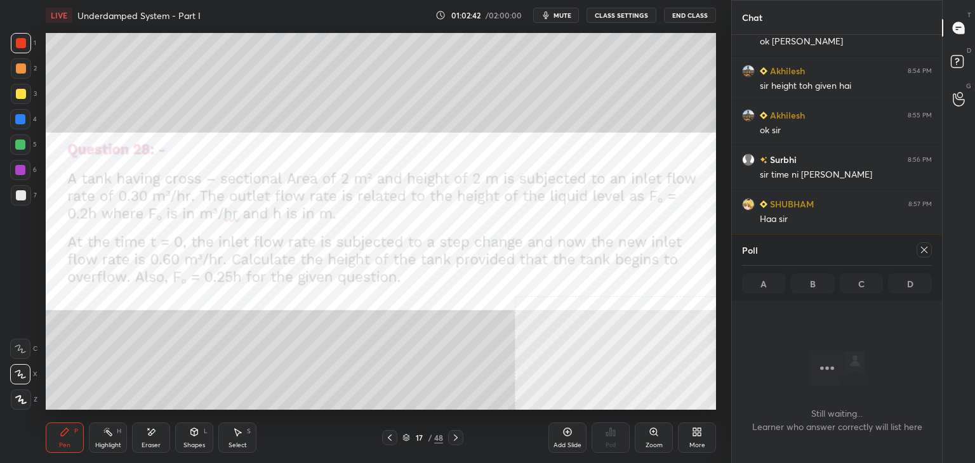
scroll to position [4352, 0]
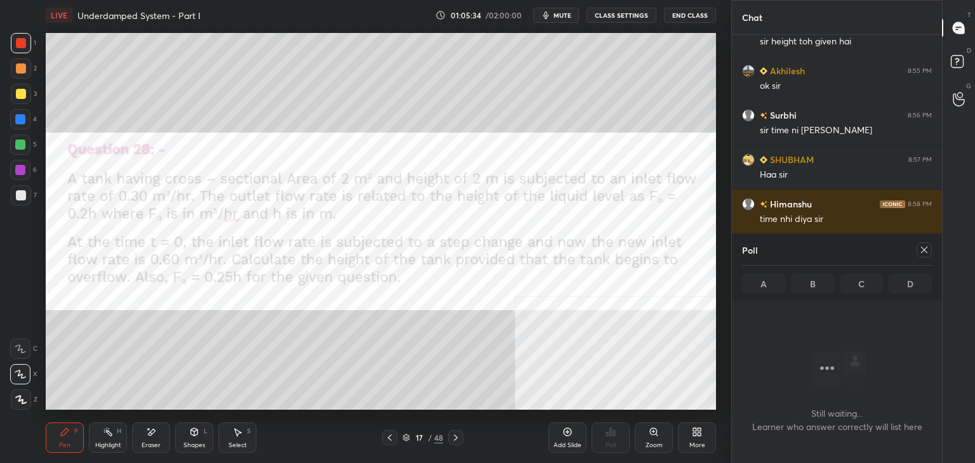
click at [925, 258] on div "Poll" at bounding box center [837, 250] width 190 height 30
click at [923, 246] on icon at bounding box center [924, 250] width 10 height 10
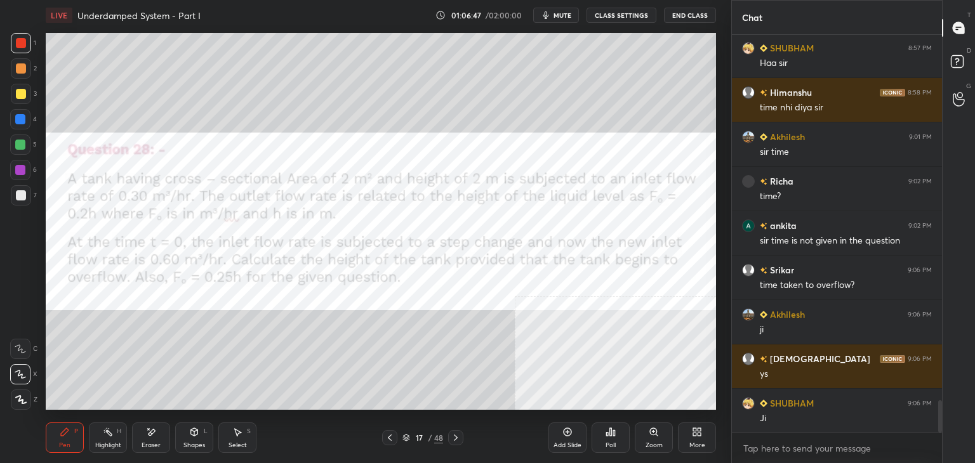
scroll to position [4508, 0]
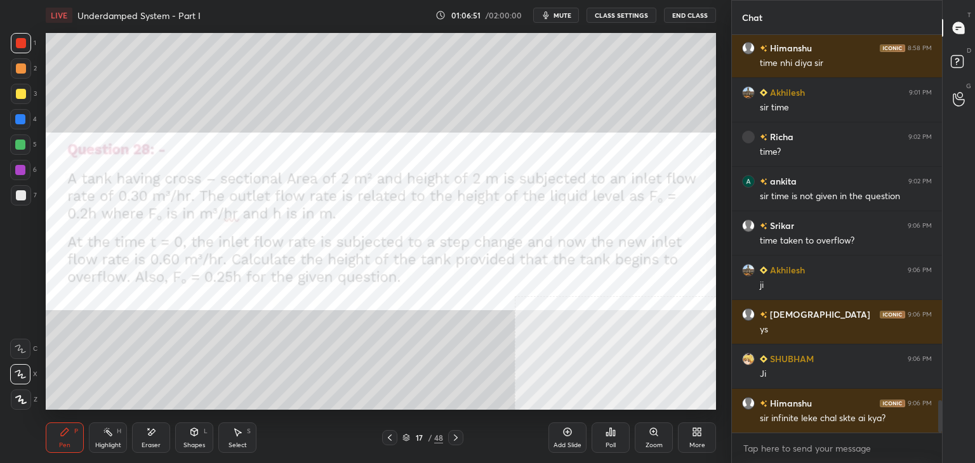
click at [0, 261] on div "1 2 3 4 5 6 7 C X Z E E Erase all H H" at bounding box center [20, 221] width 41 height 377
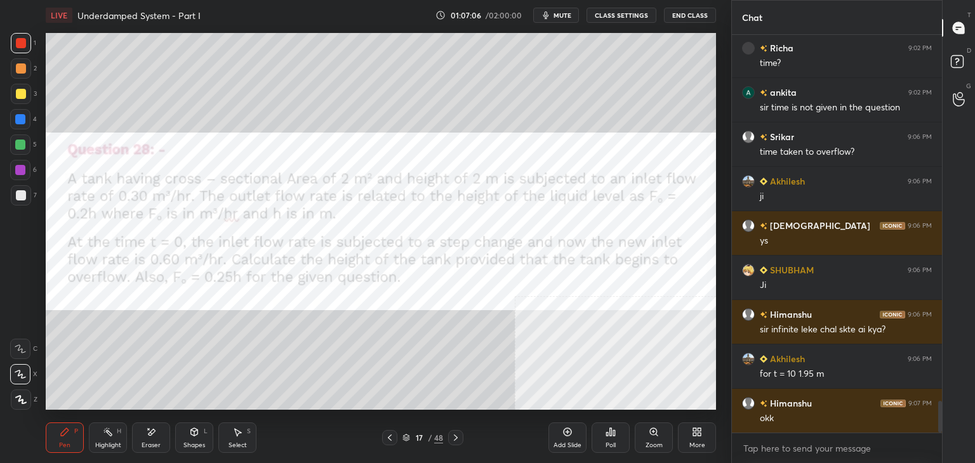
scroll to position [4641, 0]
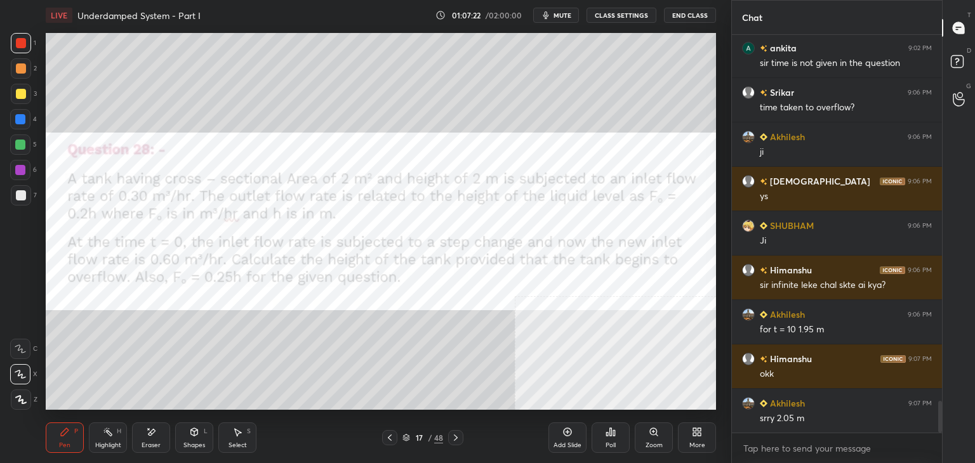
click at [0, 313] on div "1 2 3 4 5 6 7 C X Z E E Erase all H H" at bounding box center [20, 221] width 41 height 377
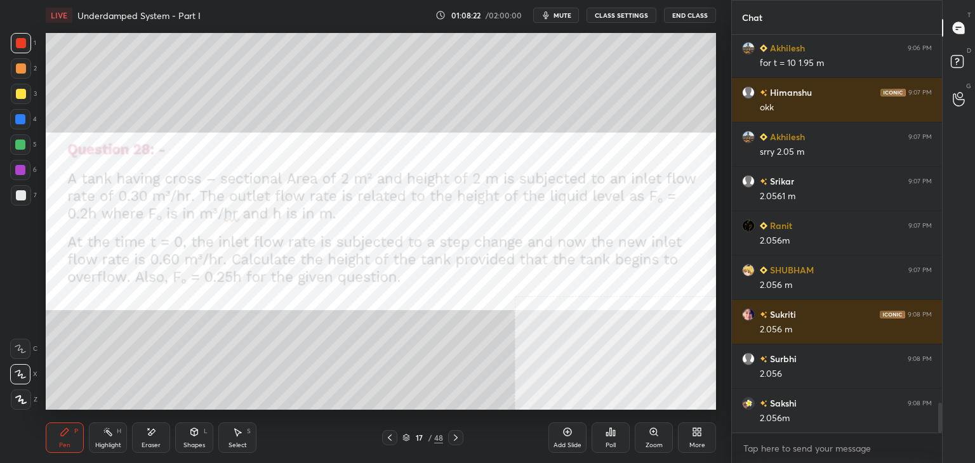
scroll to position [4952, 0]
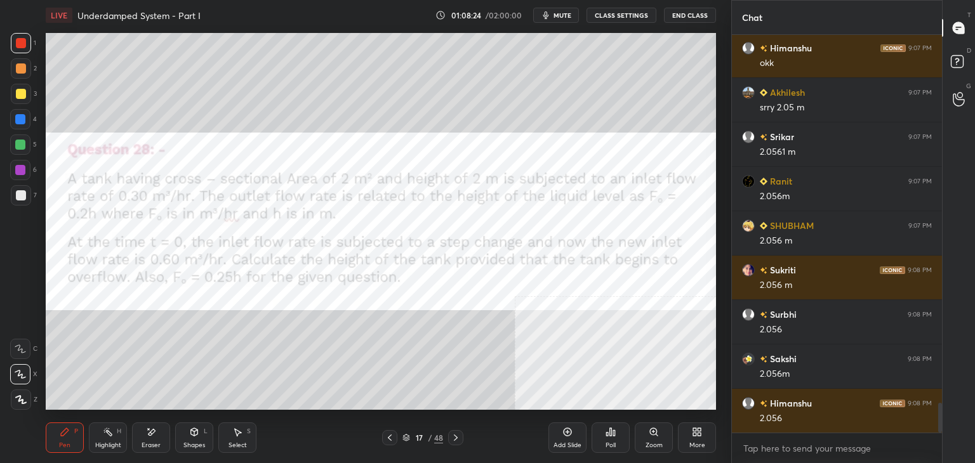
click at [693, 442] on div "More" at bounding box center [697, 445] width 16 height 6
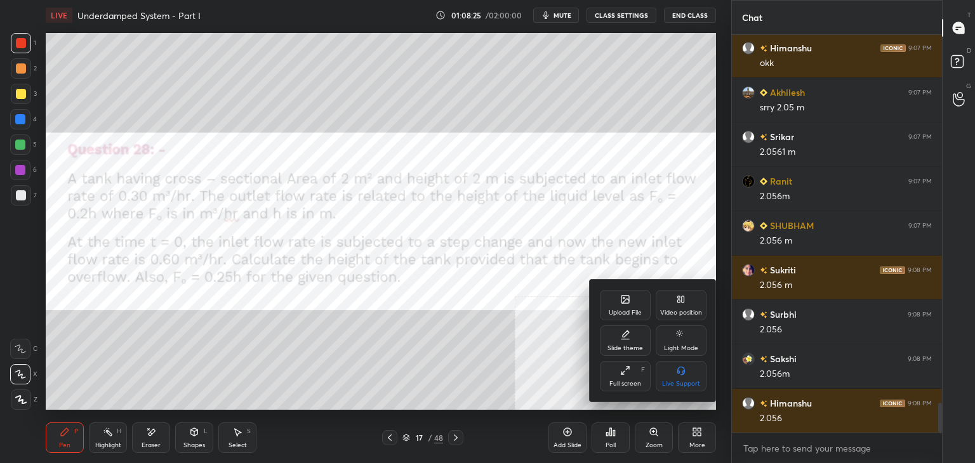
click at [611, 300] on div "Upload File" at bounding box center [625, 305] width 51 height 30
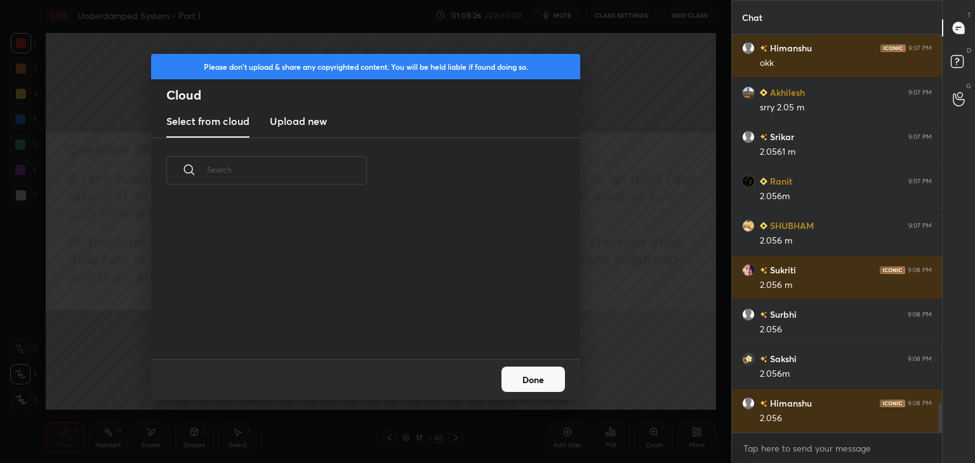
scroll to position [156, 407]
click at [289, 122] on h3 "Upload new" at bounding box center [298, 121] width 57 height 15
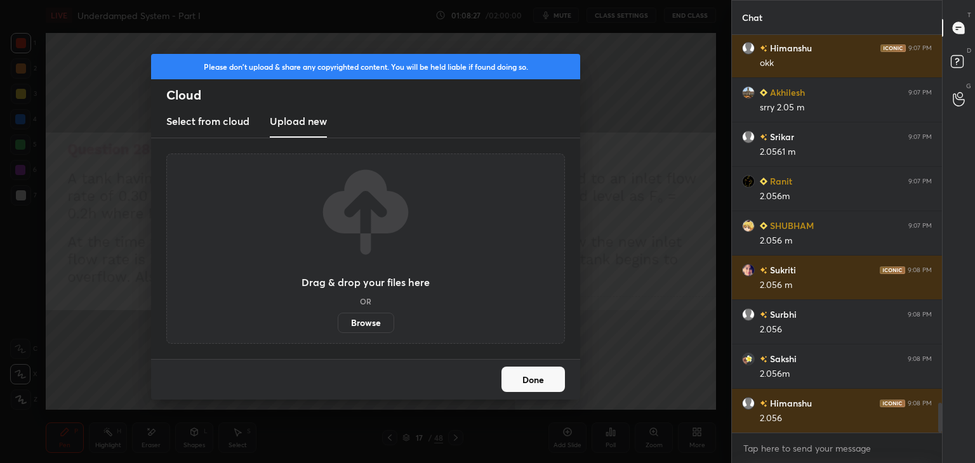
click at [371, 322] on label "Browse" at bounding box center [366, 323] width 56 height 20
click at [338, 322] on input "Browse" at bounding box center [338, 323] width 0 height 20
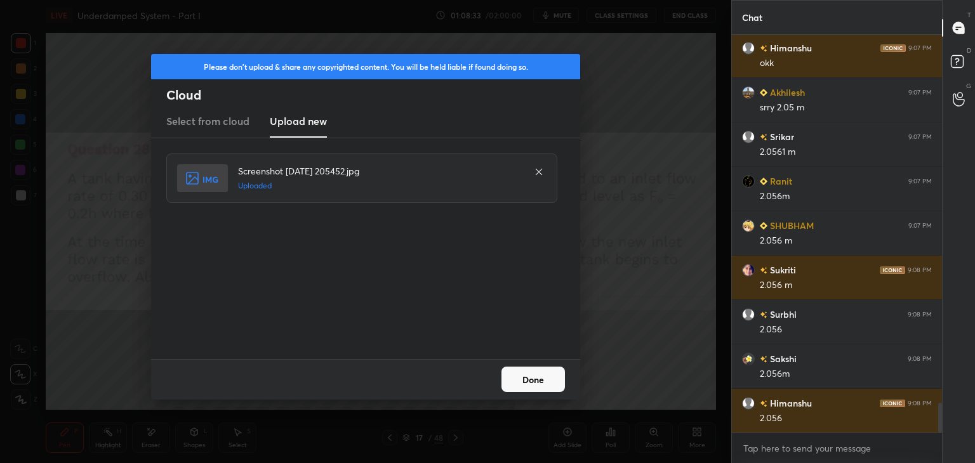
scroll to position [4997, 0]
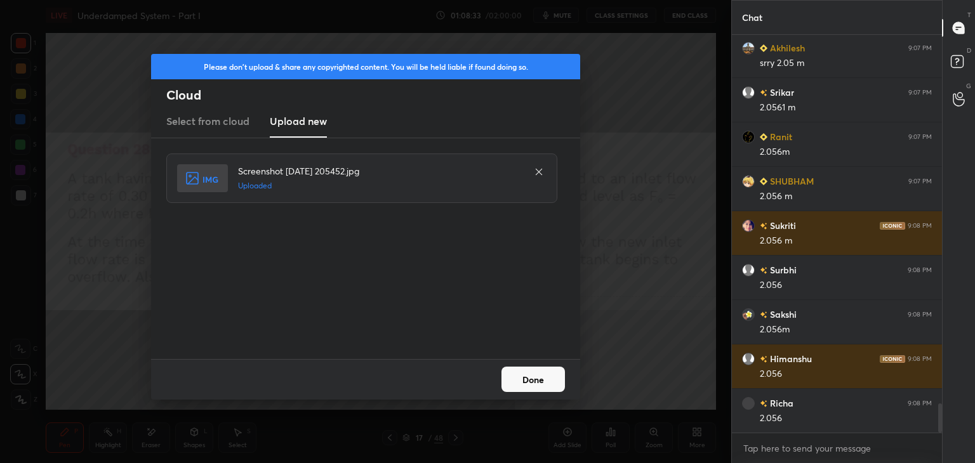
click at [516, 376] on button "Done" at bounding box center [532, 379] width 63 height 25
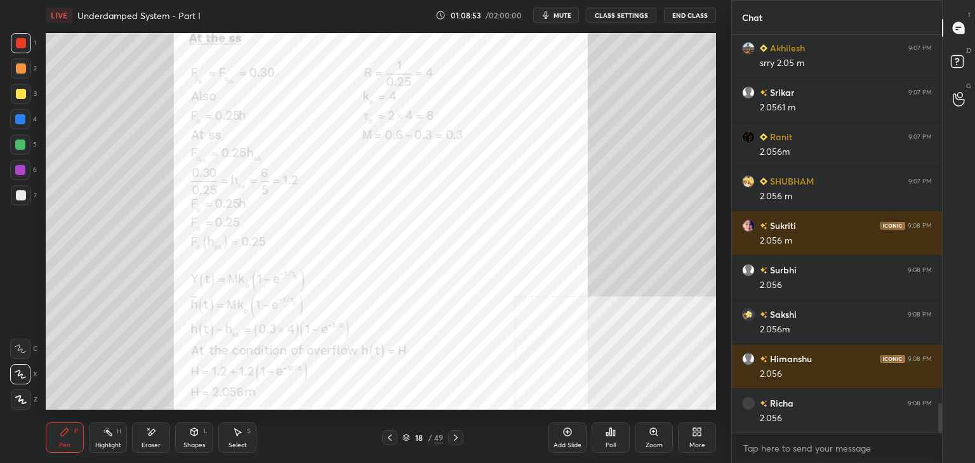
scroll to position [5041, 0]
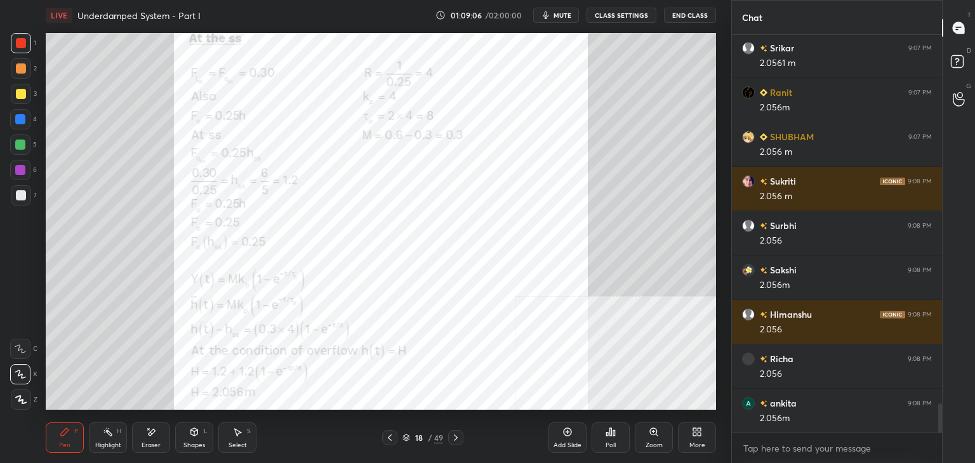
click at [707, 443] on div "More" at bounding box center [697, 438] width 38 height 30
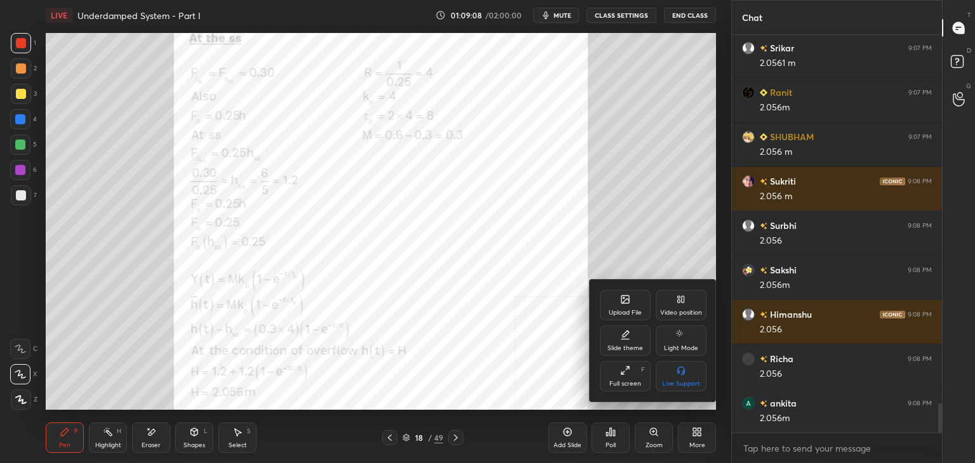
click at [614, 307] on div "Upload File" at bounding box center [625, 305] width 51 height 30
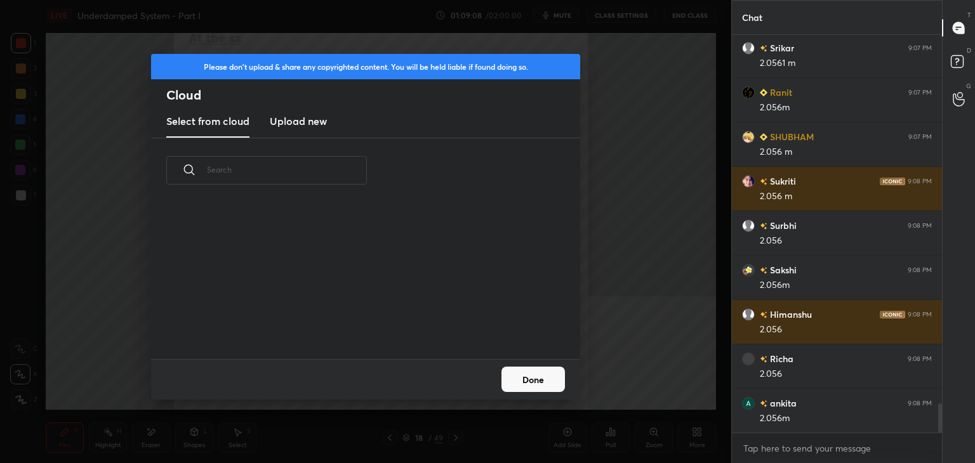
scroll to position [156, 407]
click at [301, 112] on new "Upload new" at bounding box center [298, 122] width 57 height 32
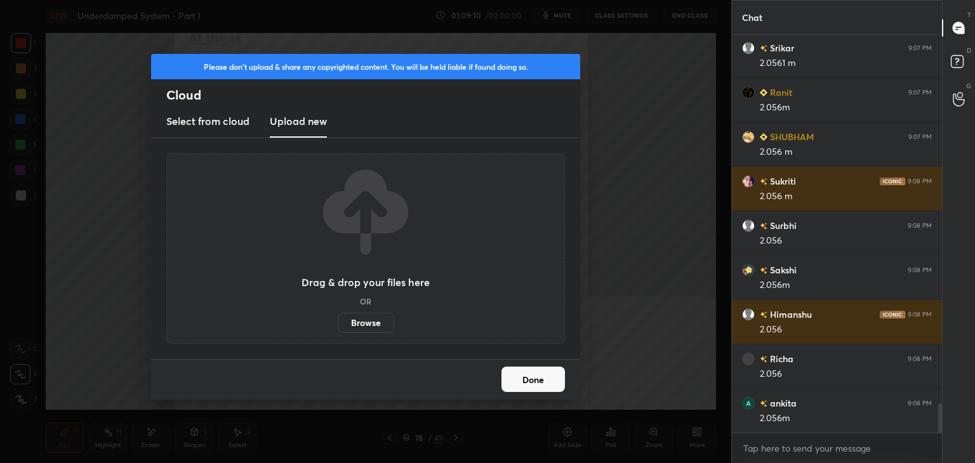
click at [366, 322] on label "Browse" at bounding box center [366, 323] width 56 height 20
click at [338, 322] on input "Browse" at bounding box center [338, 323] width 0 height 20
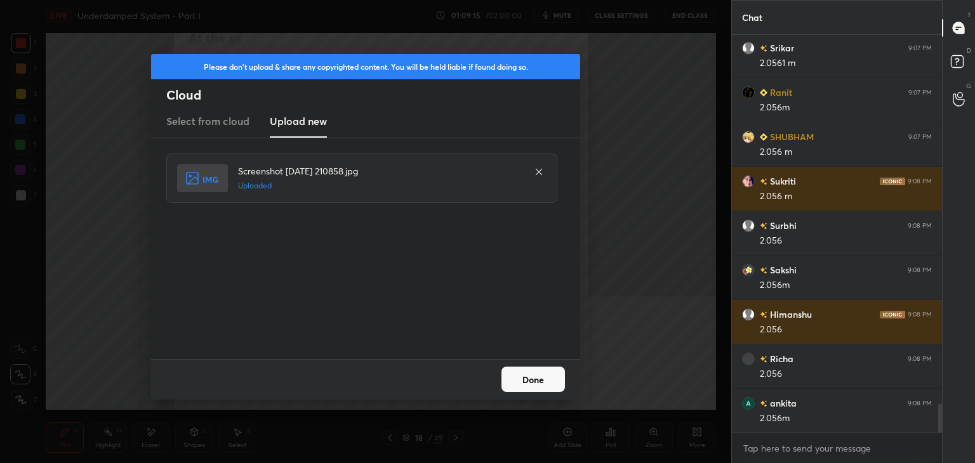
click at [525, 373] on button "Done" at bounding box center [532, 379] width 63 height 25
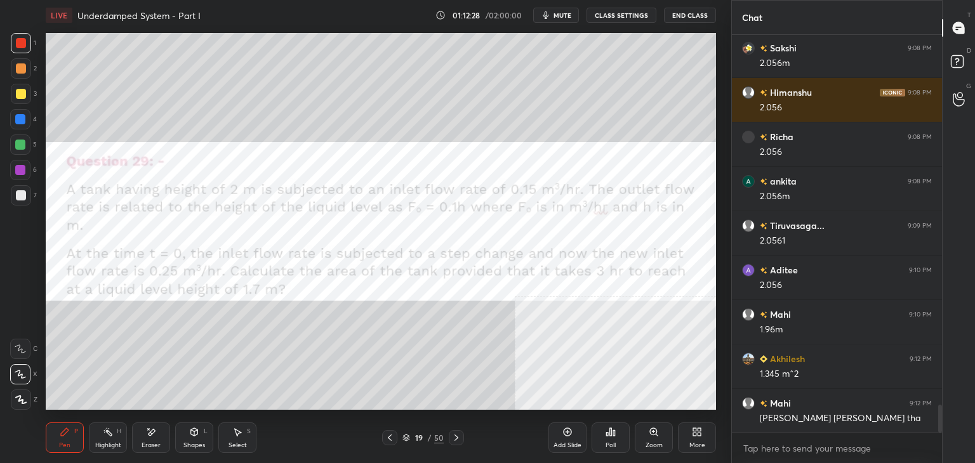
scroll to position [5307, 0]
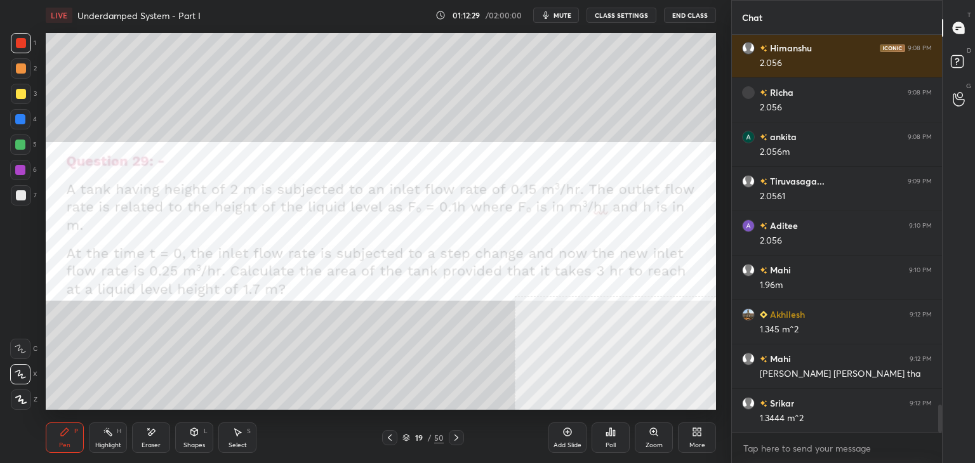
click at [0, 324] on div "1 2 3 4 5 6 7 C X Z E E Erase all H H" at bounding box center [20, 221] width 41 height 377
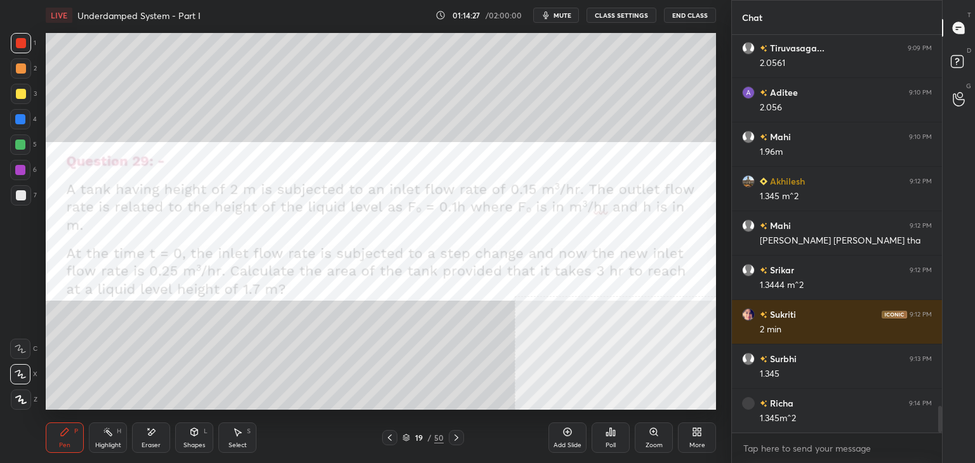
scroll to position [5485, 0]
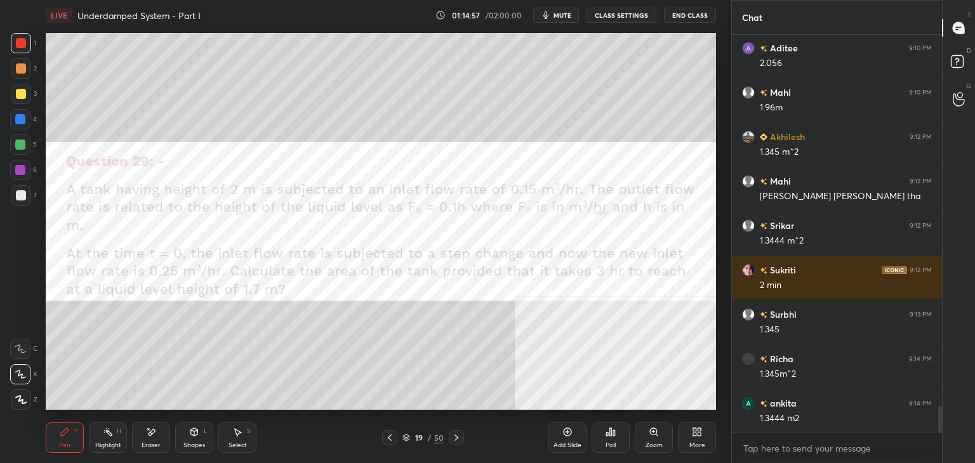
click at [703, 437] on div "More" at bounding box center [697, 438] width 38 height 30
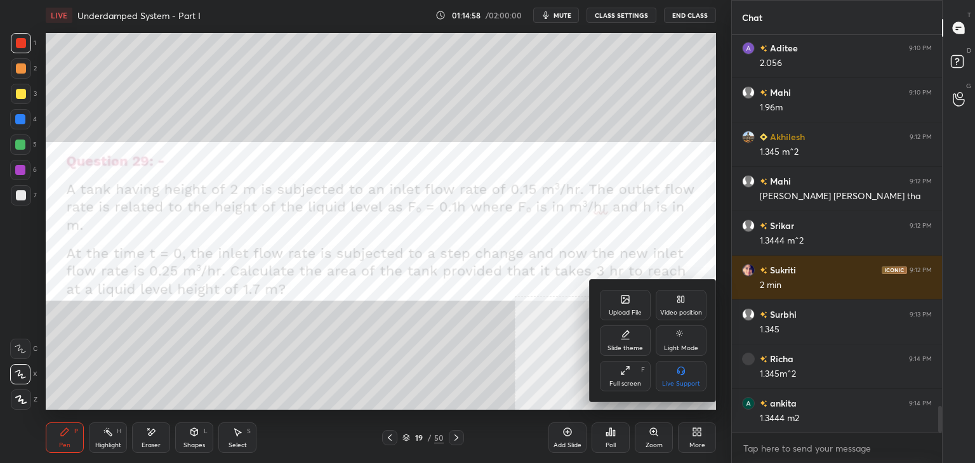
click at [629, 306] on div "Upload File" at bounding box center [625, 305] width 51 height 30
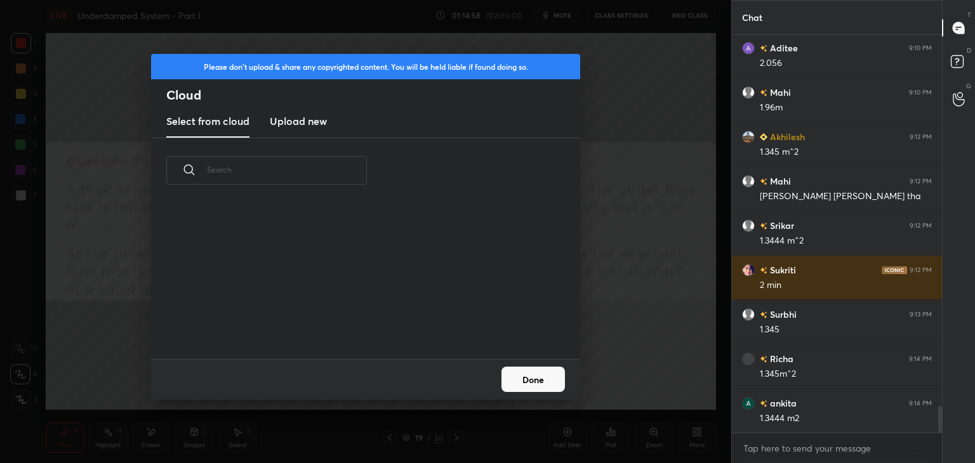
scroll to position [156, 407]
click at [310, 122] on h3 "Upload new" at bounding box center [298, 121] width 57 height 15
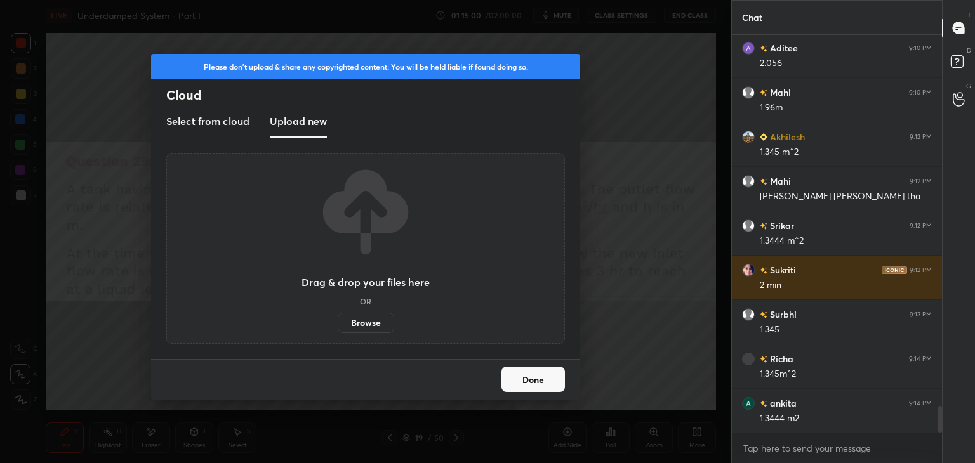
click at [376, 322] on label "Browse" at bounding box center [366, 323] width 56 height 20
click at [338, 322] on input "Browse" at bounding box center [338, 323] width 0 height 20
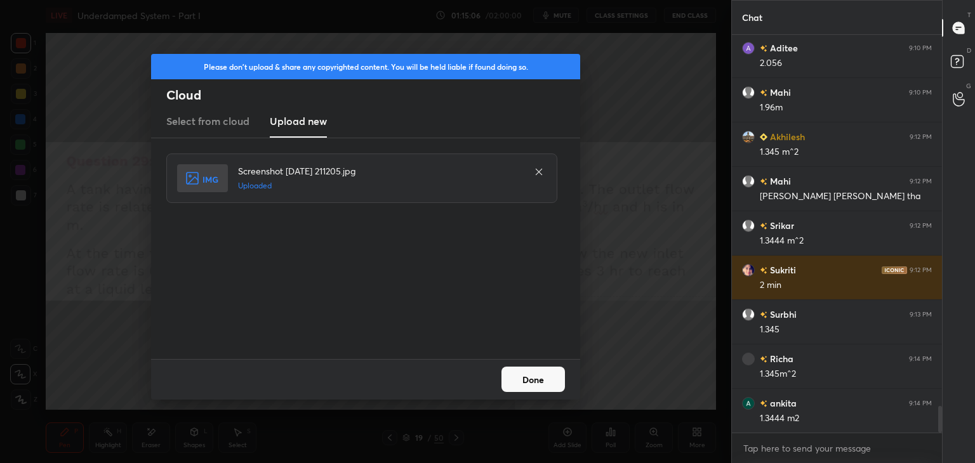
click at [548, 382] on button "Done" at bounding box center [532, 379] width 63 height 25
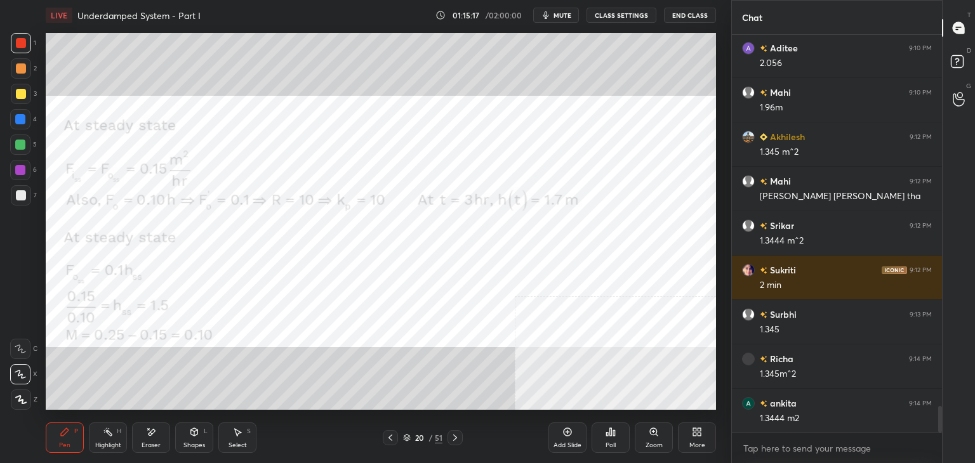
scroll to position [5530, 0]
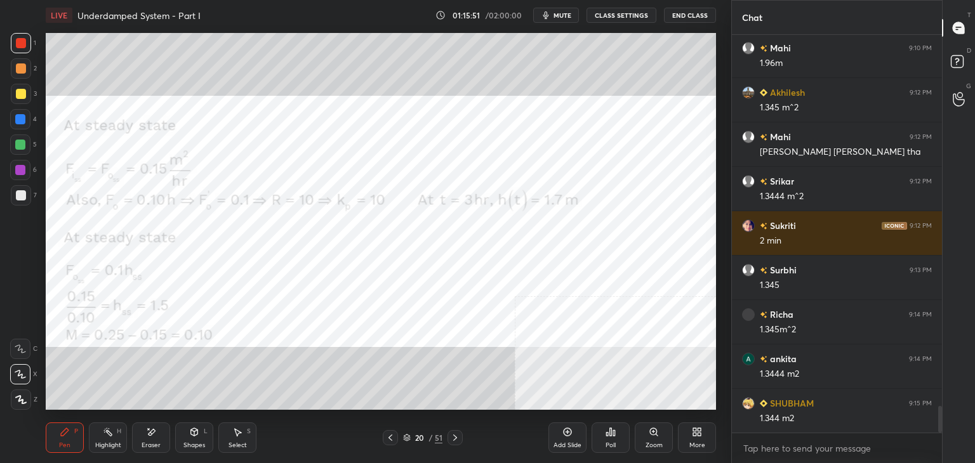
click at [458, 435] on icon at bounding box center [455, 438] width 10 height 10
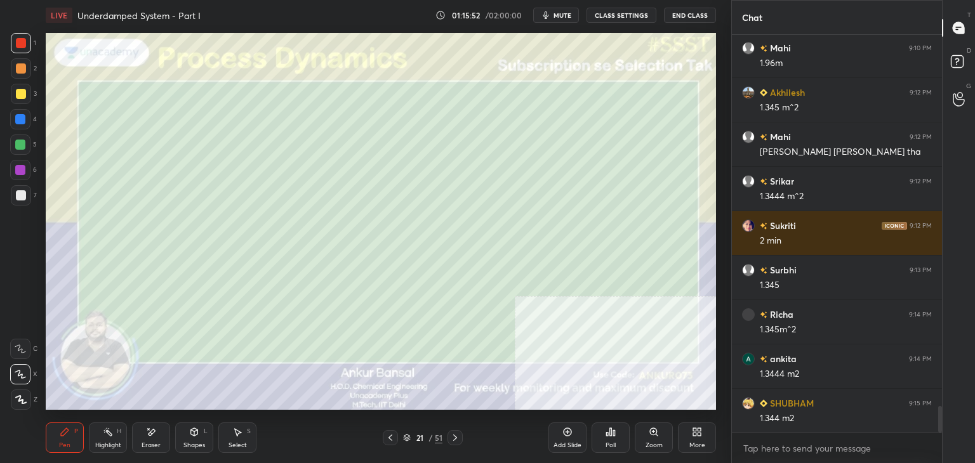
click at [386, 437] on icon at bounding box center [390, 438] width 10 height 10
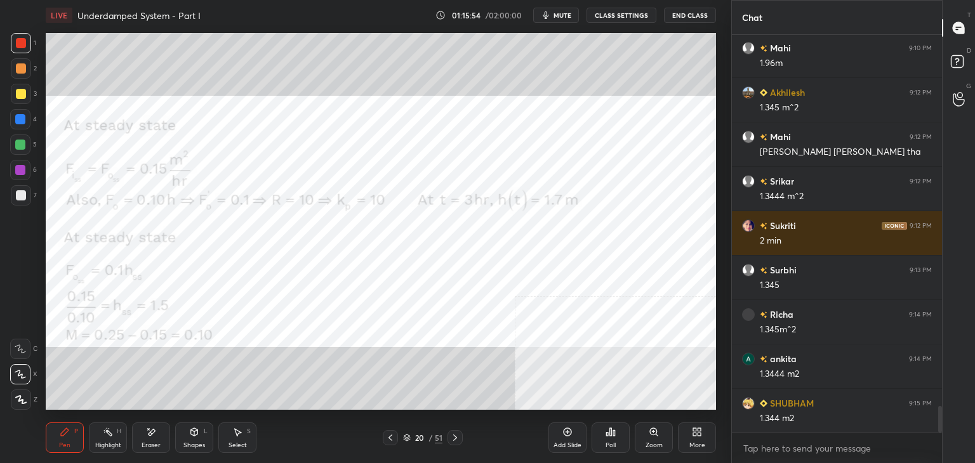
click at [693, 440] on div "More" at bounding box center [697, 438] width 38 height 30
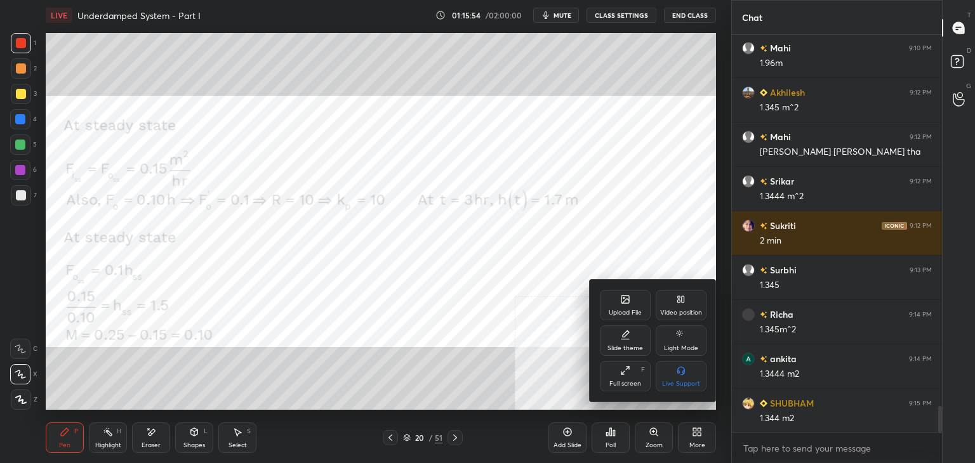
click at [629, 303] on icon at bounding box center [625, 299] width 10 height 10
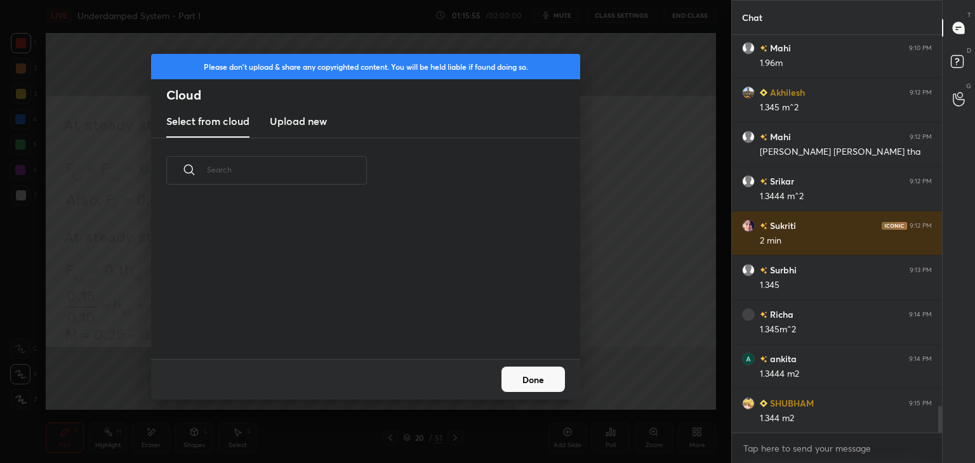
click at [308, 118] on h3 "Upload new" at bounding box center [298, 121] width 57 height 15
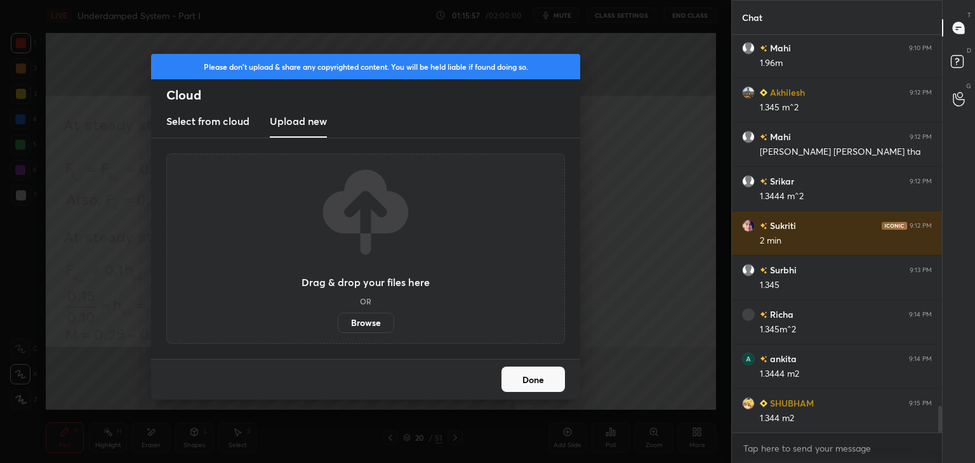
click at [364, 319] on label "Browse" at bounding box center [366, 323] width 56 height 20
click at [338, 319] on input "Browse" at bounding box center [338, 323] width 0 height 20
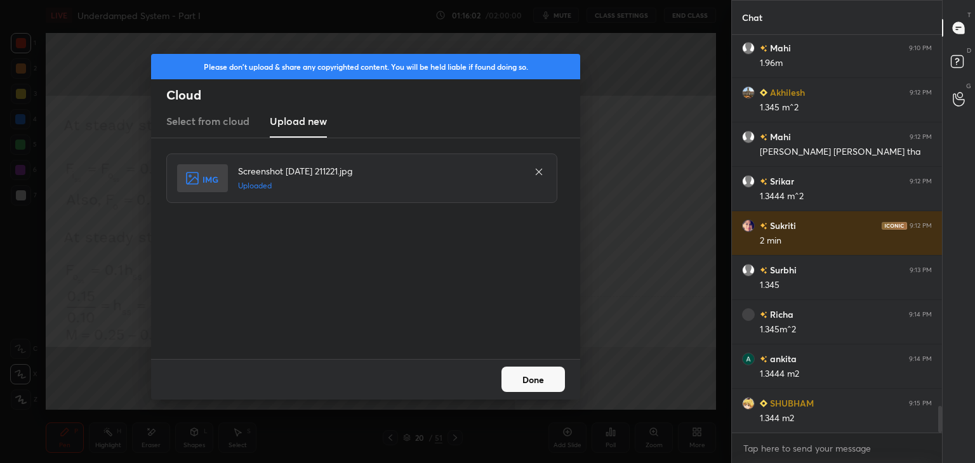
scroll to position [5574, 0]
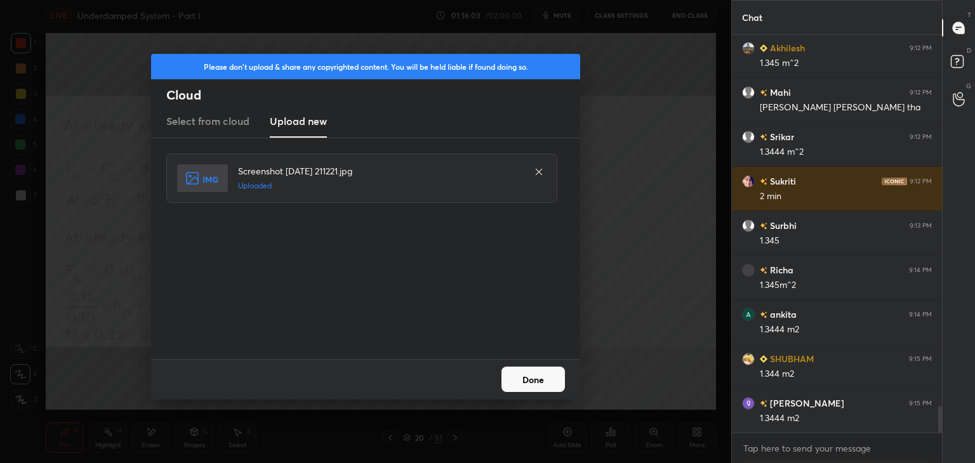
click at [538, 380] on button "Done" at bounding box center [532, 379] width 63 height 25
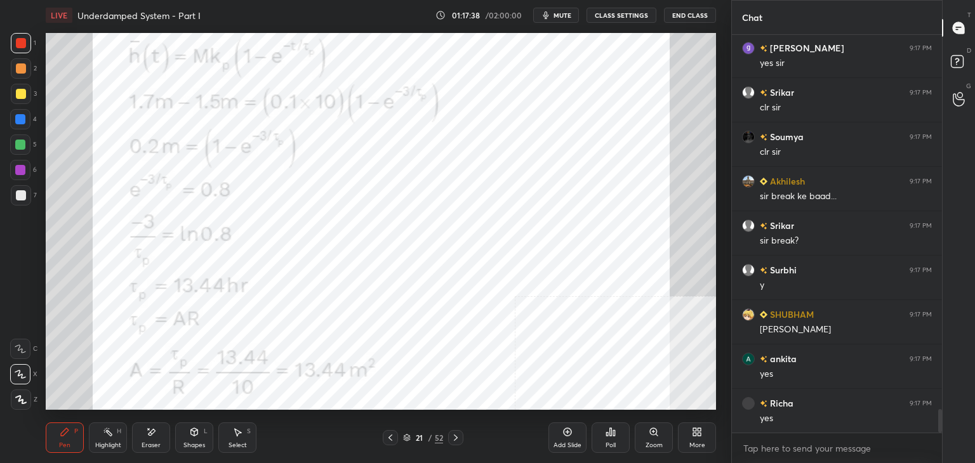
scroll to position [6418, 0]
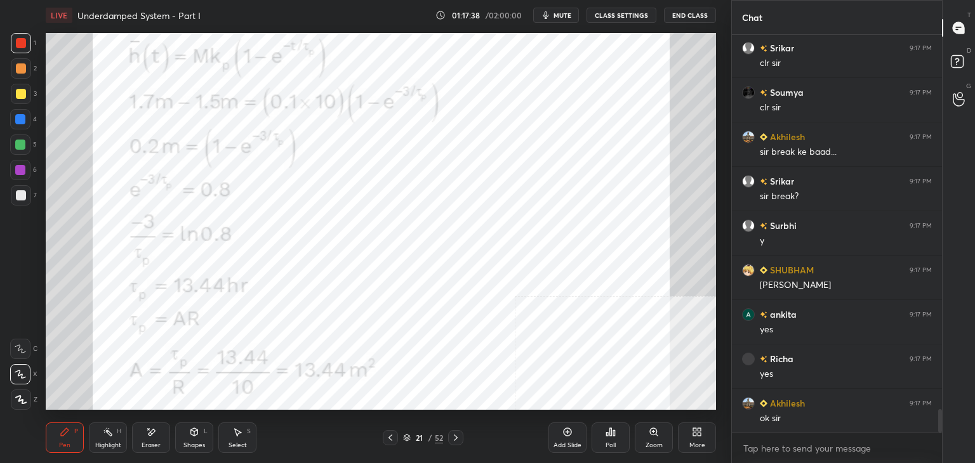
click at [697, 437] on icon at bounding box center [697, 432] width 10 height 10
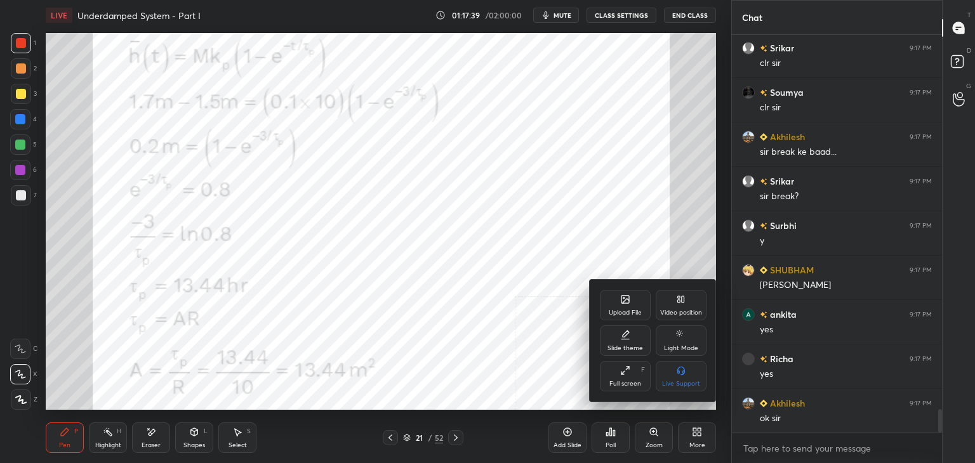
click at [619, 298] on div "Upload File" at bounding box center [625, 305] width 51 height 30
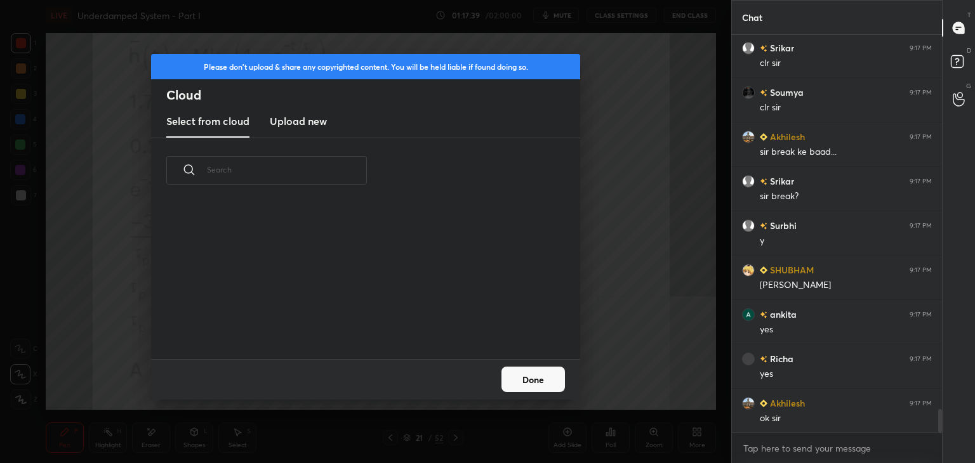
scroll to position [156, 407]
click at [275, 109] on new "Upload new" at bounding box center [298, 122] width 57 height 32
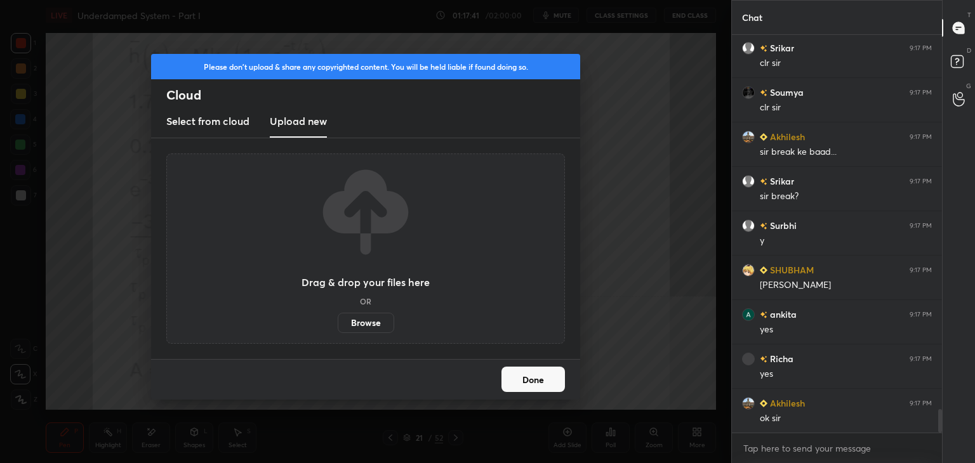
click at [371, 324] on label "Browse" at bounding box center [366, 323] width 56 height 20
click at [338, 324] on input "Browse" at bounding box center [338, 323] width 0 height 20
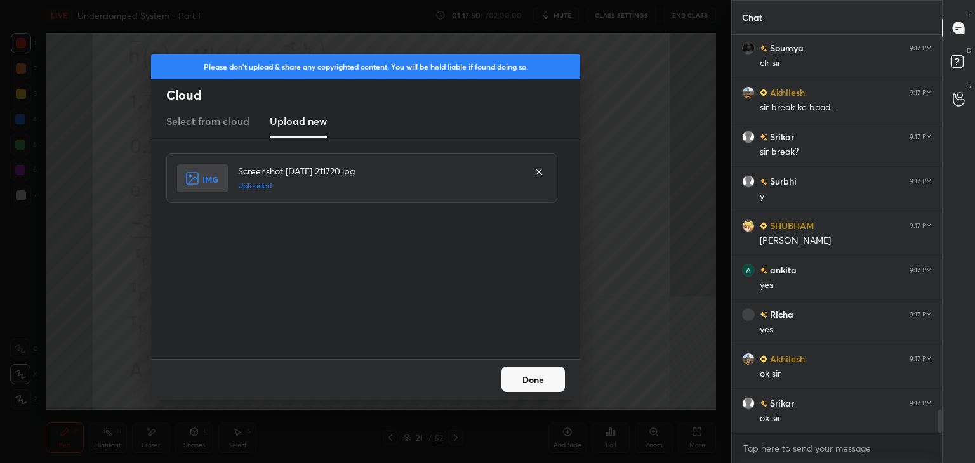
click at [551, 379] on button "Done" at bounding box center [532, 379] width 63 height 25
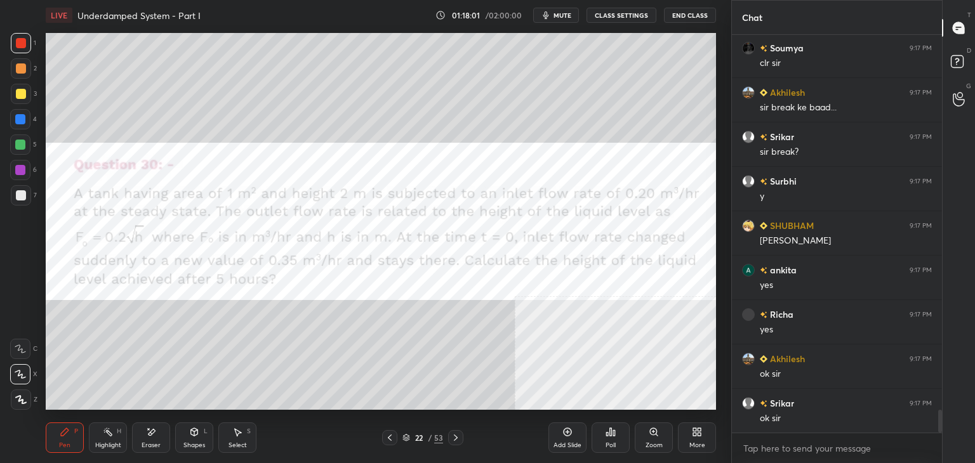
click at [612, 437] on icon at bounding box center [610, 432] width 10 height 10
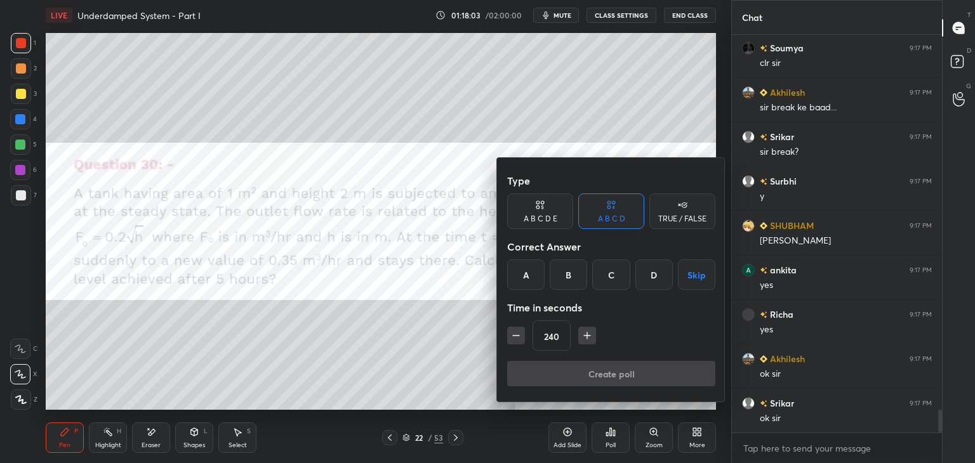
click at [551, 333] on input "240" at bounding box center [551, 336] width 37 height 30
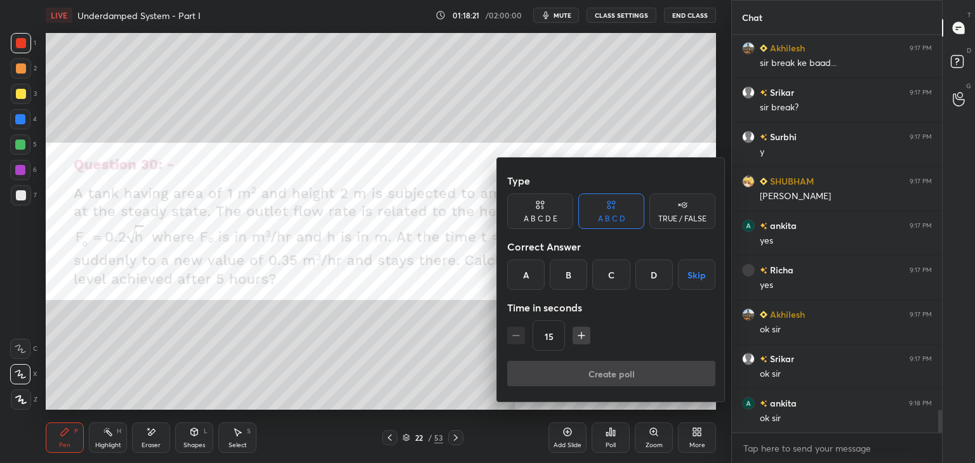
click at [577, 338] on icon "button" at bounding box center [581, 335] width 13 height 13
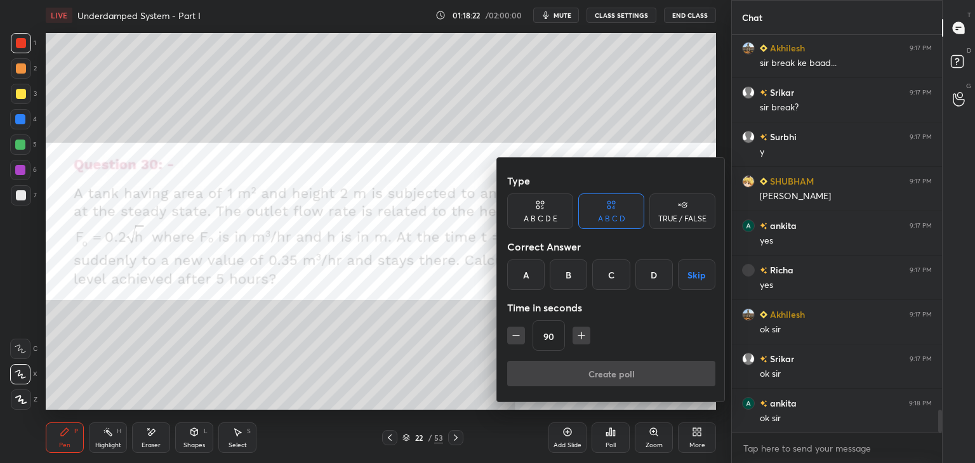
click at [577, 338] on icon "button" at bounding box center [581, 335] width 13 height 13
click at [577, 338] on button "button" at bounding box center [581, 336] width 18 height 18
click at [578, 338] on button "button" at bounding box center [587, 336] width 18 height 18
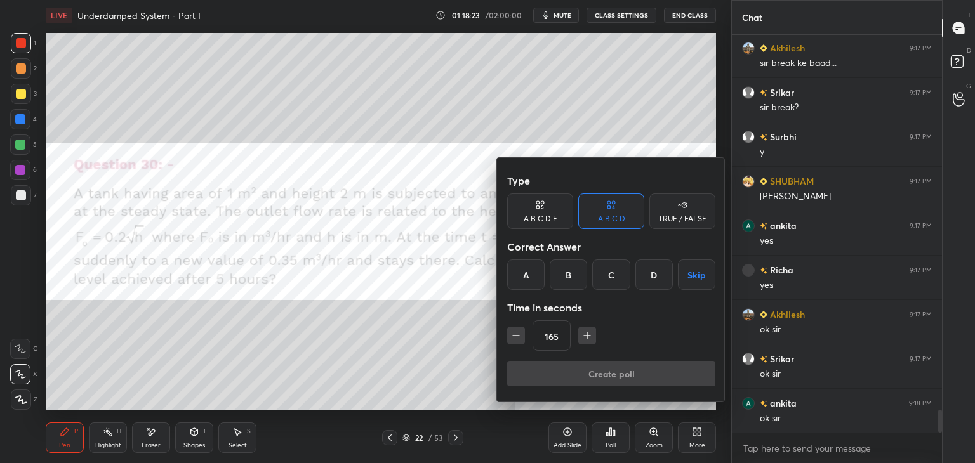
click at [581, 338] on button "button" at bounding box center [587, 336] width 18 height 18
click at [582, 338] on icon "button" at bounding box center [587, 335] width 13 height 13
click at [584, 337] on icon "button" at bounding box center [587, 335] width 13 height 13
click at [585, 336] on icon "button" at bounding box center [587, 335] width 13 height 13
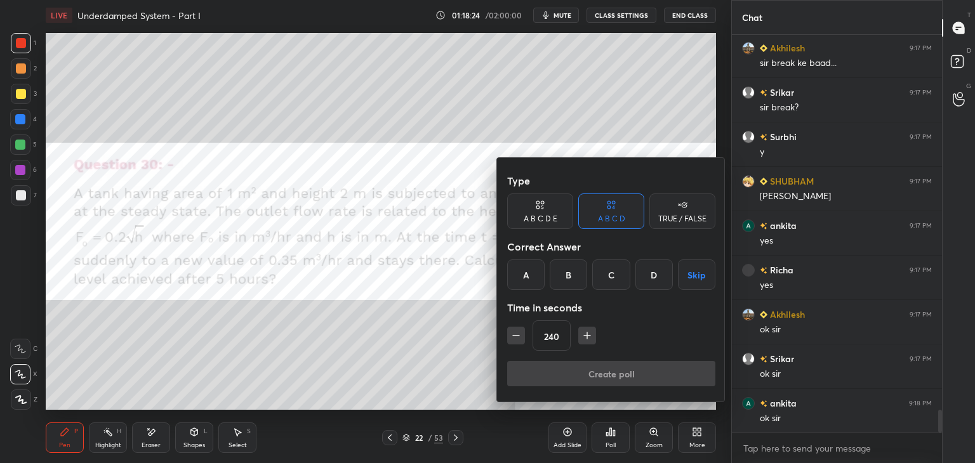
click at [585, 336] on icon "button" at bounding box center [587, 335] width 13 height 13
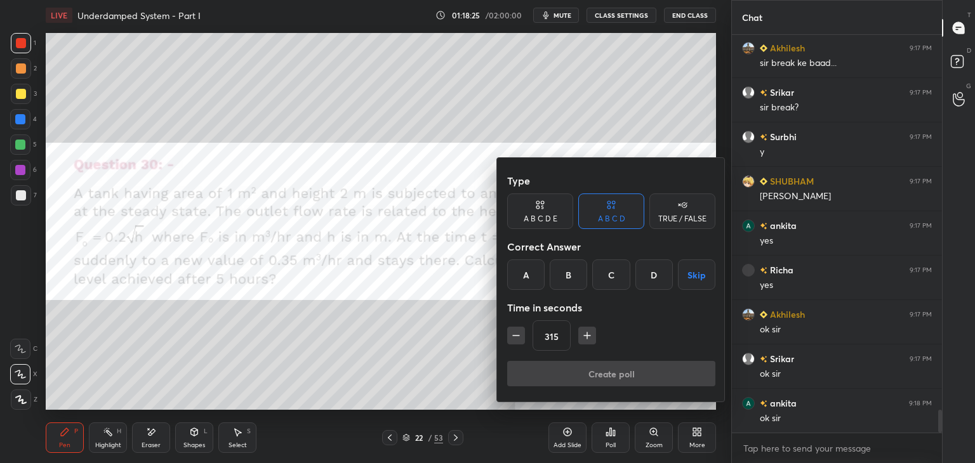
click at [585, 336] on icon "button" at bounding box center [587, 335] width 13 height 13
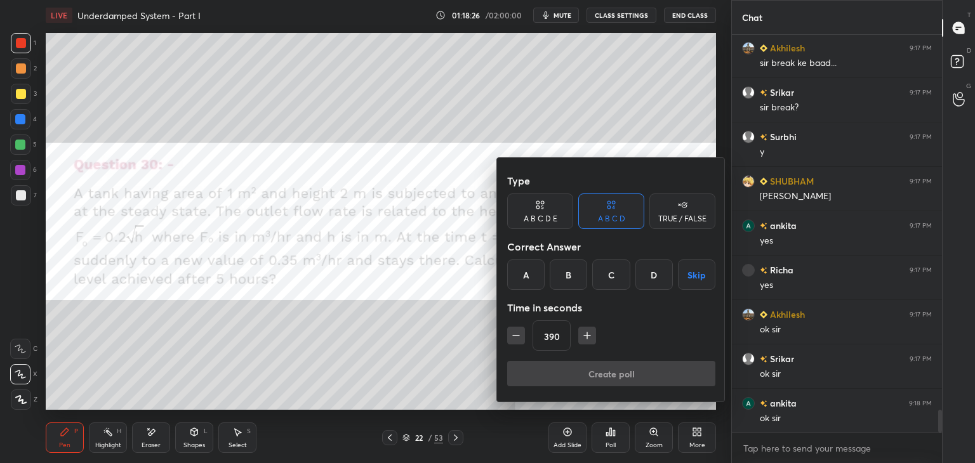
click at [585, 336] on icon "button" at bounding box center [587, 335] width 13 height 13
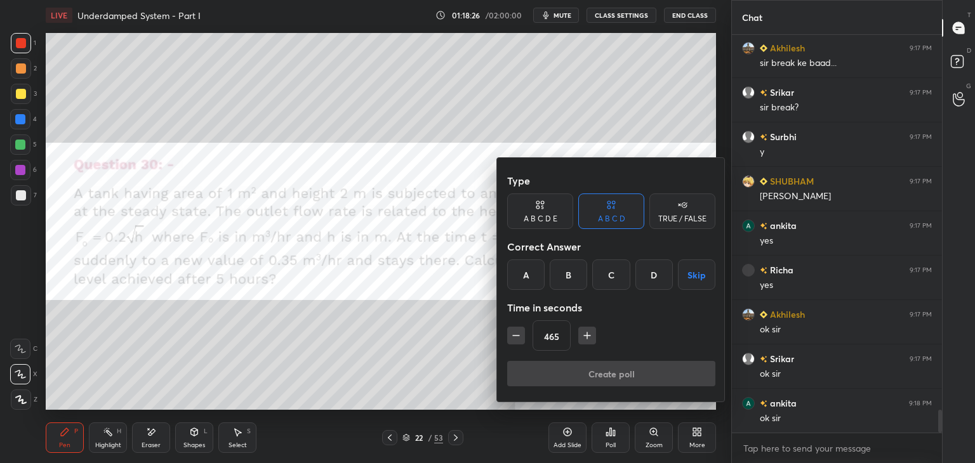
click at [585, 336] on icon "button" at bounding box center [587, 335] width 13 height 13
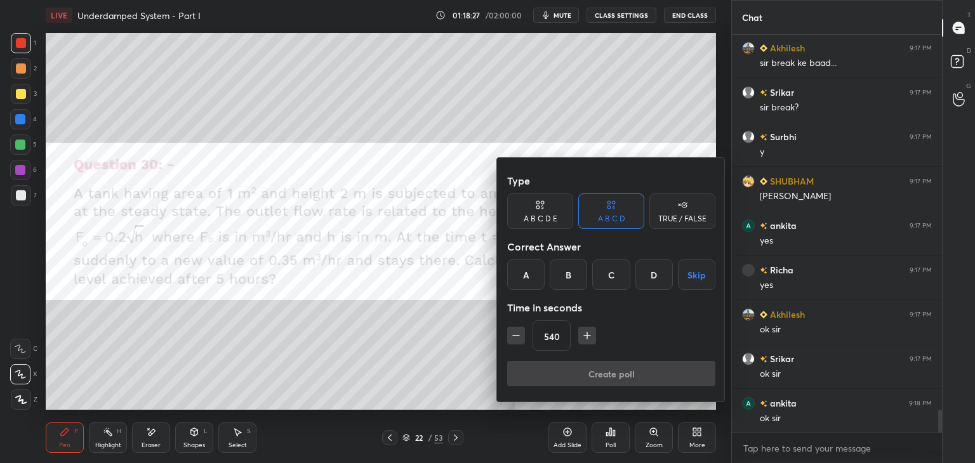
click at [585, 336] on icon "button" at bounding box center [587, 335] width 13 height 13
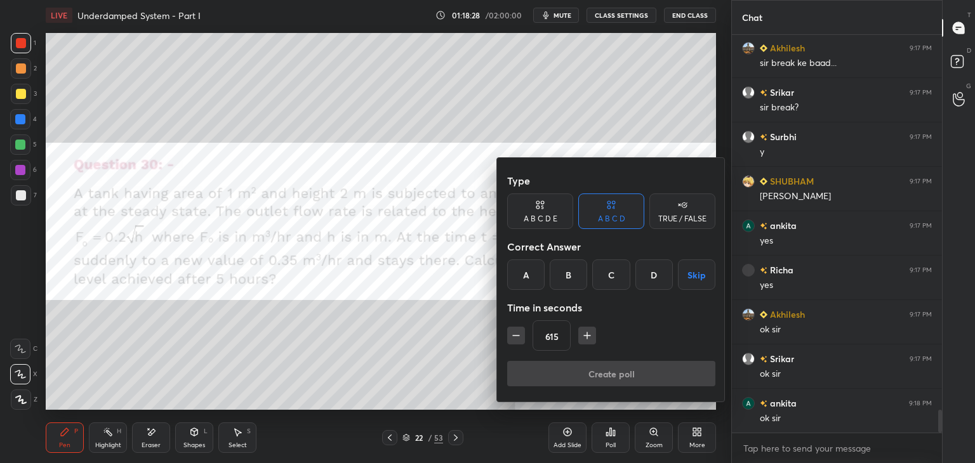
click at [585, 336] on icon "button" at bounding box center [587, 335] width 13 height 13
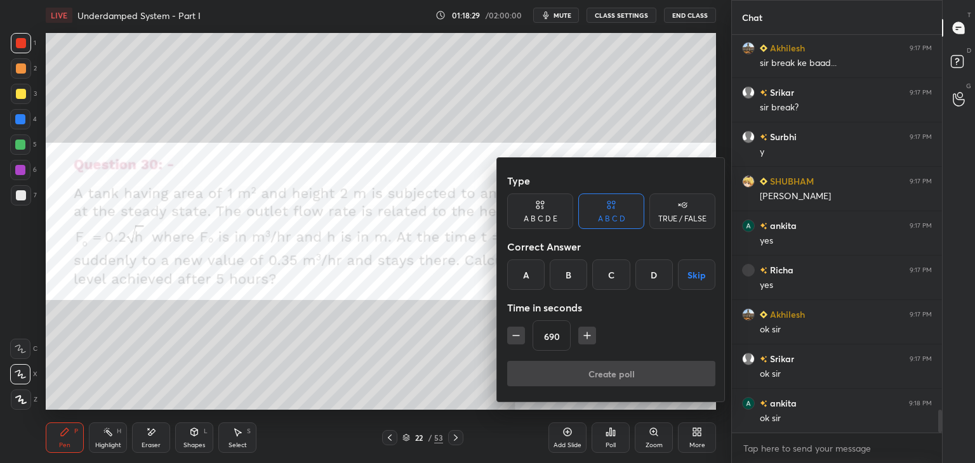
click at [585, 336] on icon "button" at bounding box center [587, 335] width 13 height 13
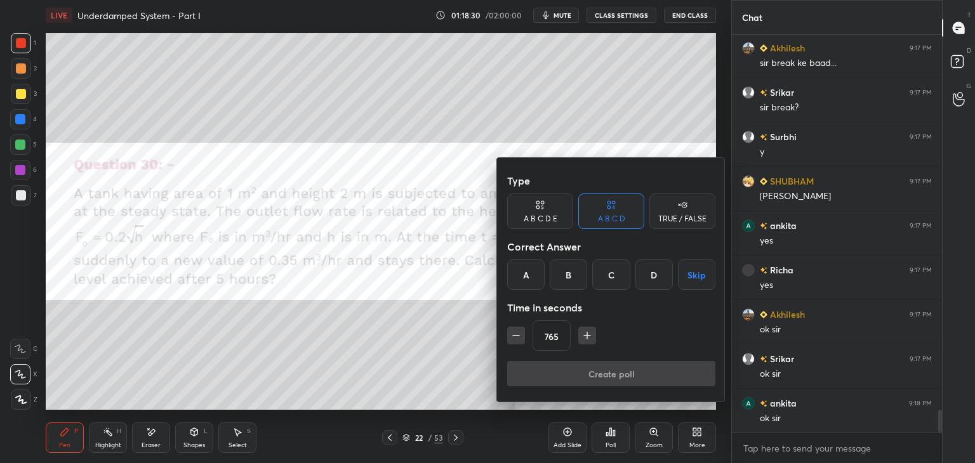
click at [585, 336] on icon "button" at bounding box center [587, 335] width 13 height 13
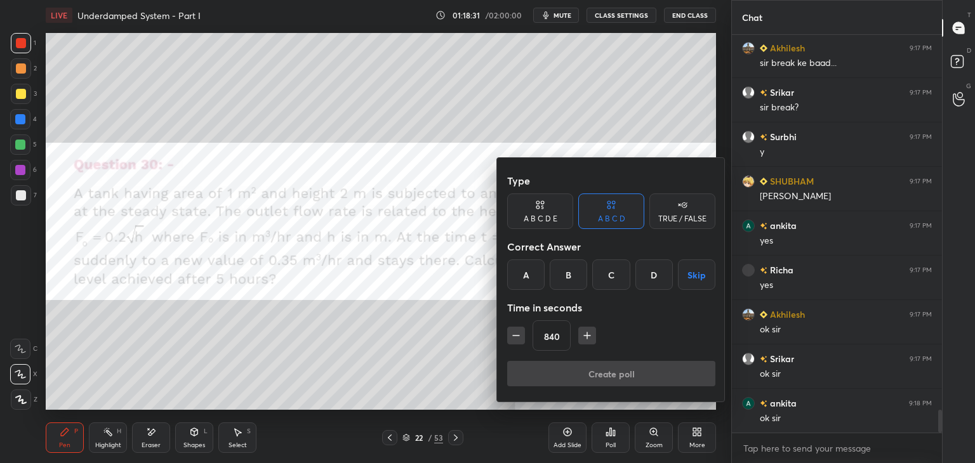
click at [585, 336] on icon "button" at bounding box center [587, 335] width 13 height 13
type input "900"
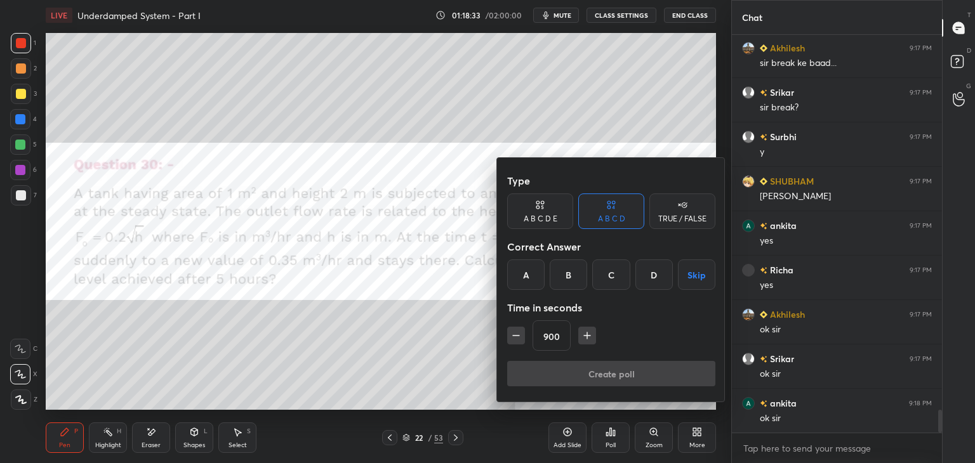
drag, startPoint x: 698, startPoint y: 279, endPoint x: 693, endPoint y: 283, distance: 6.7
click at [698, 279] on button "Skip" at bounding box center [696, 275] width 37 height 30
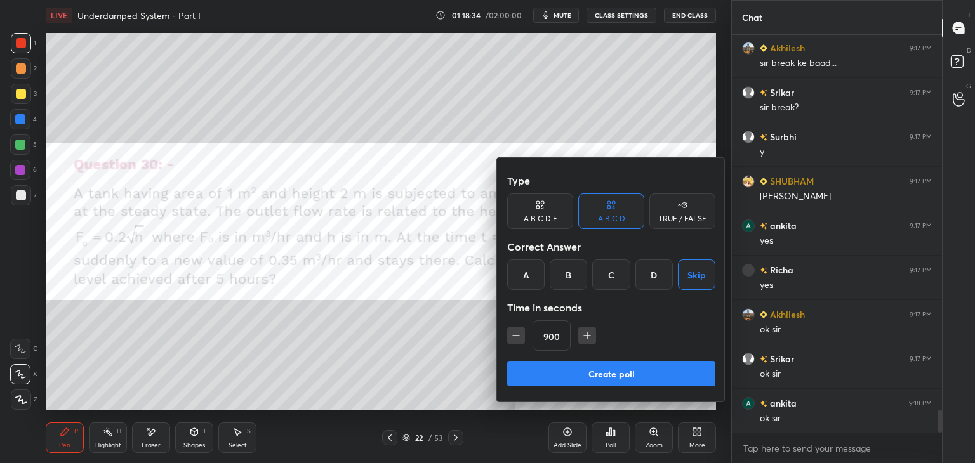
click at [635, 378] on button "Create poll" at bounding box center [611, 373] width 208 height 25
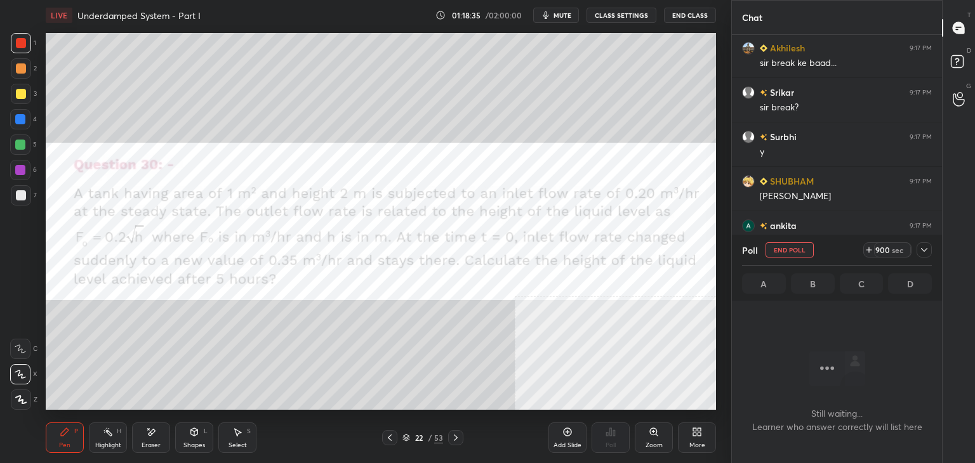
scroll to position [223, 206]
click at [924, 249] on icon at bounding box center [924, 250] width 10 height 10
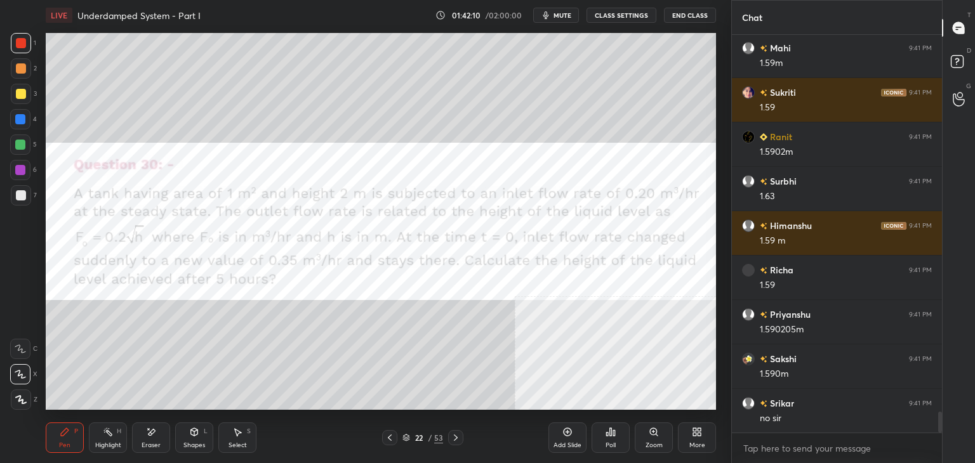
scroll to position [7218, 0]
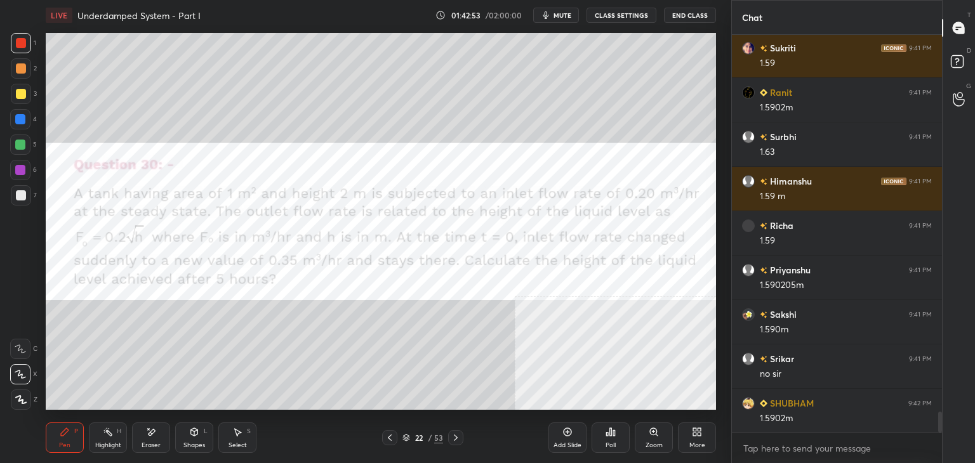
click at [702, 440] on div "More" at bounding box center [697, 438] width 38 height 30
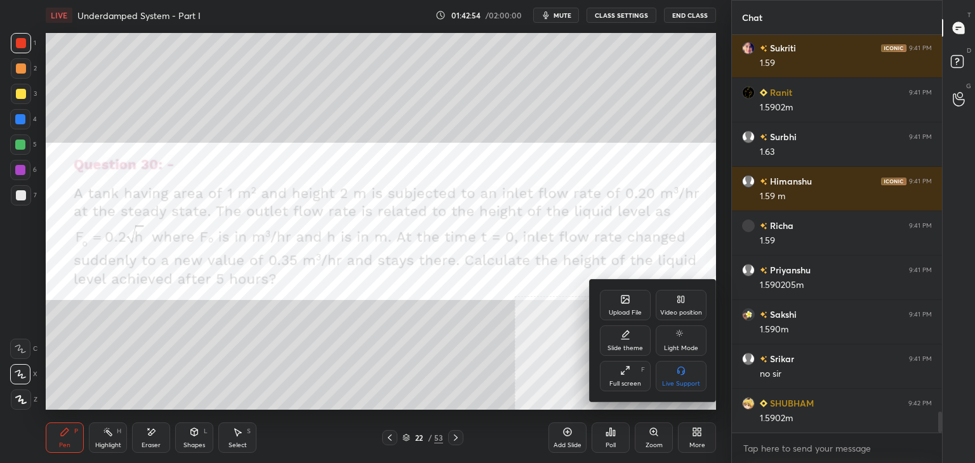
click at [624, 311] on div "Upload File" at bounding box center [625, 313] width 33 height 6
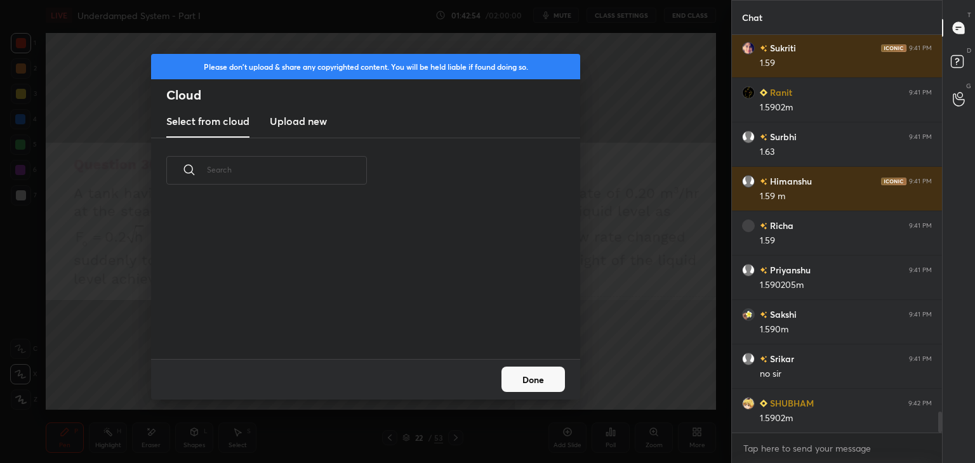
scroll to position [156, 407]
click at [327, 120] on div "Select from cloud Upload new" at bounding box center [365, 122] width 429 height 32
click at [299, 119] on h3 "Upload new" at bounding box center [298, 121] width 57 height 15
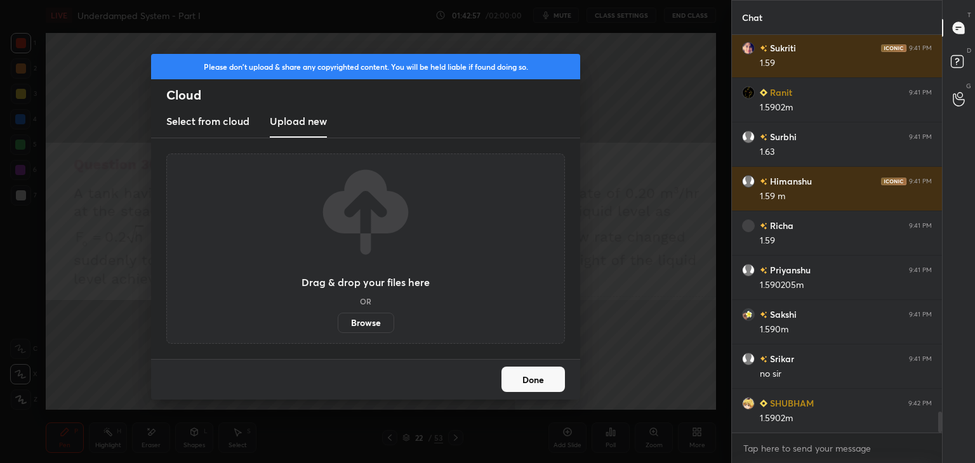
click at [365, 323] on label "Browse" at bounding box center [366, 323] width 56 height 20
click at [338, 323] on input "Browse" at bounding box center [338, 323] width 0 height 20
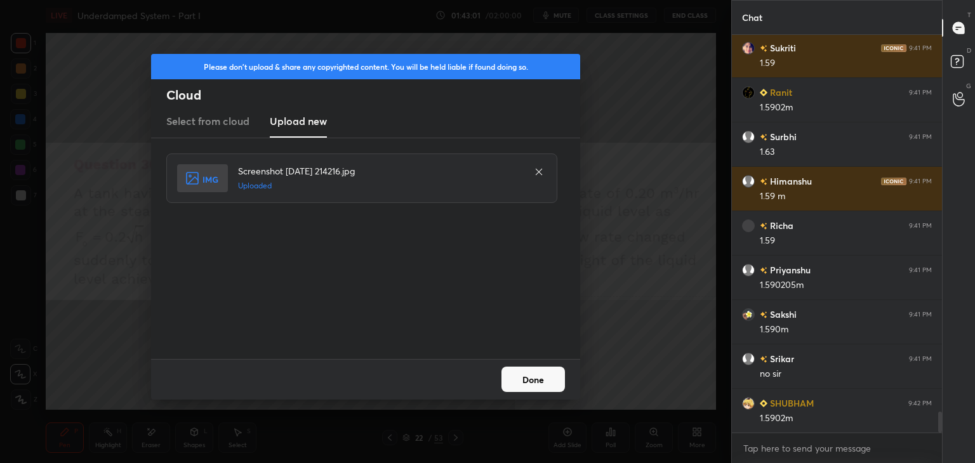
click at [525, 376] on button "Done" at bounding box center [532, 379] width 63 height 25
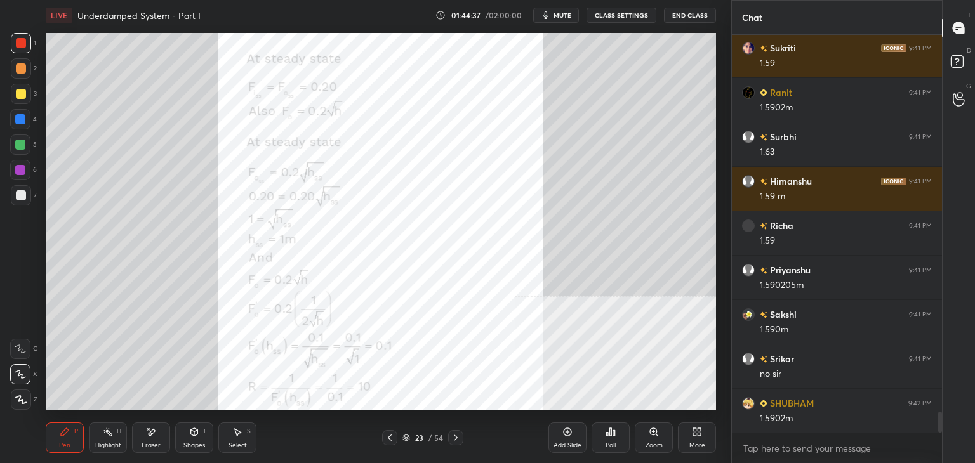
click at [695, 431] on icon at bounding box center [694, 429] width 3 height 3
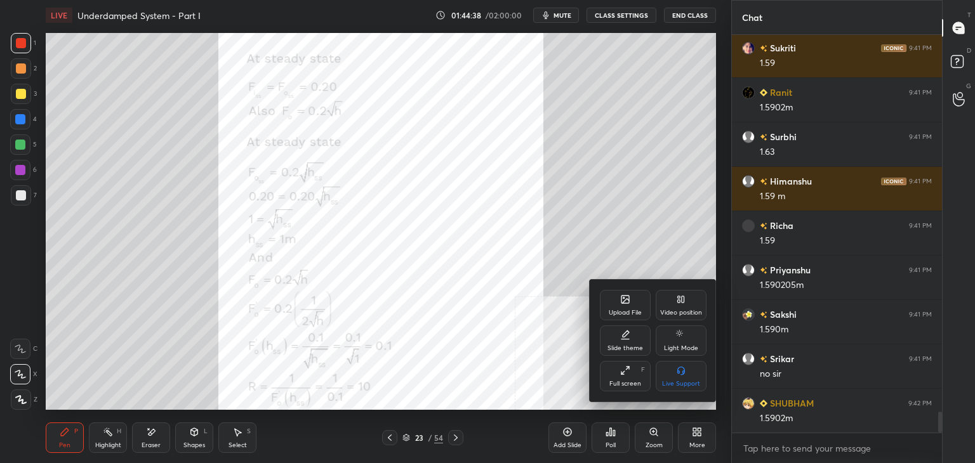
click at [629, 310] on div "Upload File" at bounding box center [625, 313] width 33 height 6
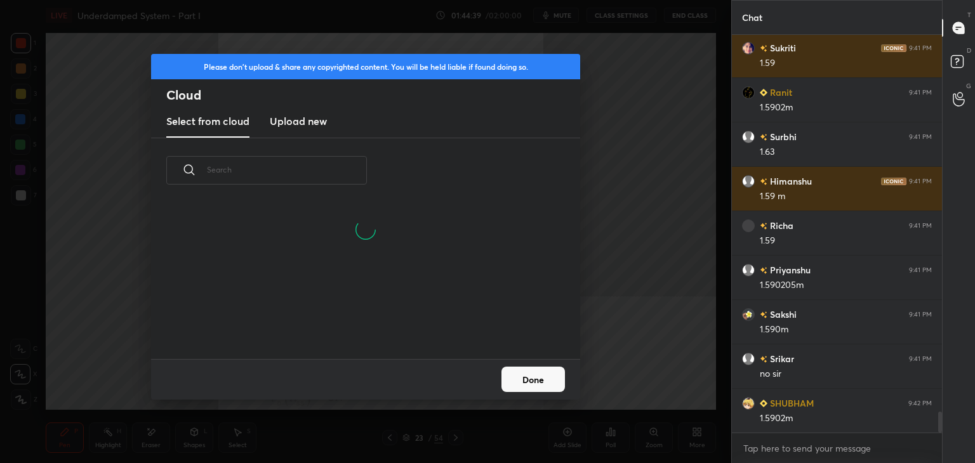
click at [284, 115] on h3 "Upload new" at bounding box center [298, 121] width 57 height 15
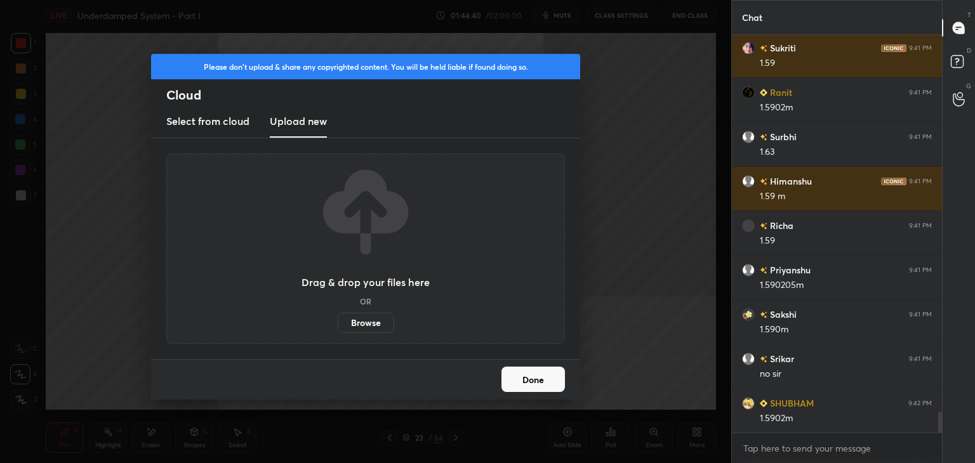
click at [365, 327] on label "Browse" at bounding box center [366, 323] width 56 height 20
click at [338, 327] on input "Browse" at bounding box center [338, 323] width 0 height 20
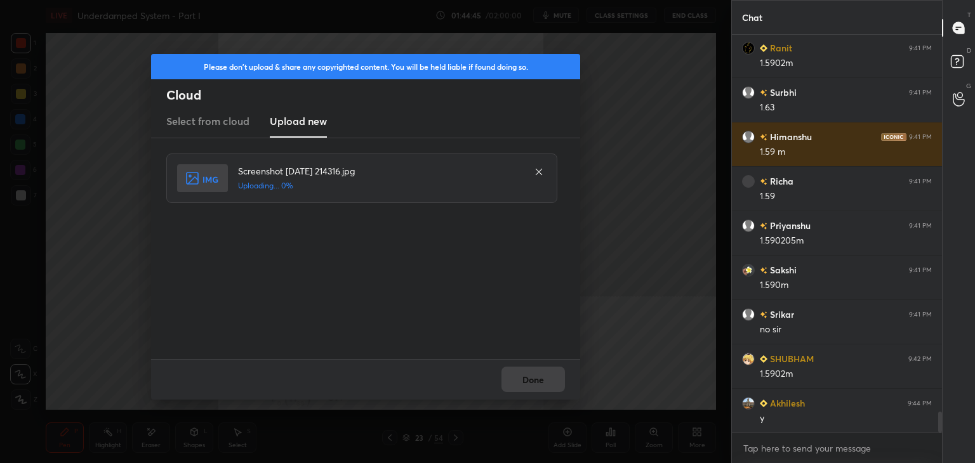
scroll to position [7306, 0]
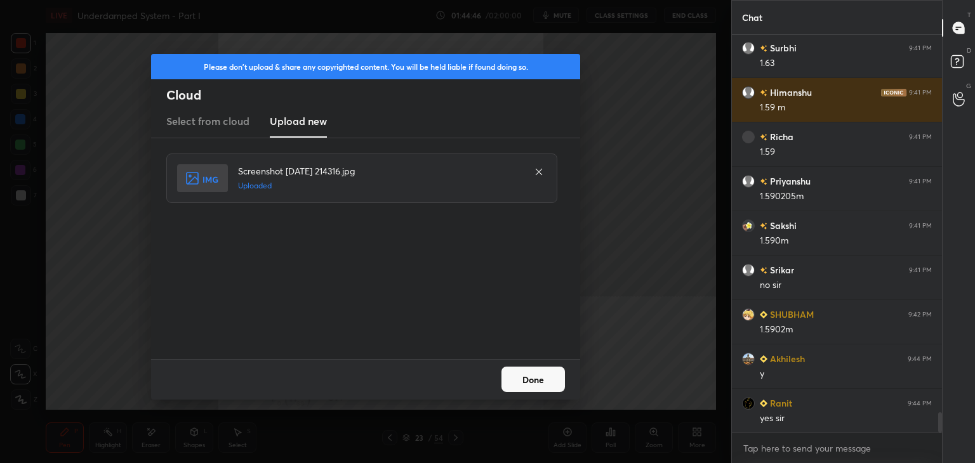
click at [538, 379] on button "Done" at bounding box center [532, 379] width 63 height 25
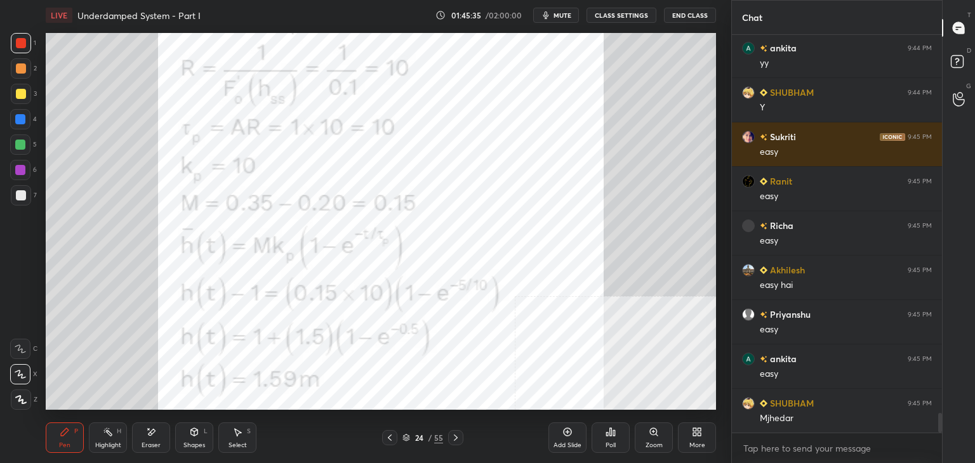
scroll to position [7751, 0]
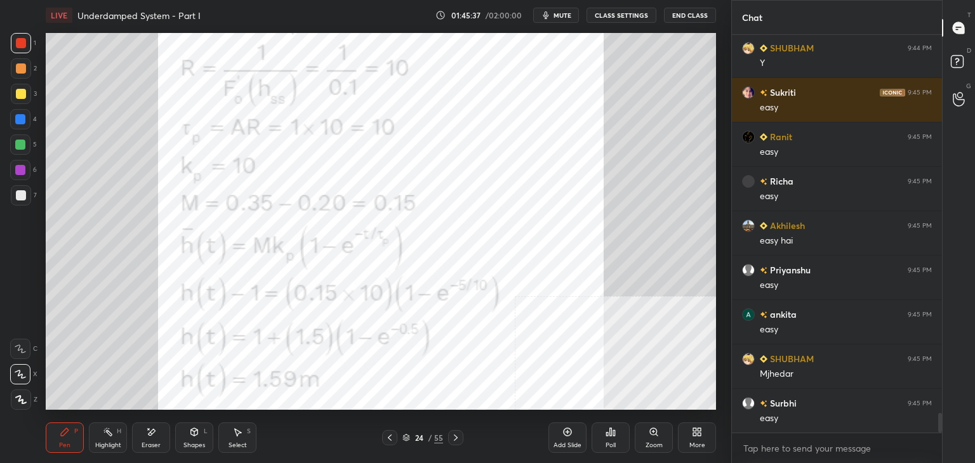
click at [697, 440] on div "More" at bounding box center [697, 438] width 38 height 30
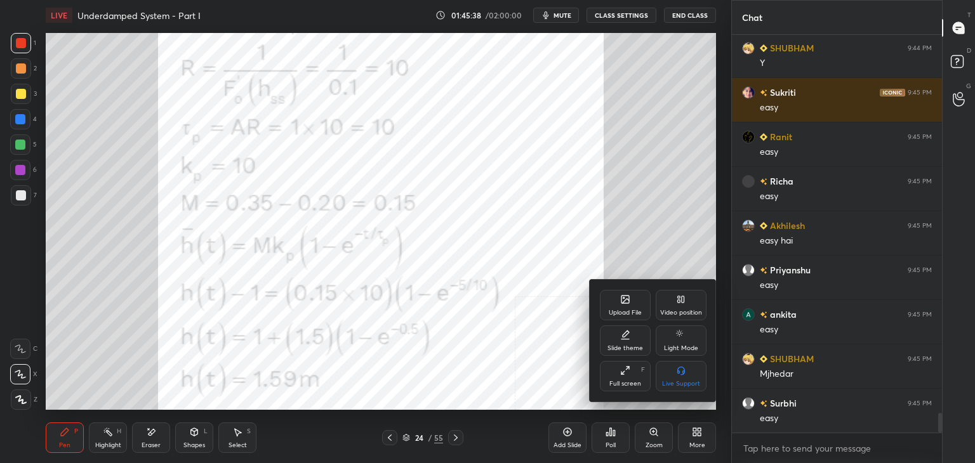
click at [626, 297] on icon at bounding box center [625, 300] width 8 height 8
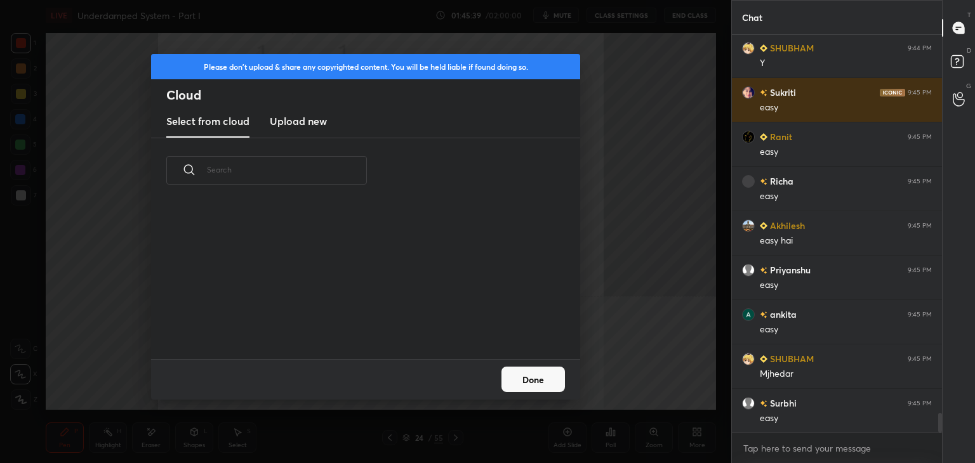
scroll to position [156, 407]
click at [297, 125] on h3 "Upload new" at bounding box center [298, 121] width 57 height 15
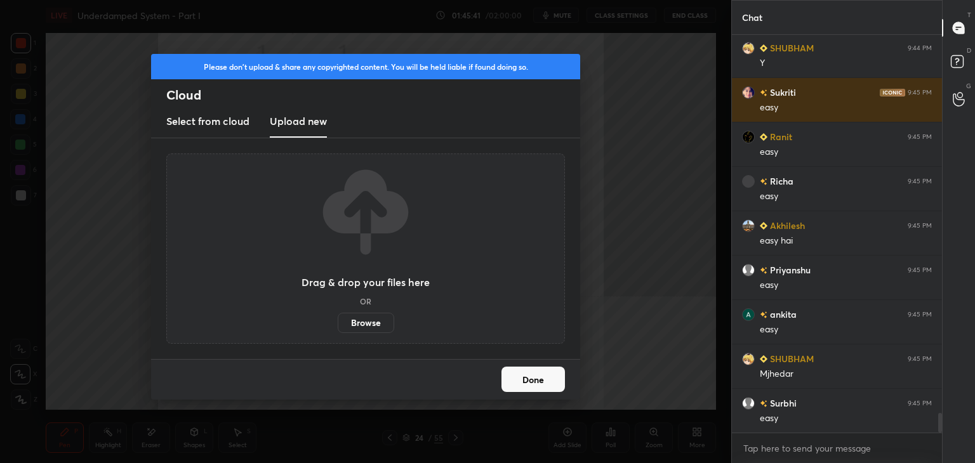
click at [368, 322] on label "Browse" at bounding box center [366, 323] width 56 height 20
click at [338, 322] on input "Browse" at bounding box center [338, 323] width 0 height 20
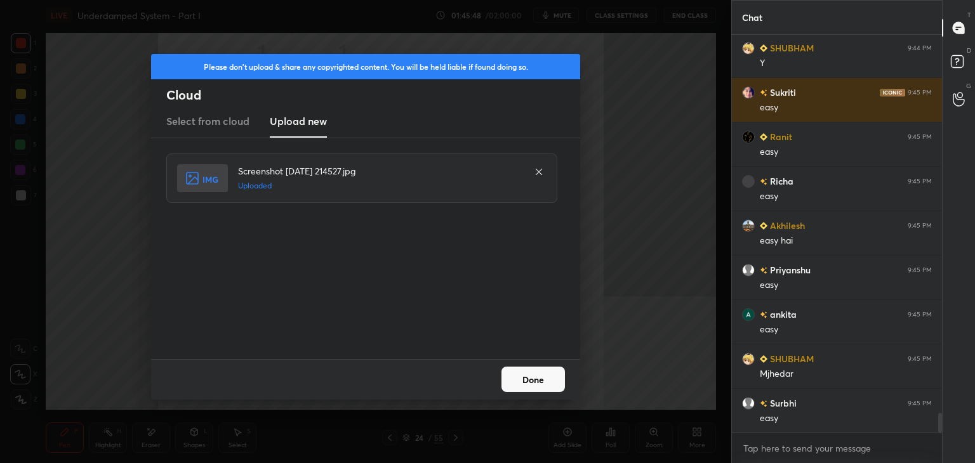
click at [517, 380] on button "Done" at bounding box center [532, 379] width 63 height 25
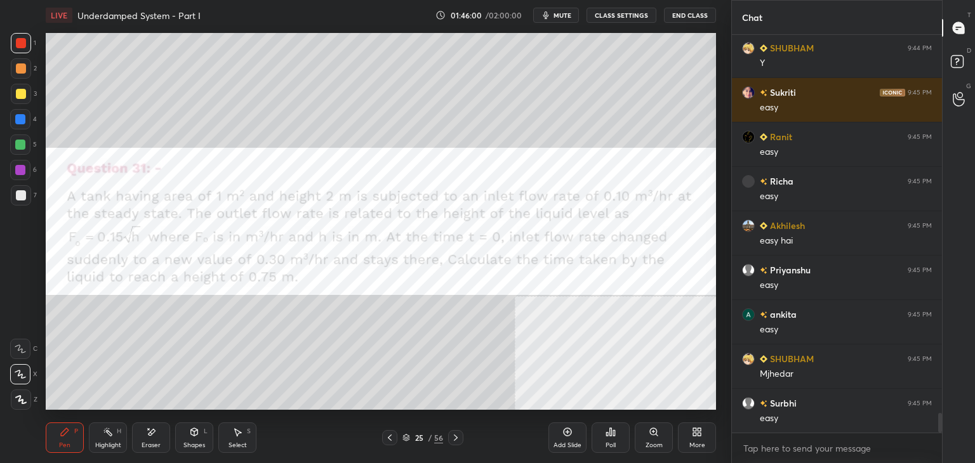
click at [569, 16] on span "mute" at bounding box center [562, 15] width 18 height 9
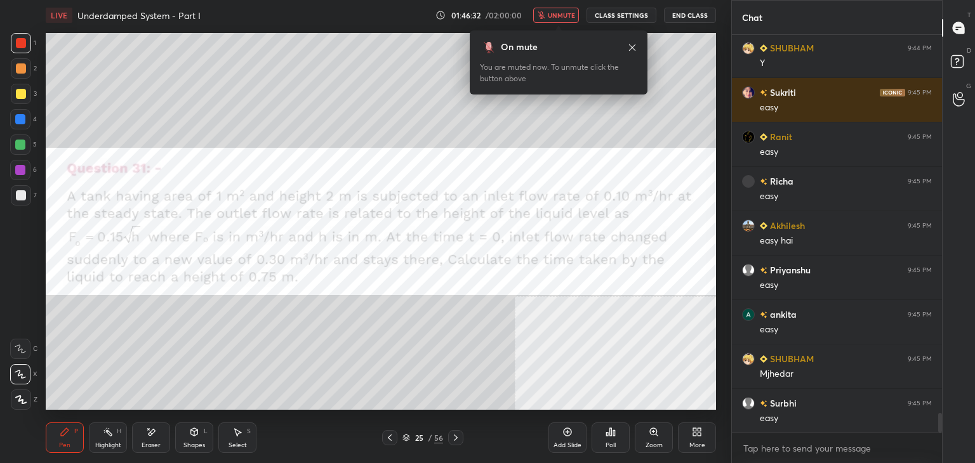
click at [574, 11] on span "unmute" at bounding box center [561, 15] width 27 height 9
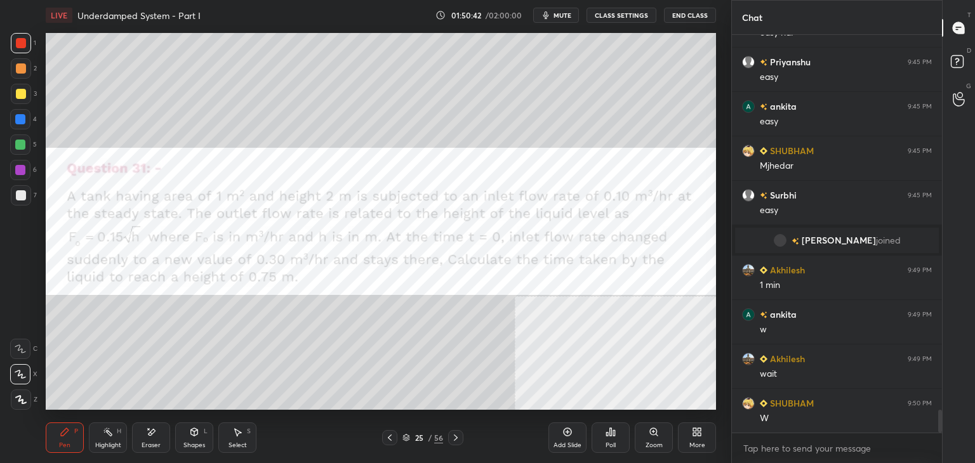
scroll to position [6561, 0]
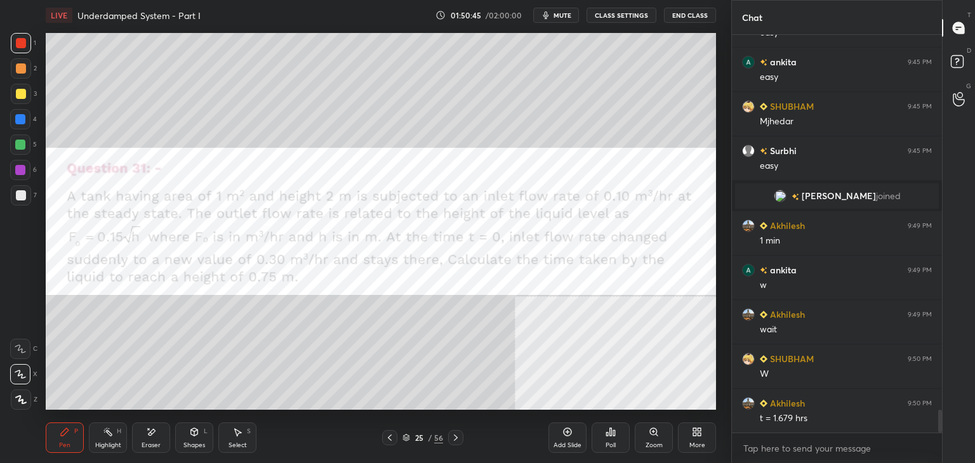
click at [0, 255] on div "1 2 3 4 5 6 7 C X Z E E Erase all H H" at bounding box center [20, 221] width 41 height 377
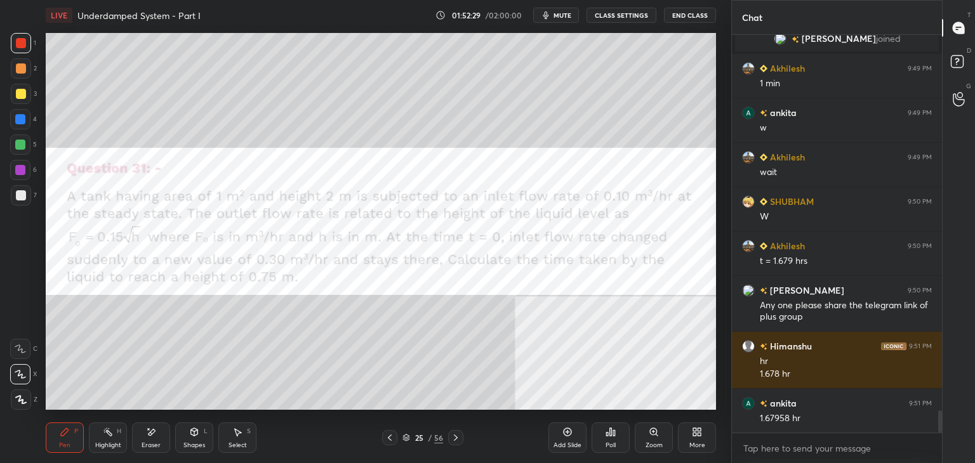
scroll to position [6763, 0]
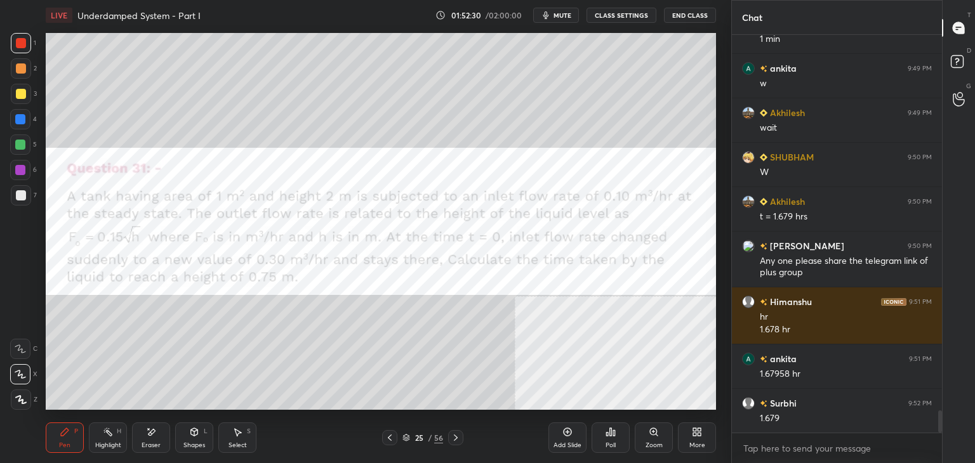
click at [697, 433] on icon at bounding box center [698, 434] width 3 height 3
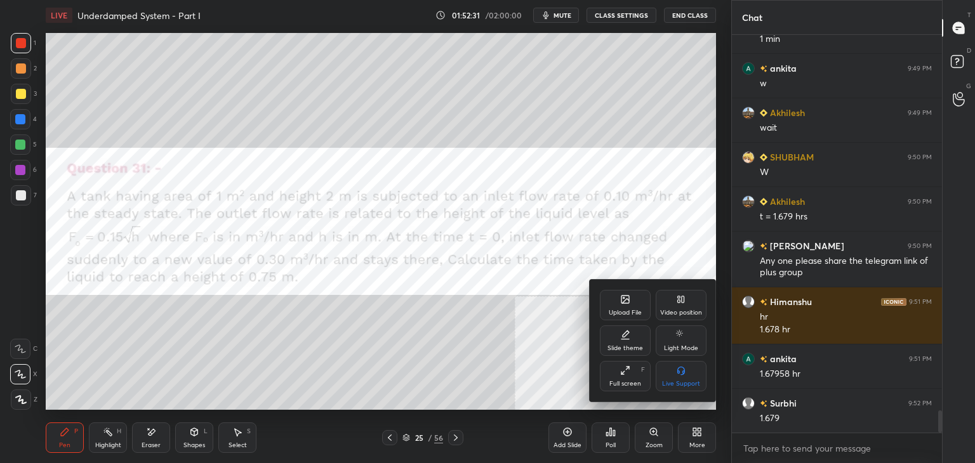
click at [629, 307] on div "Upload File" at bounding box center [625, 305] width 51 height 30
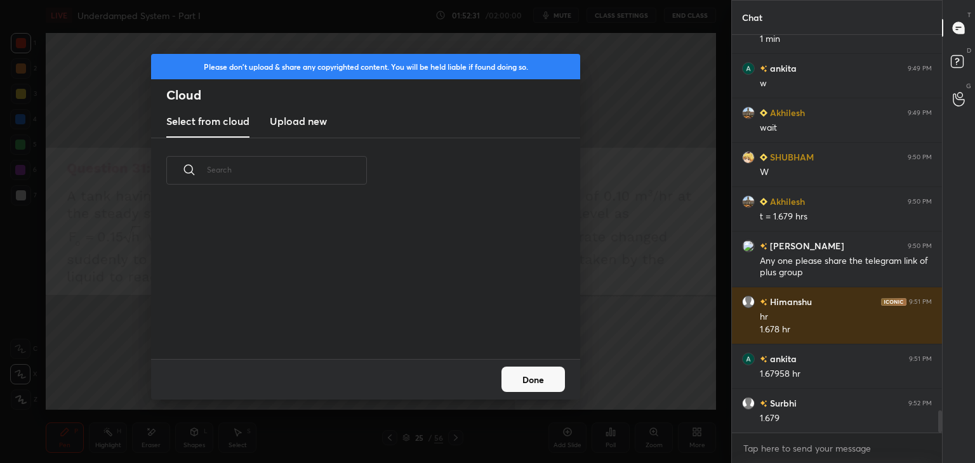
scroll to position [156, 407]
click at [312, 116] on h3 "Upload new" at bounding box center [298, 121] width 57 height 15
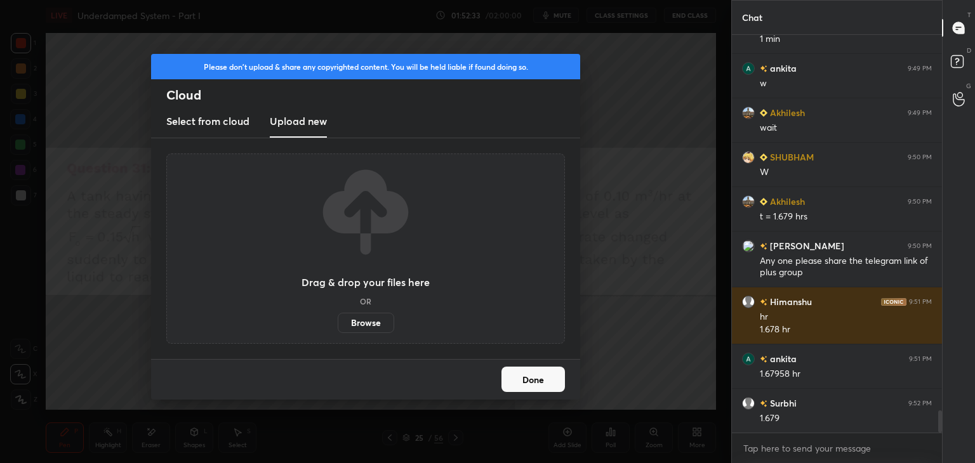
click at [371, 329] on label "Browse" at bounding box center [366, 323] width 56 height 20
click at [338, 329] on input "Browse" at bounding box center [338, 323] width 0 height 20
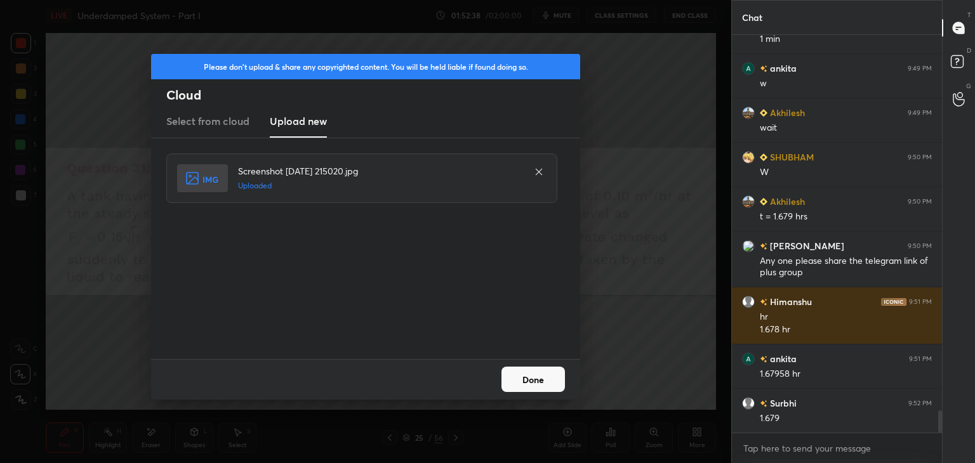
click at [548, 382] on button "Done" at bounding box center [532, 379] width 63 height 25
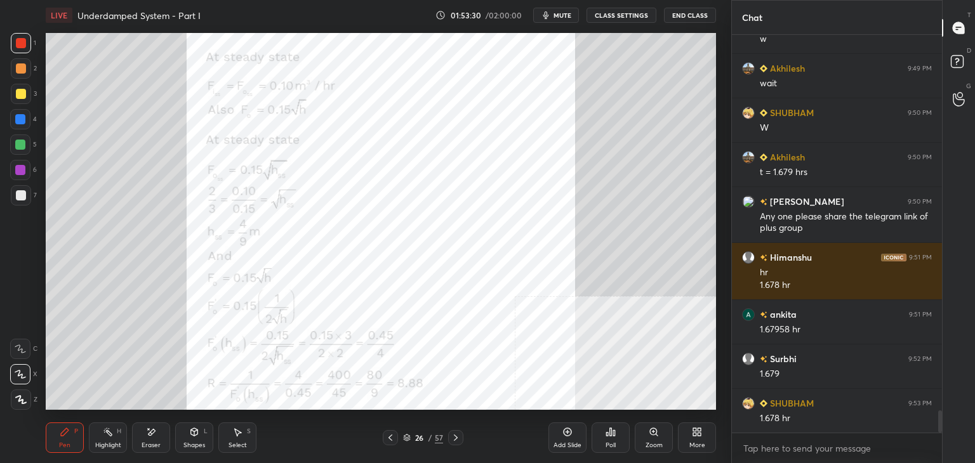
scroll to position [6852, 0]
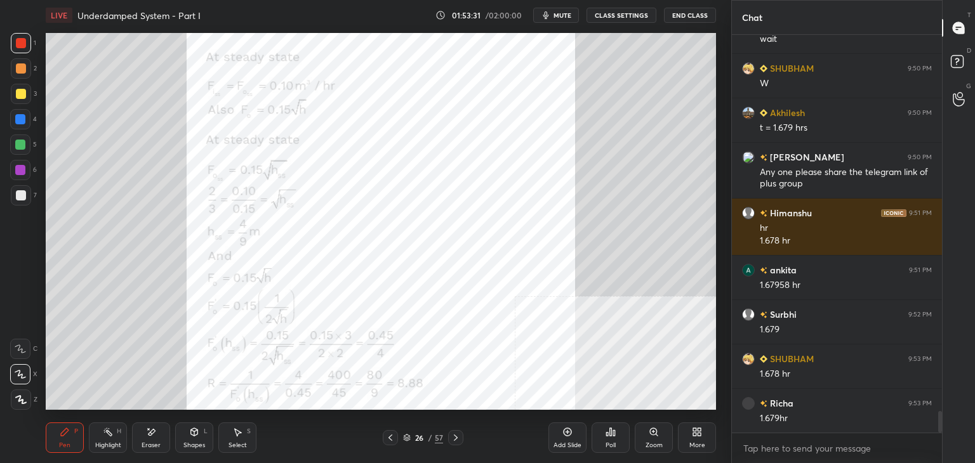
click at [696, 436] on icon at bounding box center [697, 432] width 10 height 10
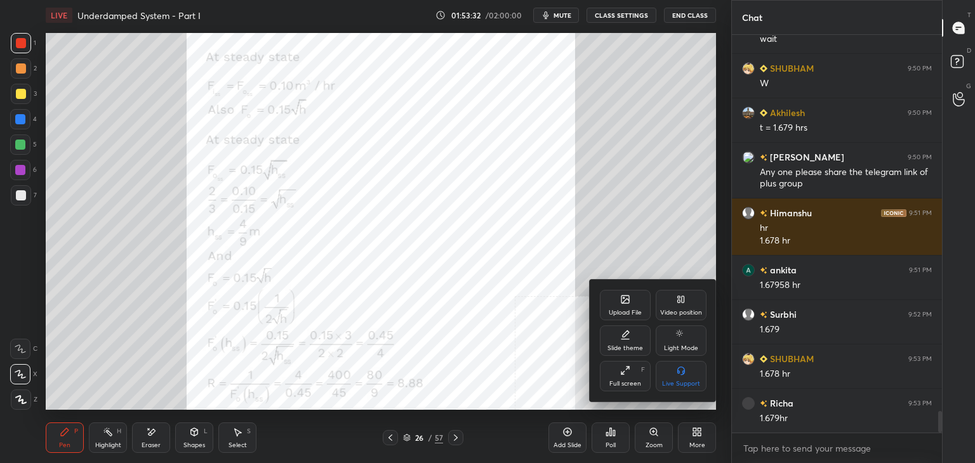
click at [625, 307] on div "Upload File" at bounding box center [625, 305] width 51 height 30
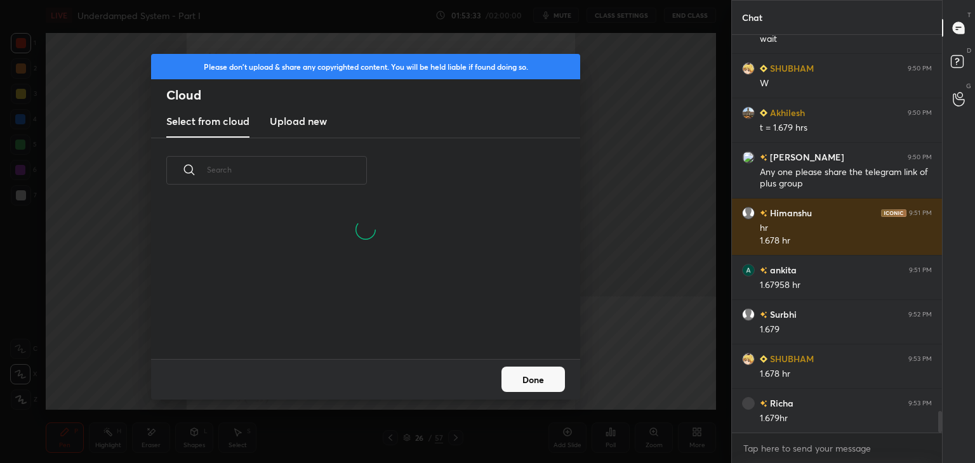
click at [300, 120] on h3 "Upload new" at bounding box center [298, 121] width 57 height 15
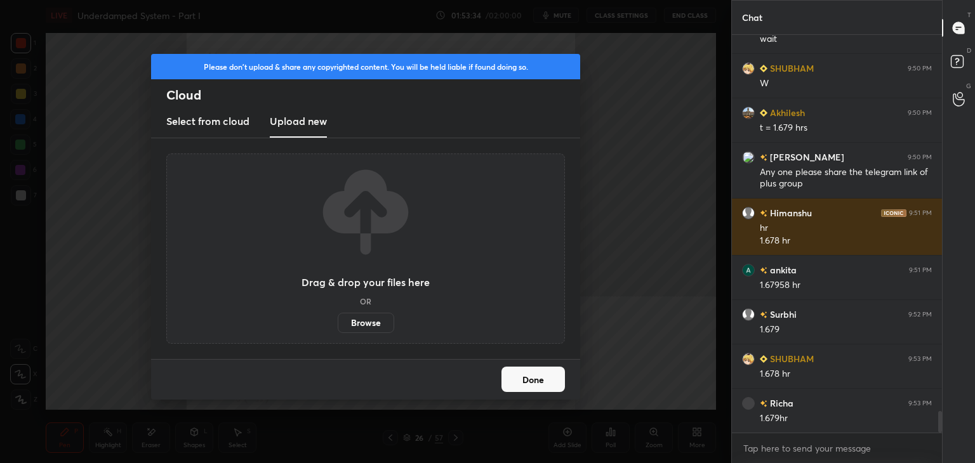
click at [364, 326] on label "Browse" at bounding box center [366, 323] width 56 height 20
click at [338, 326] on input "Browse" at bounding box center [338, 323] width 0 height 20
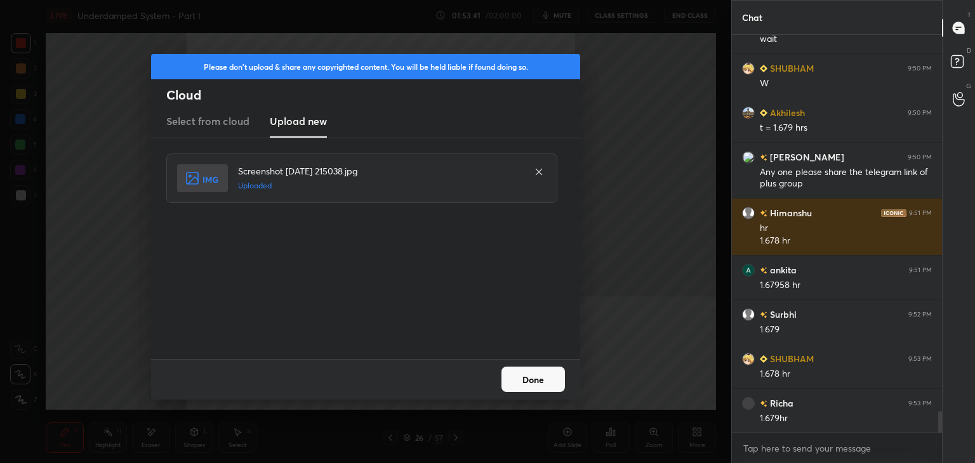
click at [538, 379] on button "Done" at bounding box center [532, 379] width 63 height 25
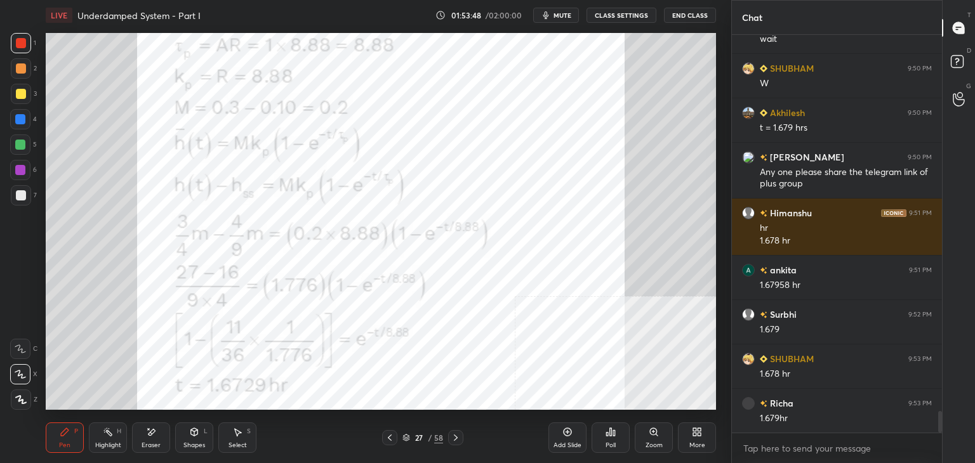
scroll to position [6896, 0]
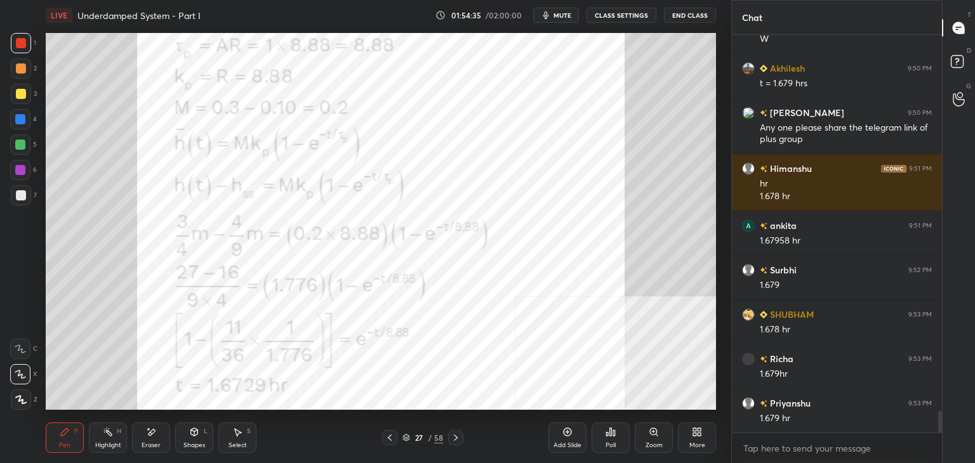
click at [0, 255] on div "1 2 3 4 5 6 7 C X Z E E Erase all H H" at bounding box center [20, 221] width 41 height 377
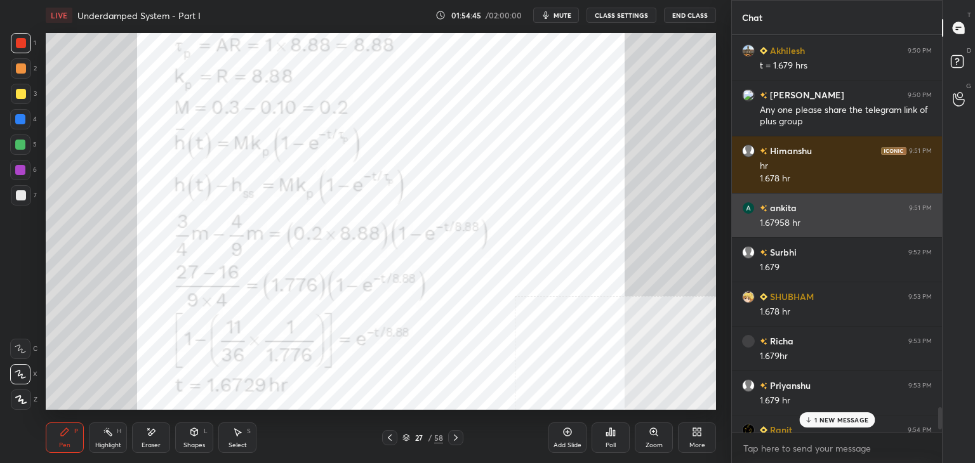
scroll to position [6941, 0]
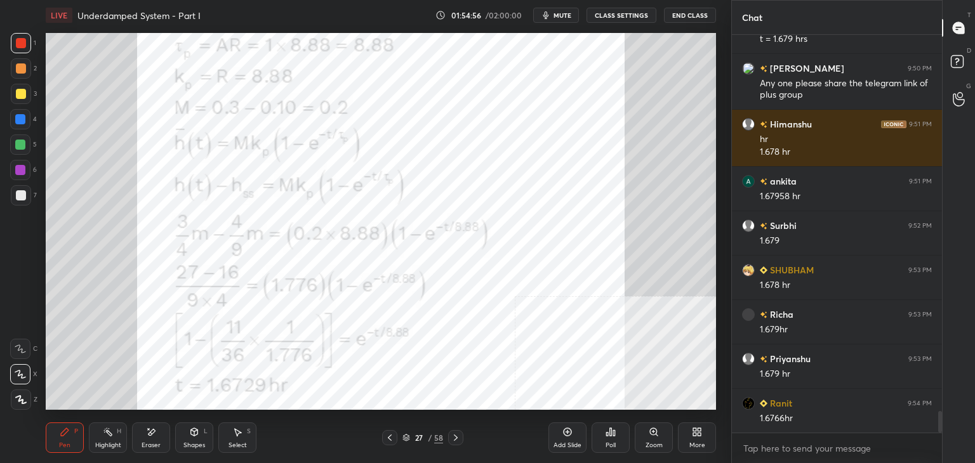
click at [701, 429] on icon at bounding box center [697, 432] width 10 height 10
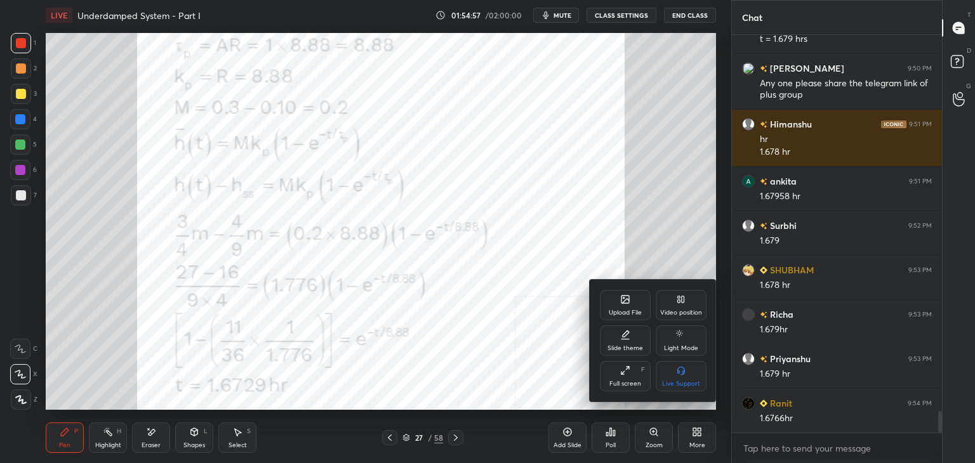
click at [623, 297] on icon at bounding box center [625, 300] width 8 height 8
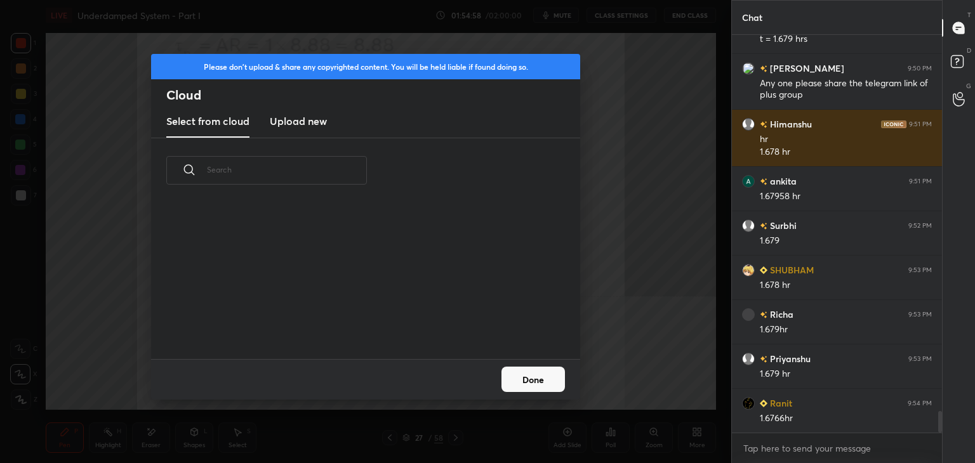
scroll to position [156, 407]
click at [294, 128] on h3 "Upload new" at bounding box center [298, 121] width 57 height 15
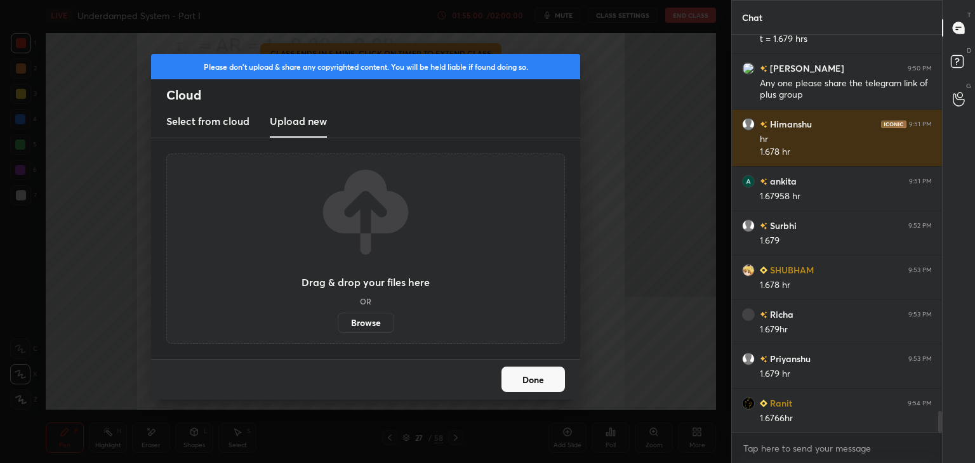
click at [368, 318] on label "Browse" at bounding box center [366, 323] width 56 height 20
click at [338, 318] on input "Browse" at bounding box center [338, 323] width 0 height 20
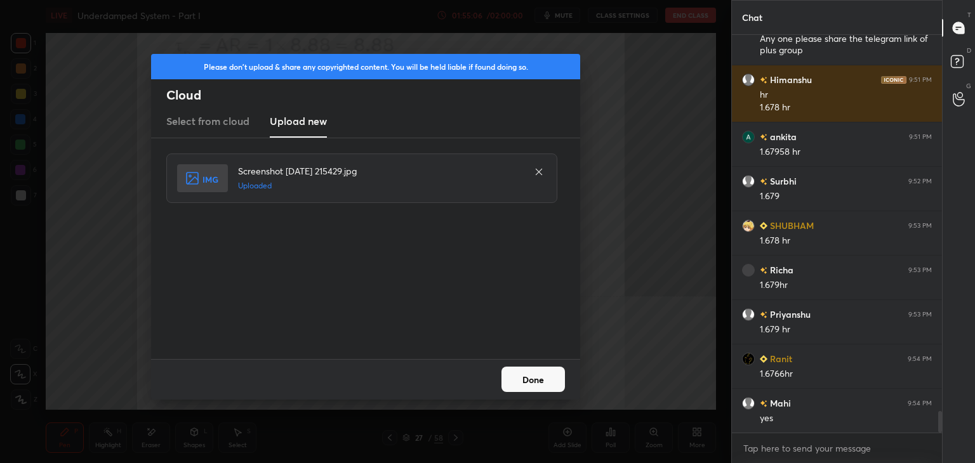
click at [555, 379] on button "Done" at bounding box center [532, 379] width 63 height 25
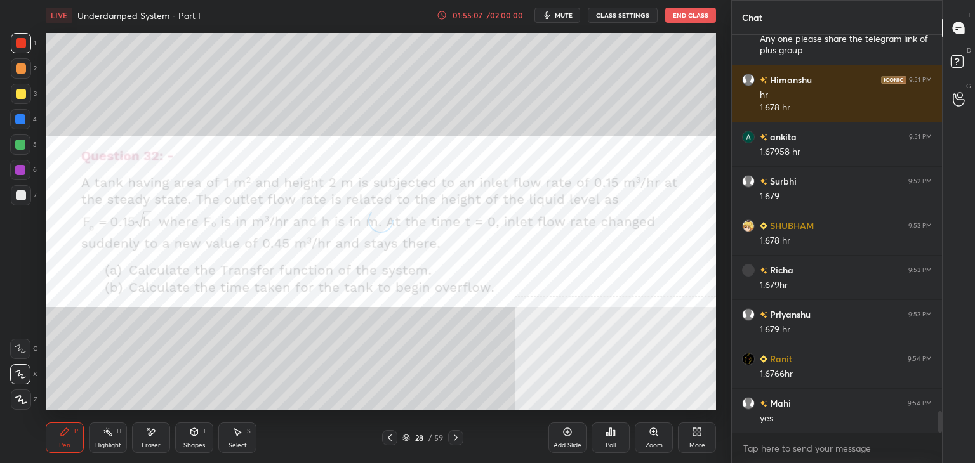
click at [386, 437] on icon at bounding box center [390, 438] width 10 height 10
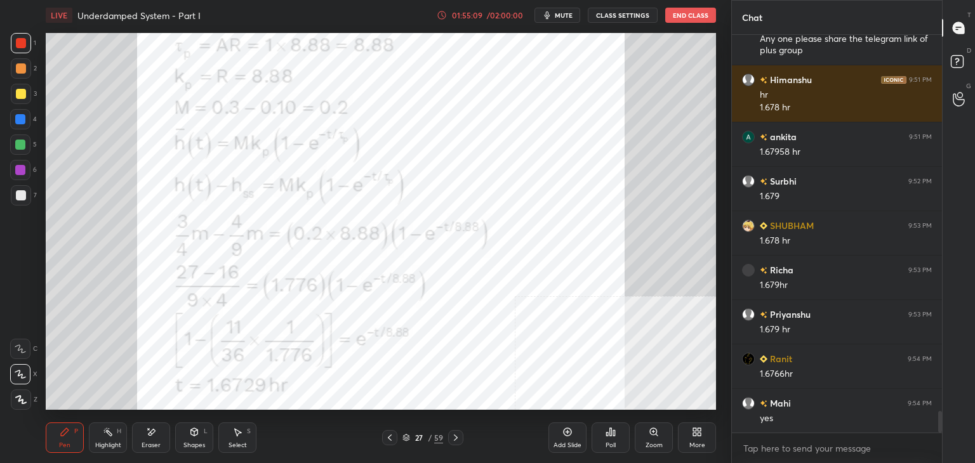
scroll to position [7030, 0]
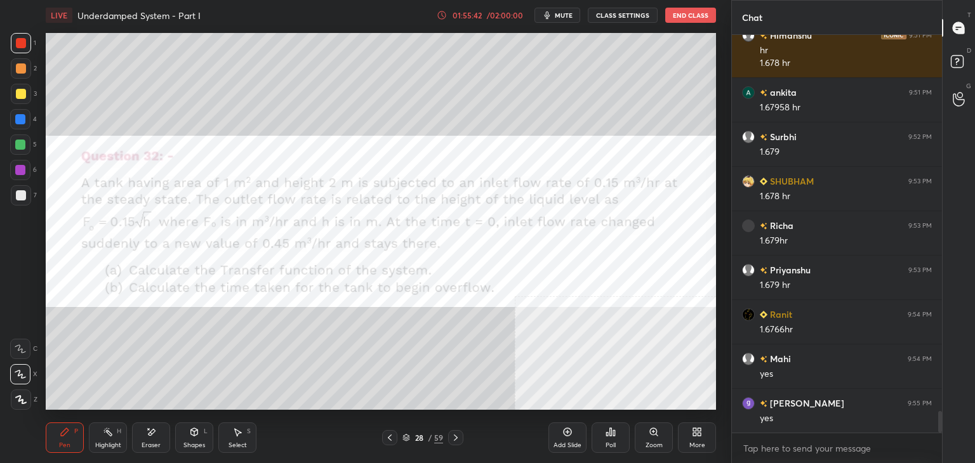
click at [559, 16] on span "mute" at bounding box center [564, 15] width 18 height 9
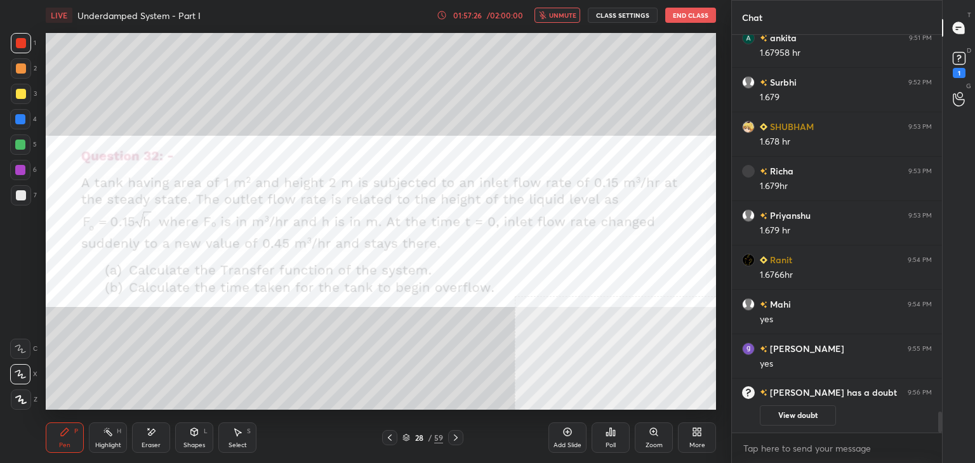
scroll to position [6912, 0]
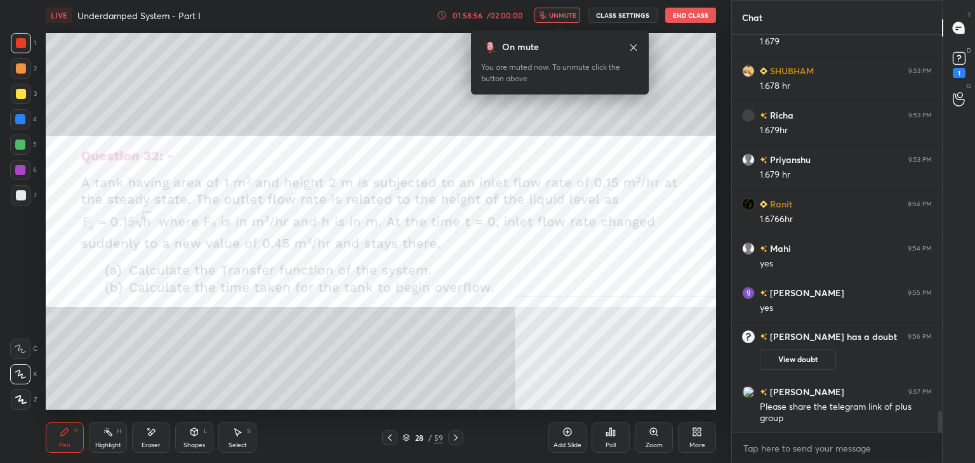
click at [556, 11] on span "unmute" at bounding box center [562, 15] width 27 height 9
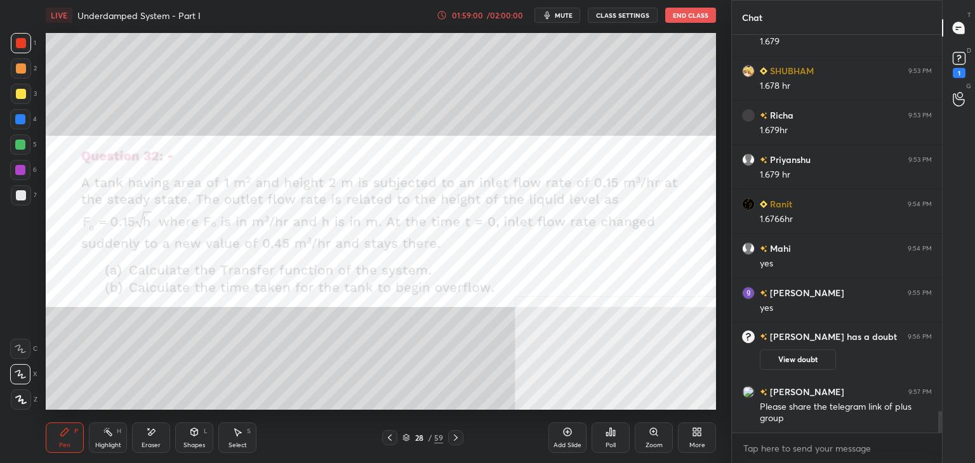
click at [558, 16] on span "mute" at bounding box center [564, 15] width 18 height 9
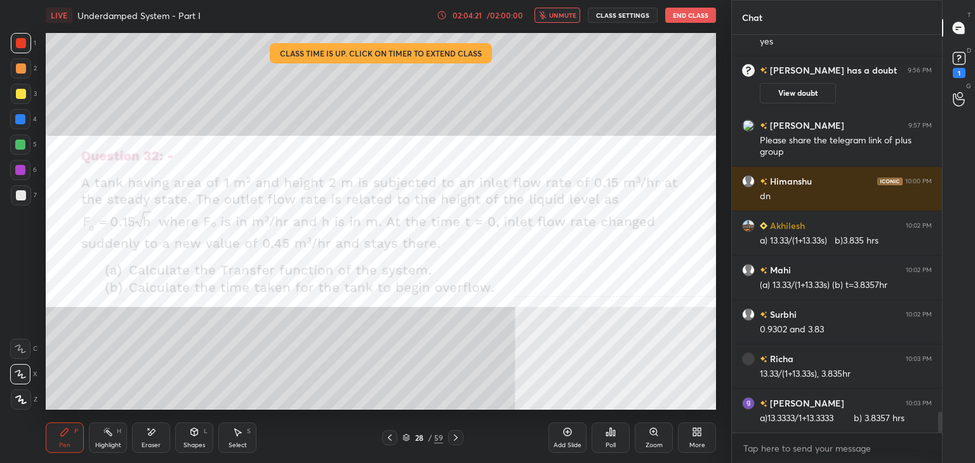
scroll to position [7234, 0]
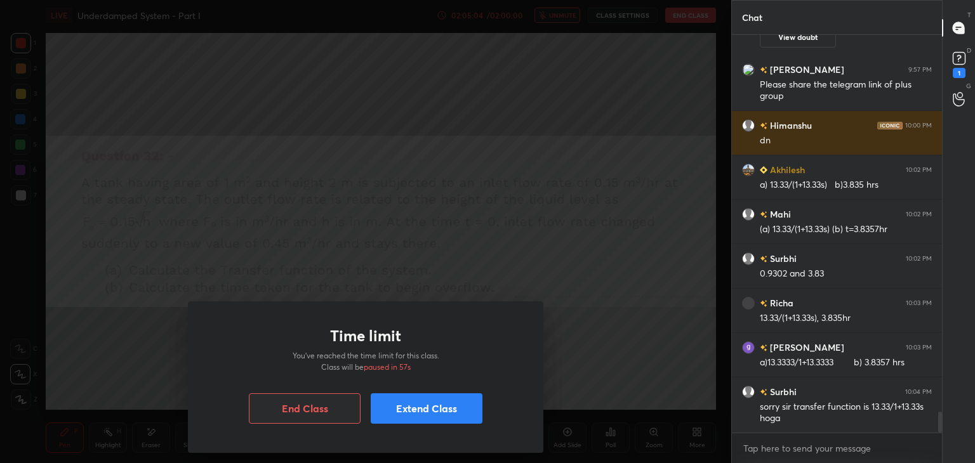
click at [419, 414] on button "Extend Class" at bounding box center [427, 408] width 112 height 30
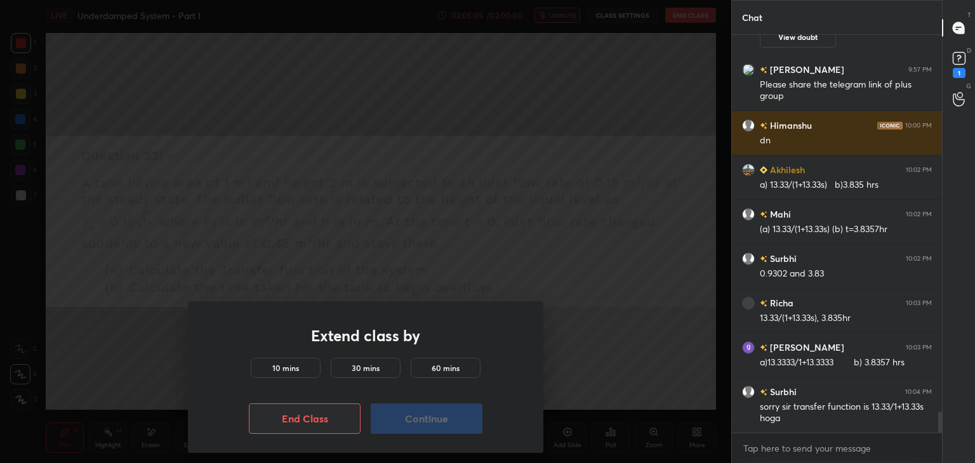
click at [292, 371] on h5 "10 mins" at bounding box center [285, 367] width 27 height 11
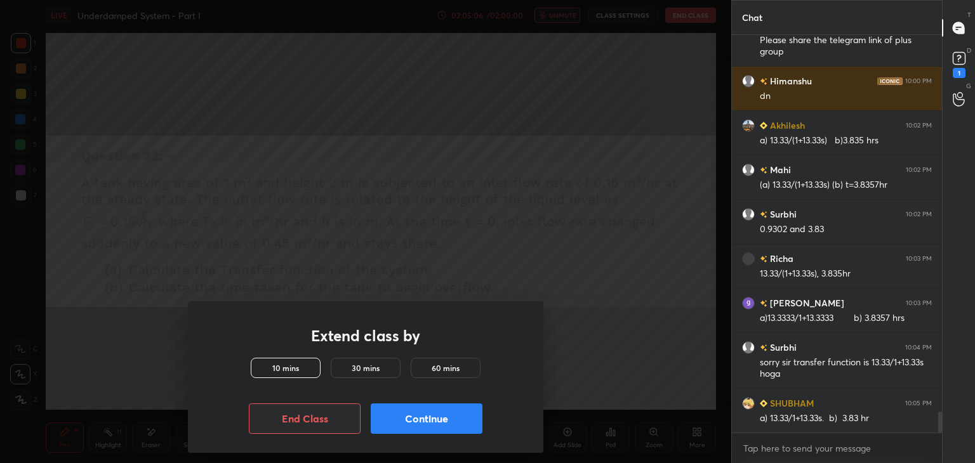
click at [406, 416] on button "Continue" at bounding box center [427, 419] width 112 height 30
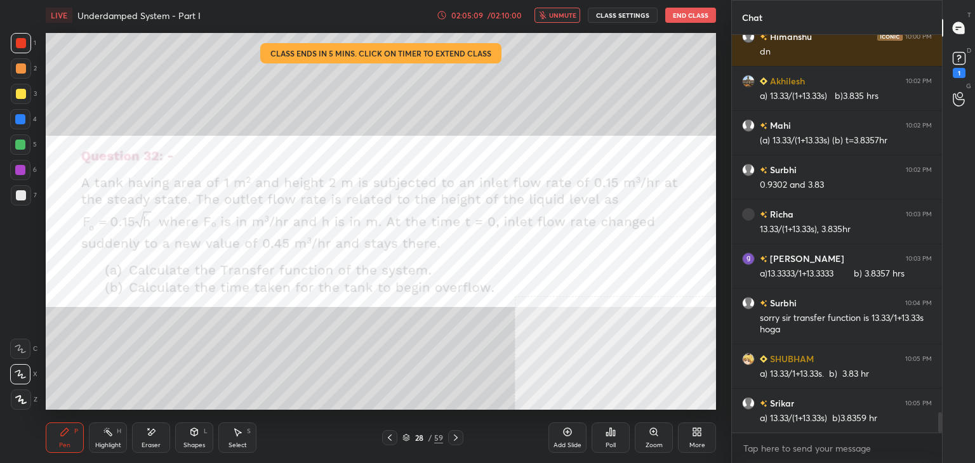
scroll to position [7367, 0]
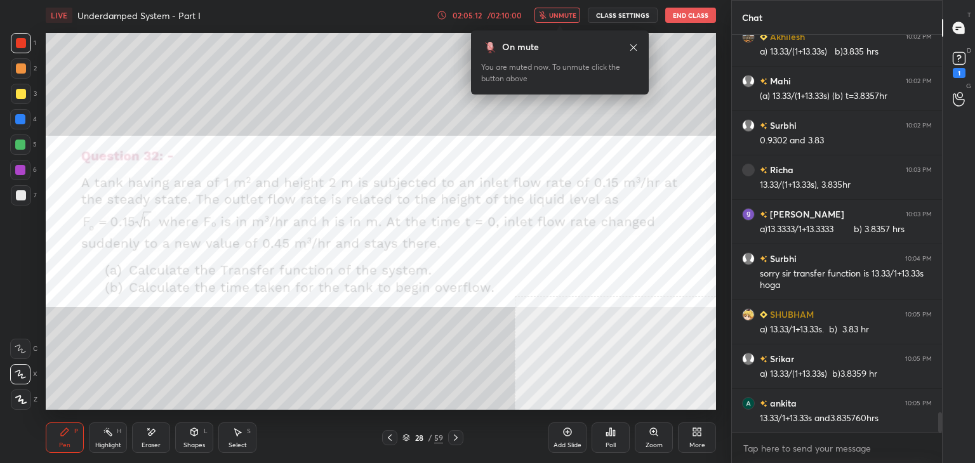
click at [562, 20] on button "unmute" at bounding box center [557, 15] width 46 height 15
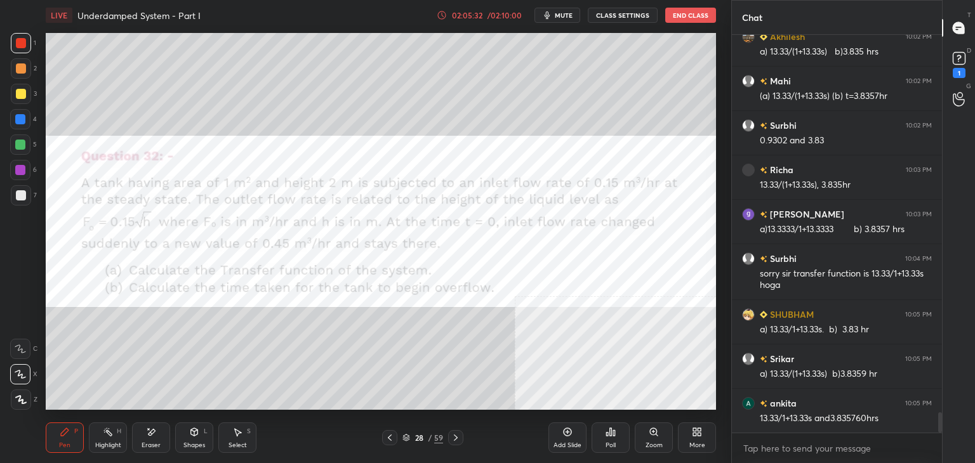
click at [694, 442] on div "More" at bounding box center [697, 445] width 16 height 6
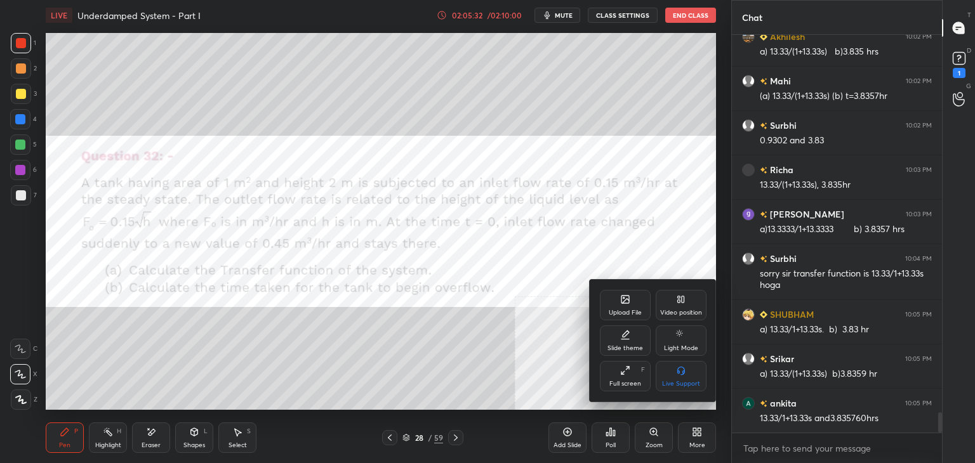
click at [632, 318] on div "Upload File" at bounding box center [625, 305] width 51 height 30
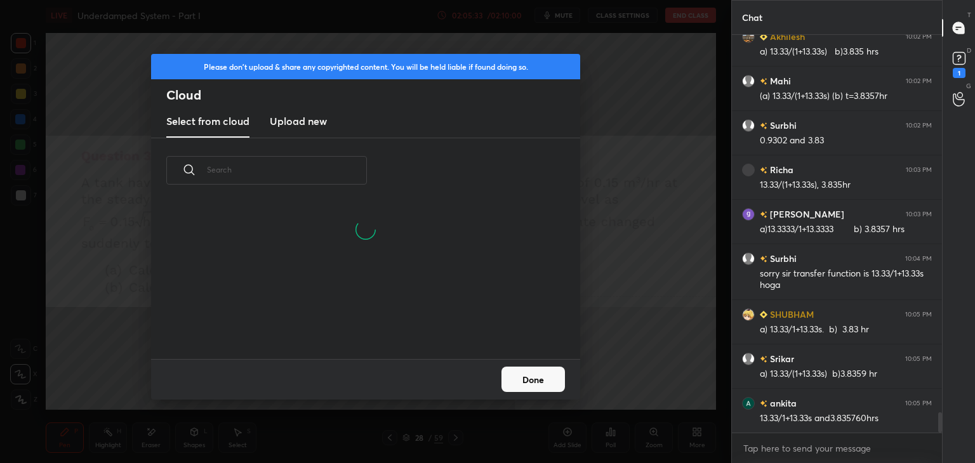
scroll to position [95, 407]
drag, startPoint x: 287, startPoint y: 105, endPoint x: 298, endPoint y: 117, distance: 16.6
click at [297, 116] on div "Please don't upload & share any copyrighted content. You will be held liable if…" at bounding box center [365, 96] width 429 height 84
click at [298, 117] on h3 "Upload new" at bounding box center [298, 121] width 57 height 15
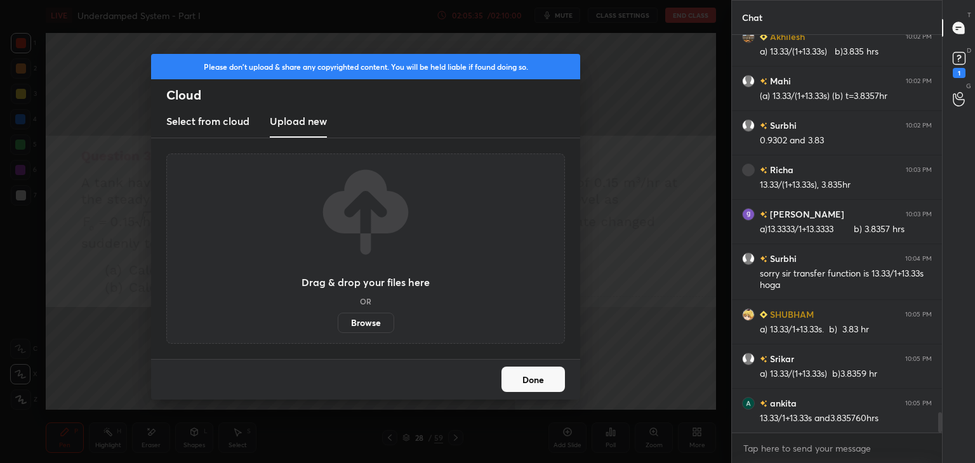
click at [372, 317] on label "Browse" at bounding box center [366, 323] width 56 height 20
click at [338, 317] on input "Browse" at bounding box center [338, 323] width 0 height 20
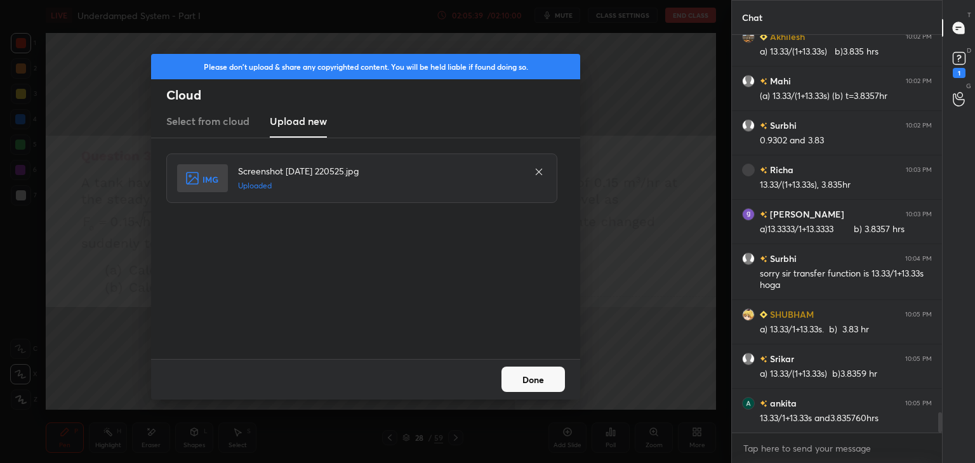
click at [541, 386] on button "Done" at bounding box center [532, 379] width 63 height 25
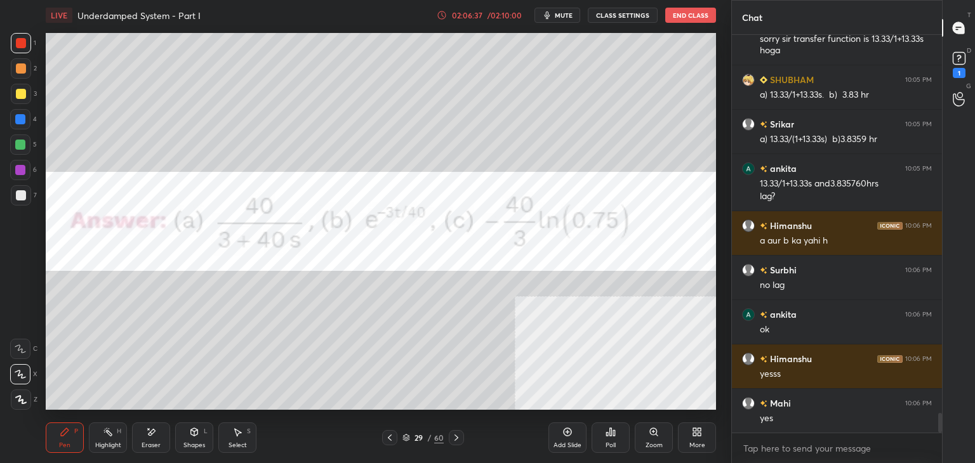
scroll to position [7646, 0]
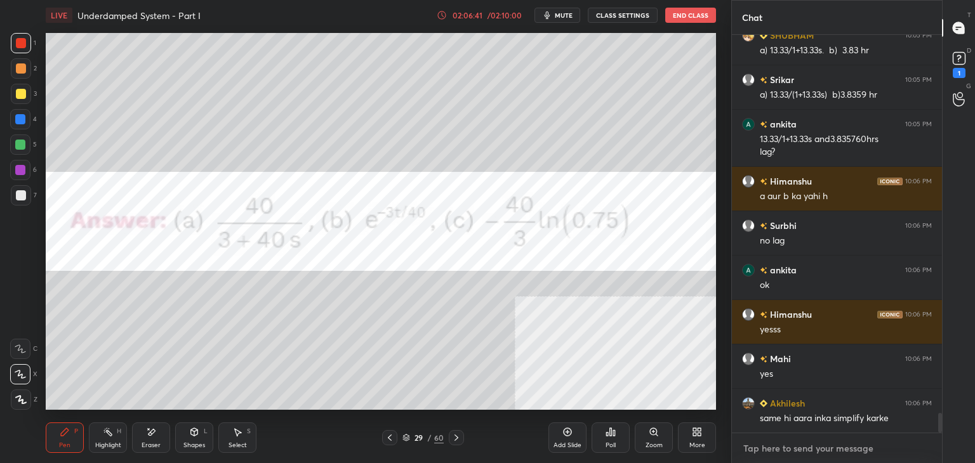
click at [825, 449] on textarea at bounding box center [837, 448] width 190 height 20
paste textarea "[URL][DOMAIN_NAME]"
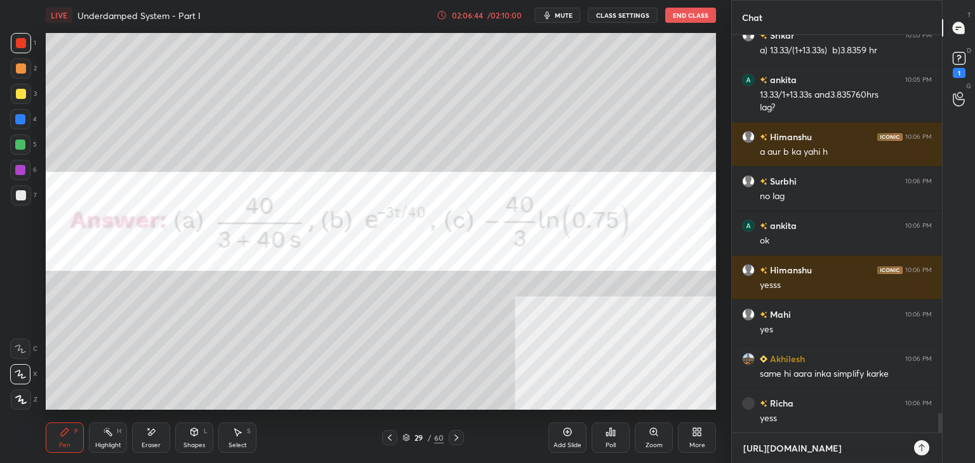
scroll to position [7735, 0]
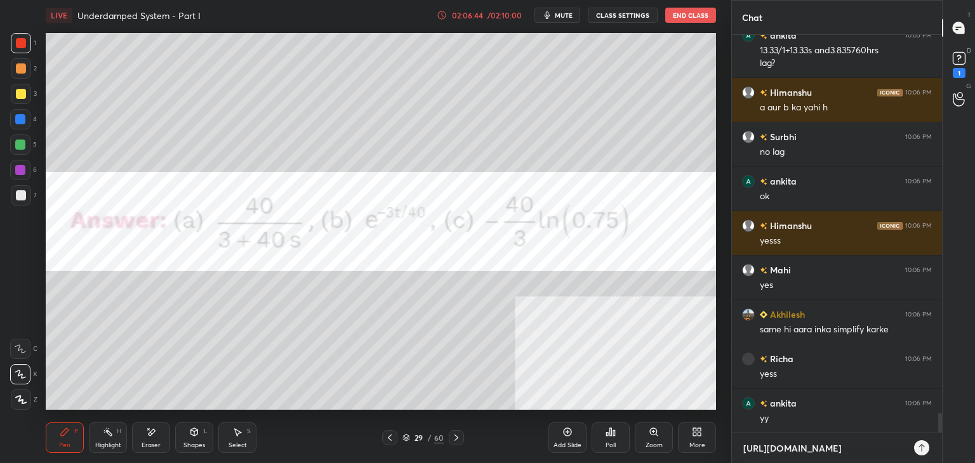
type textarea "[URL][DOMAIN_NAME]"
click at [925, 446] on icon at bounding box center [921, 448] width 10 height 10
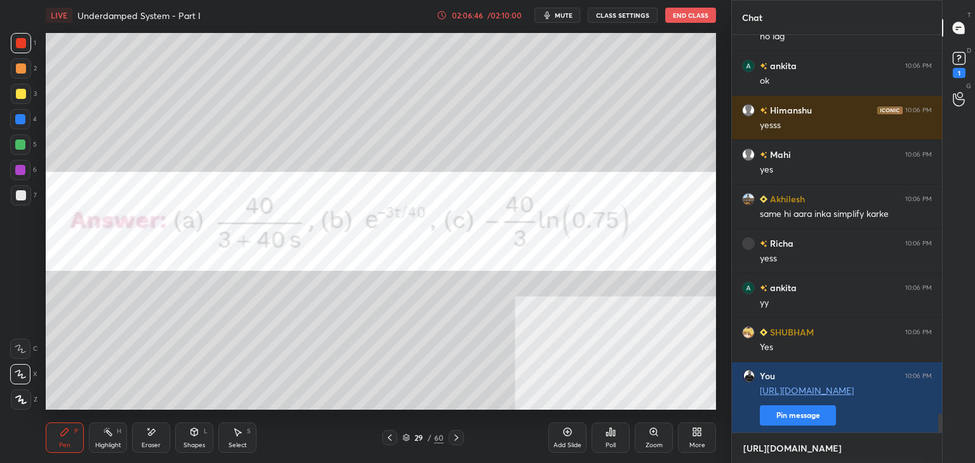
scroll to position [7895, 0]
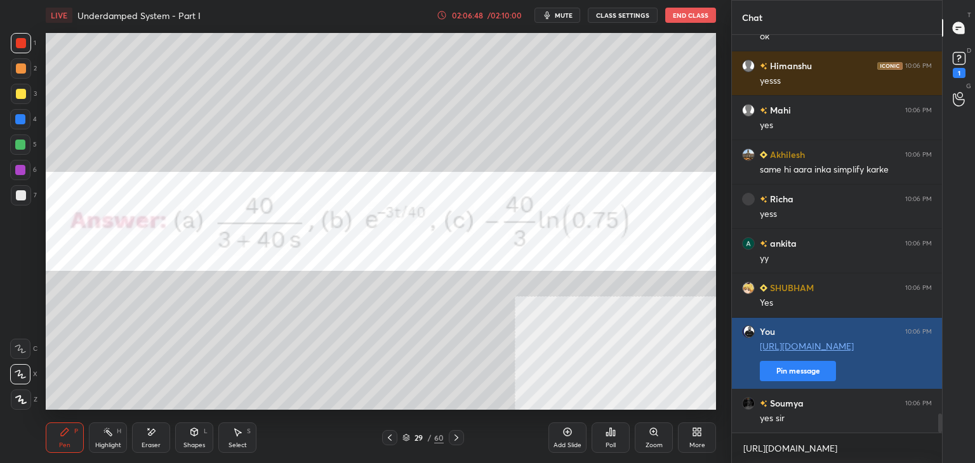
click at [806, 374] on button "Pin message" at bounding box center [798, 371] width 76 height 20
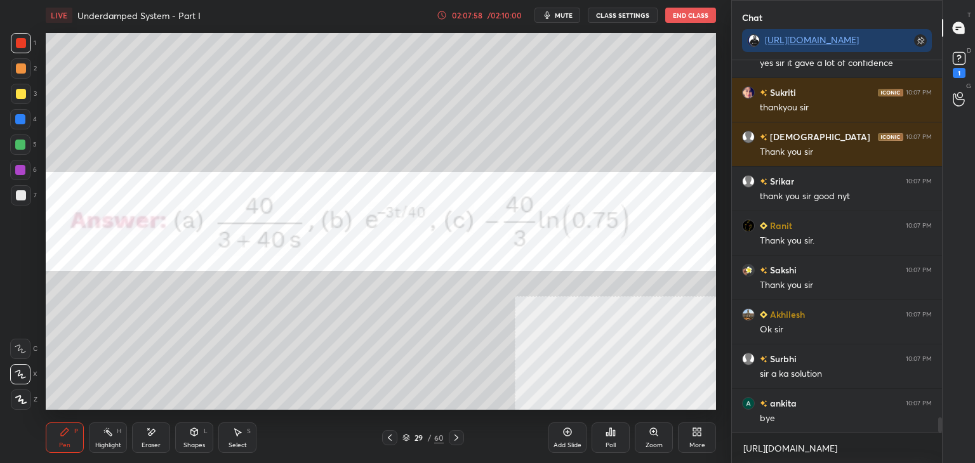
scroll to position [8765, 0]
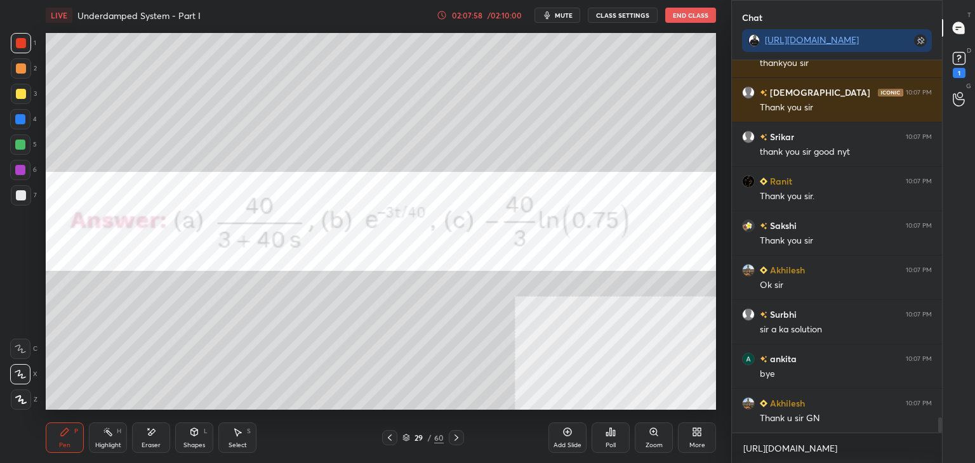
click at [685, 12] on button "End Class" at bounding box center [690, 15] width 51 height 15
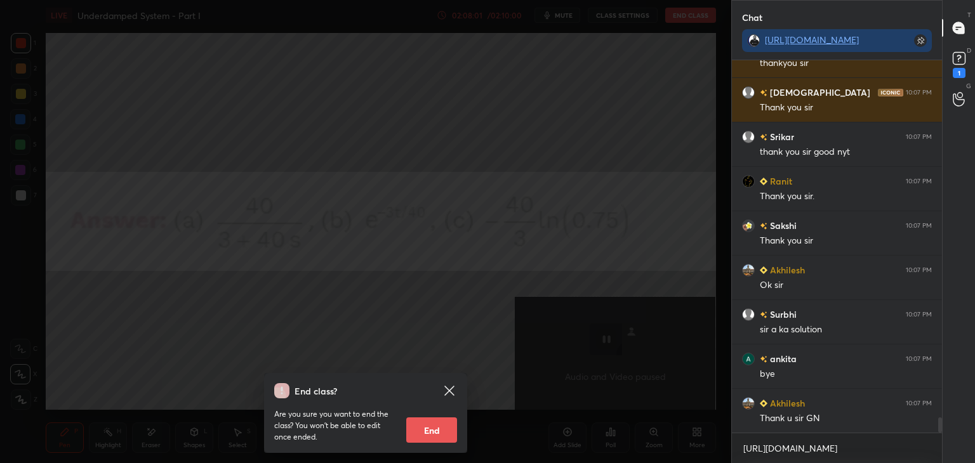
click at [430, 439] on button "End" at bounding box center [431, 430] width 51 height 25
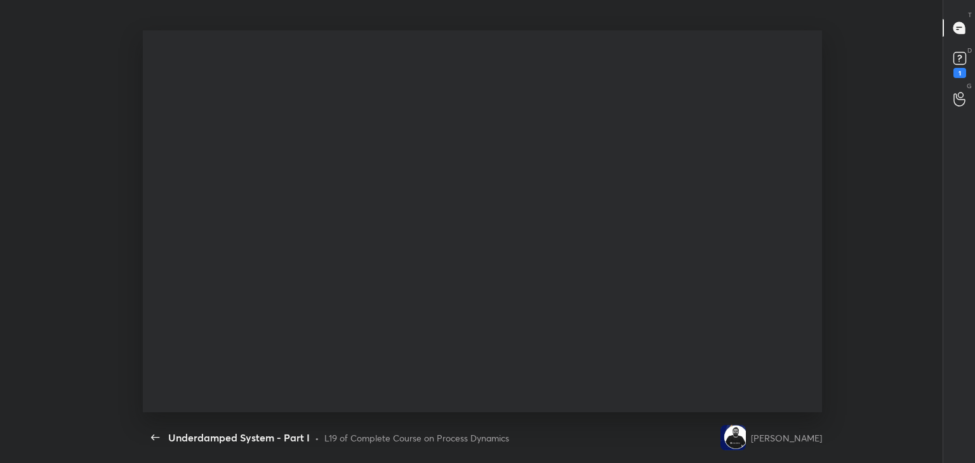
scroll to position [0, 0]
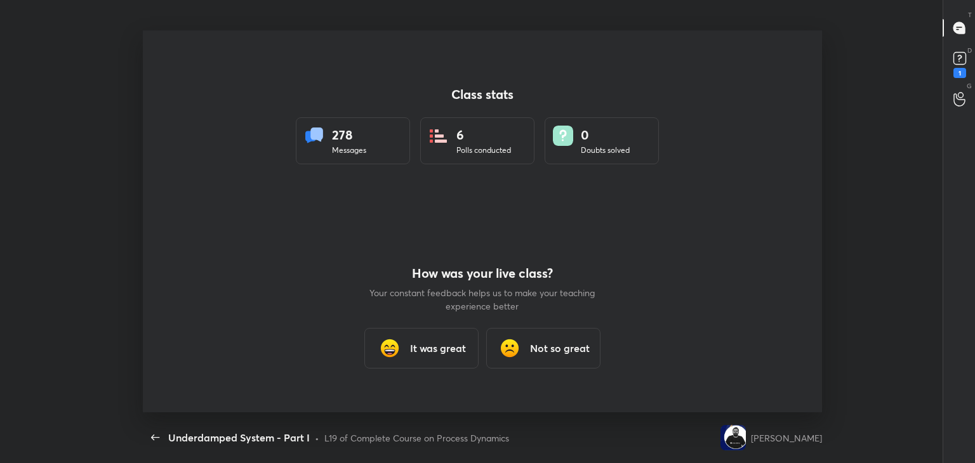
click at [434, 341] on h3 "It was great" at bounding box center [438, 348] width 56 height 15
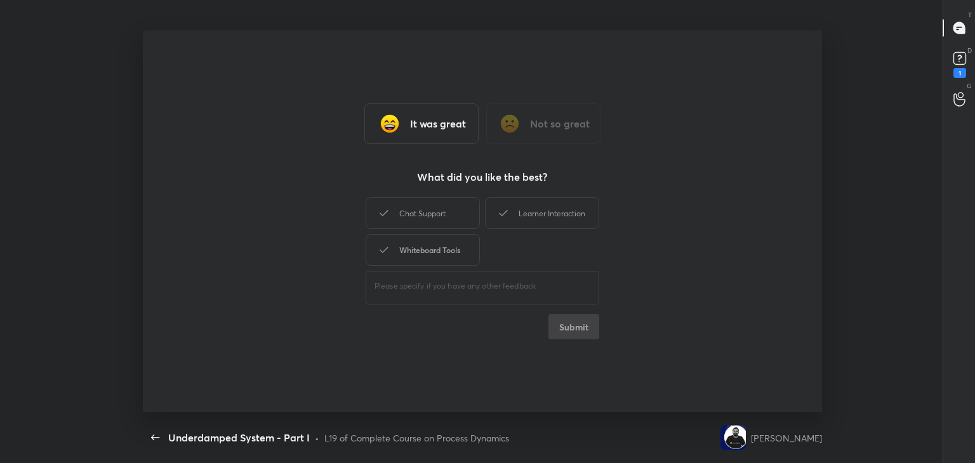
click at [434, 244] on div "Whiteboard Tools" at bounding box center [423, 250] width 114 height 32
drag, startPoint x: 449, startPoint y: 211, endPoint x: 521, endPoint y: 208, distance: 71.8
click at [453, 211] on div "Chat Support" at bounding box center [423, 213] width 114 height 32
click at [521, 207] on div "Learner Interaction" at bounding box center [542, 213] width 114 height 32
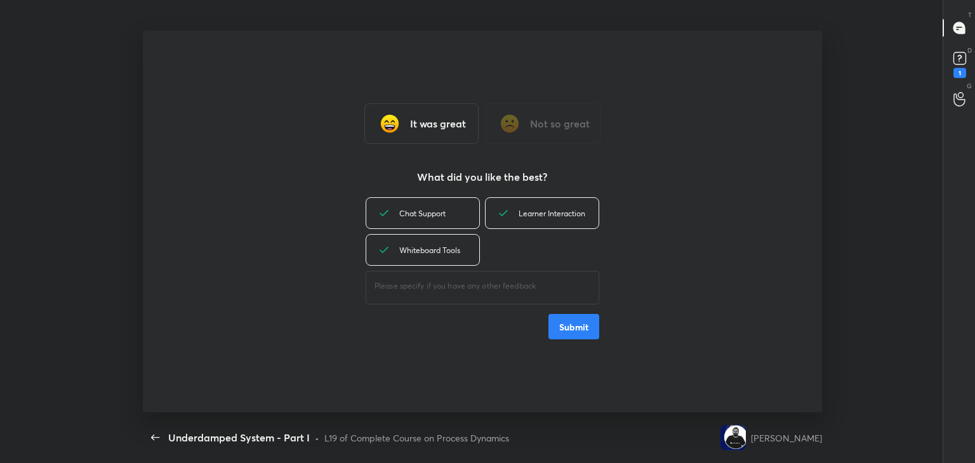
click at [572, 324] on button "Submit" at bounding box center [573, 326] width 51 height 25
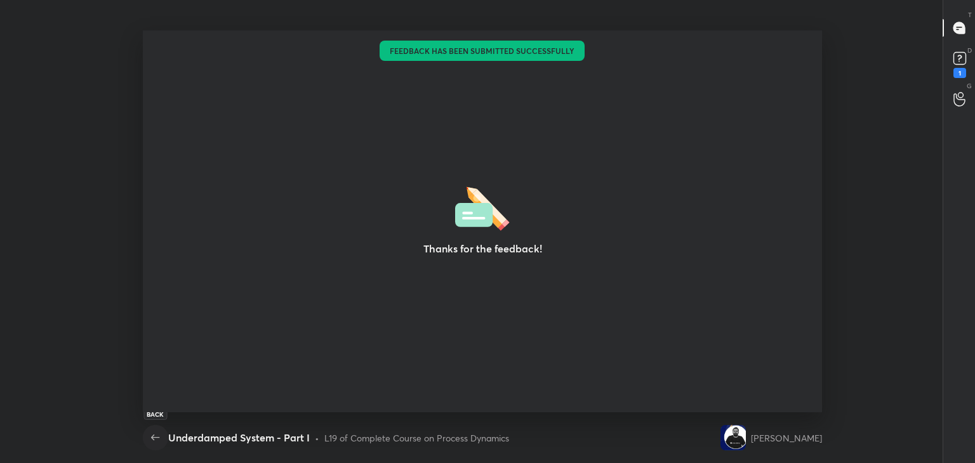
click at [149, 441] on icon "button" at bounding box center [155, 437] width 15 height 15
